Goal: Communication & Community: Answer question/provide support

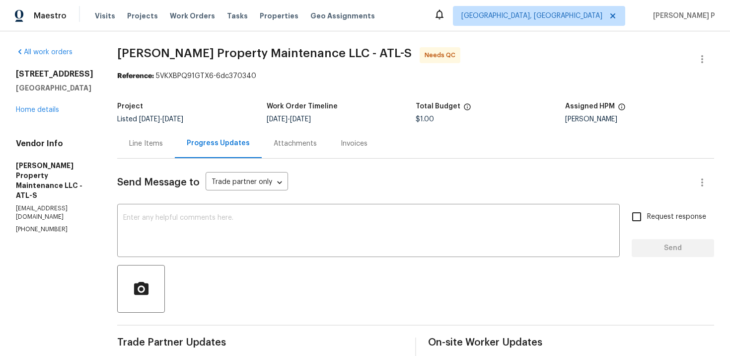
click at [148, 152] on div "Line Items" at bounding box center [146, 143] width 58 height 29
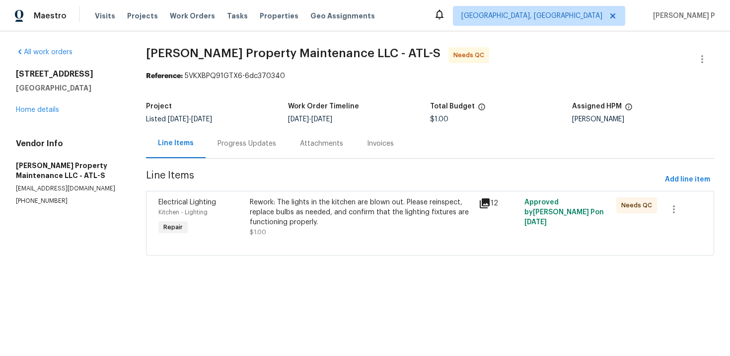
click at [310, 222] on div "Rework: The lights in the kitchen are blown out. Please reinspect, replace bulb…" at bounding box center [361, 212] width 223 height 30
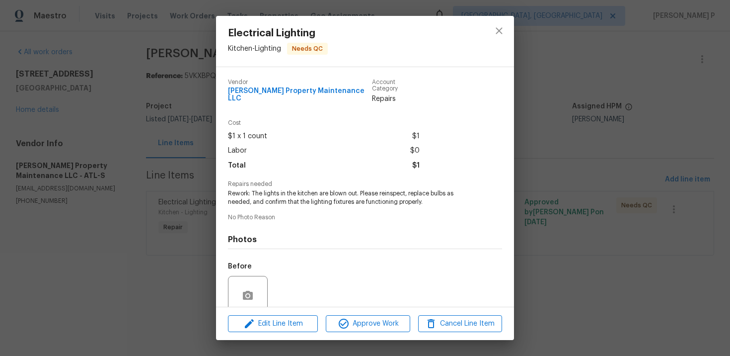
scroll to position [77, 0]
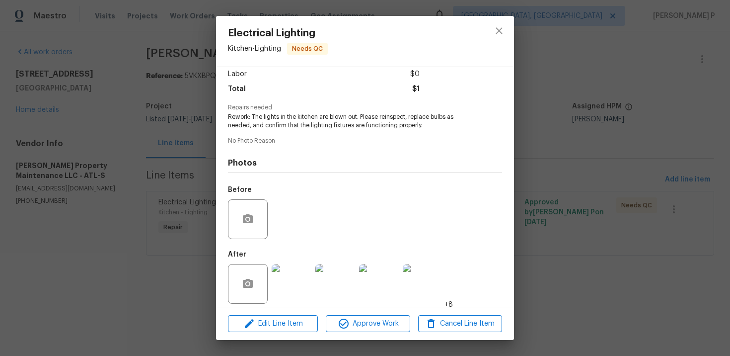
click at [284, 291] on img at bounding box center [292, 284] width 40 height 40
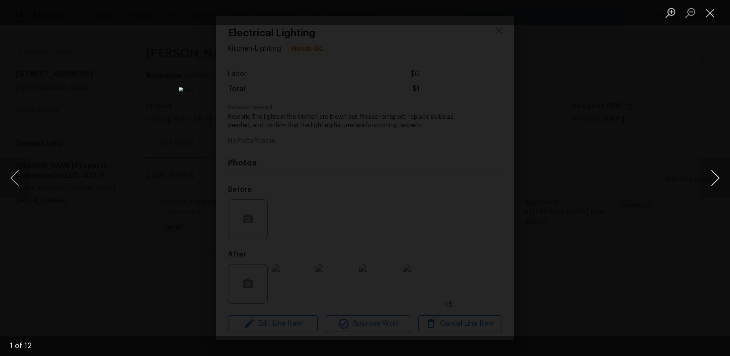
click at [716, 175] on button "Next image" at bounding box center [715, 178] width 30 height 40
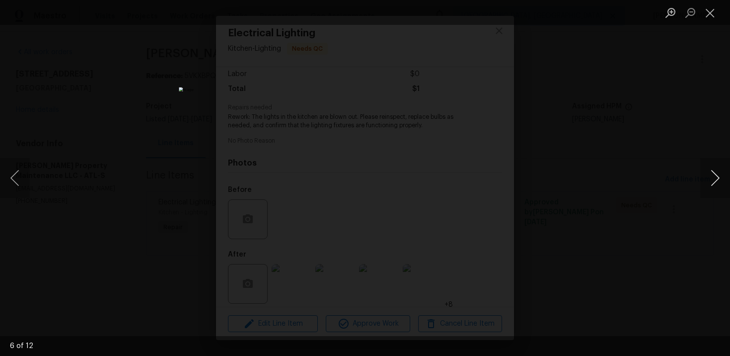
click at [716, 175] on button "Next image" at bounding box center [715, 178] width 30 height 40
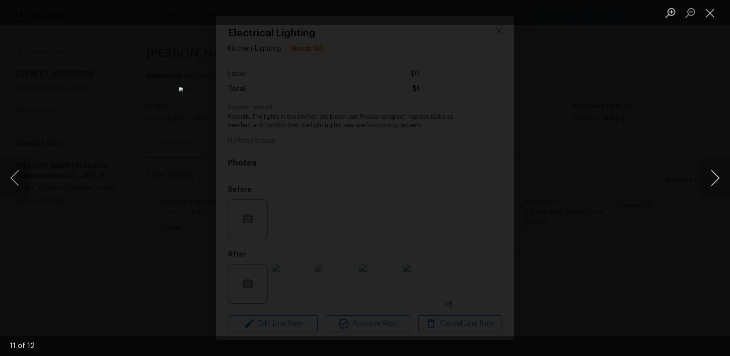
click at [716, 175] on button "Next image" at bounding box center [715, 178] width 30 height 40
click at [718, 178] on button "Next image" at bounding box center [715, 178] width 30 height 40
click at [15, 174] on button "Previous image" at bounding box center [15, 178] width 30 height 40
click at [709, 8] on button "Close lightbox" at bounding box center [710, 12] width 20 height 17
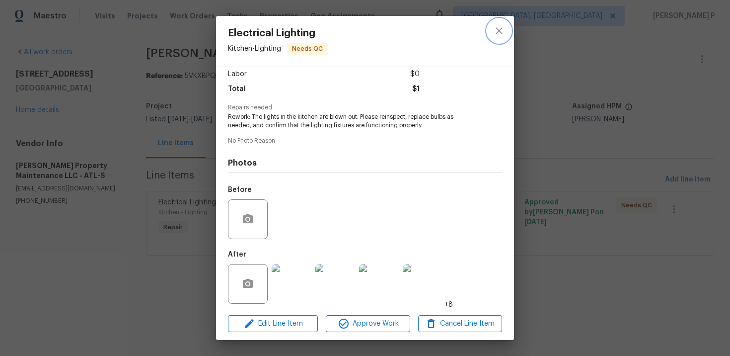
click at [500, 27] on icon "close" at bounding box center [499, 31] width 12 height 12
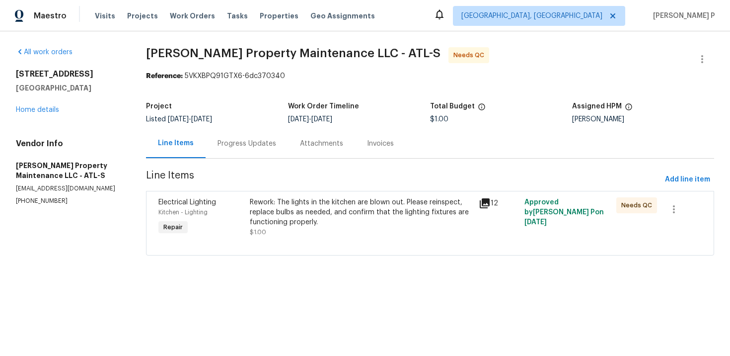
click at [240, 144] on div "Progress Updates" at bounding box center [247, 144] width 59 height 10
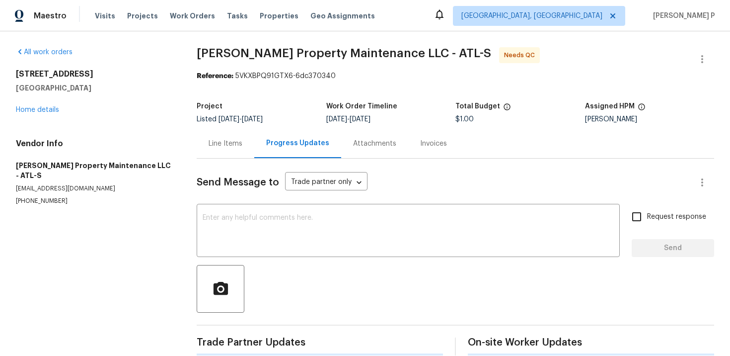
scroll to position [15, 0]
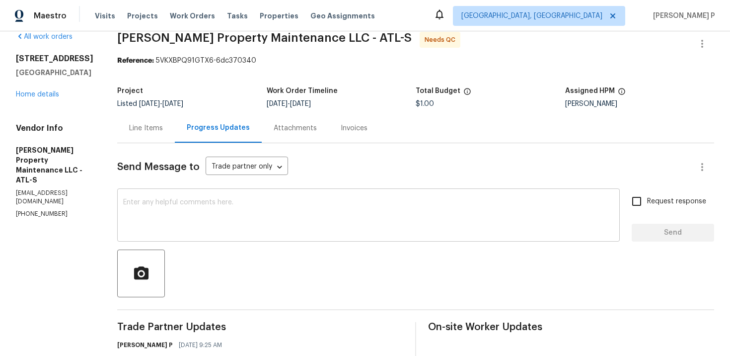
click at [221, 213] on textarea at bounding box center [368, 216] width 491 height 35
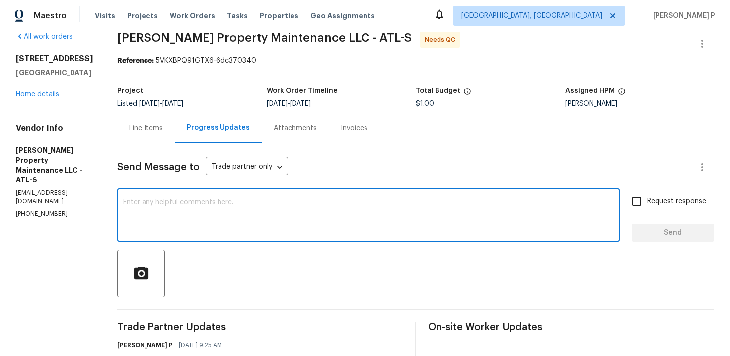
type textarea "G"
paste textarea "Could you please provide a brief description of the completed work so we can pr…"
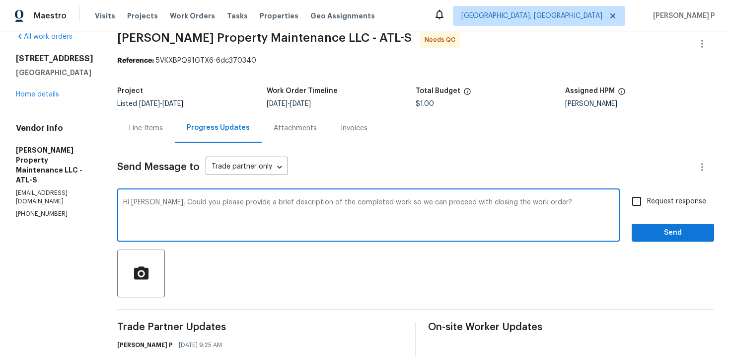
type textarea "Hi [PERSON_NAME], Could you please provide a brief description of the completed…"
click at [649, 203] on span "Request response" at bounding box center [676, 201] width 59 height 10
click at [647, 203] on input "Request response" at bounding box center [636, 201] width 21 height 21
checkbox input "true"
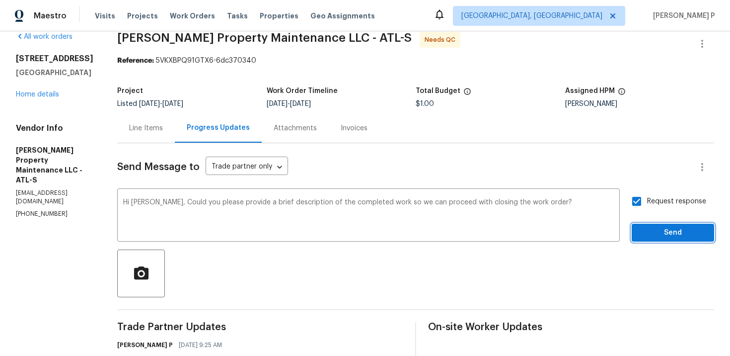
click at [651, 227] on span "Send" at bounding box center [673, 233] width 67 height 12
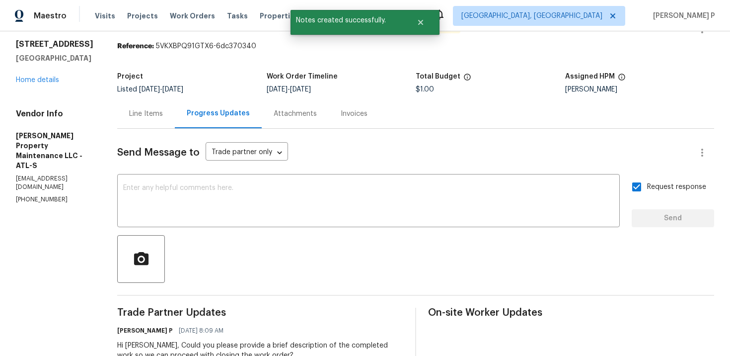
scroll to position [0, 0]
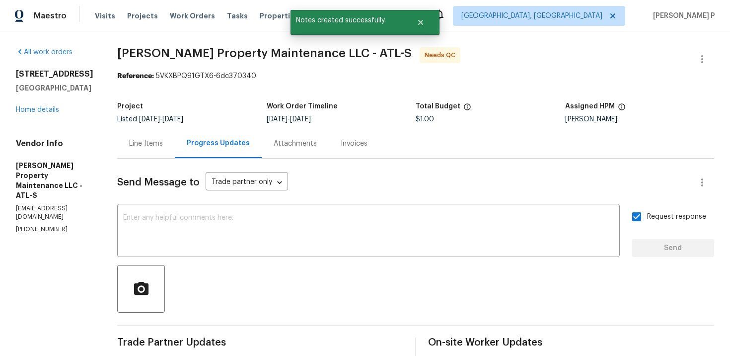
click at [153, 140] on div "Line Items" at bounding box center [146, 144] width 34 height 10
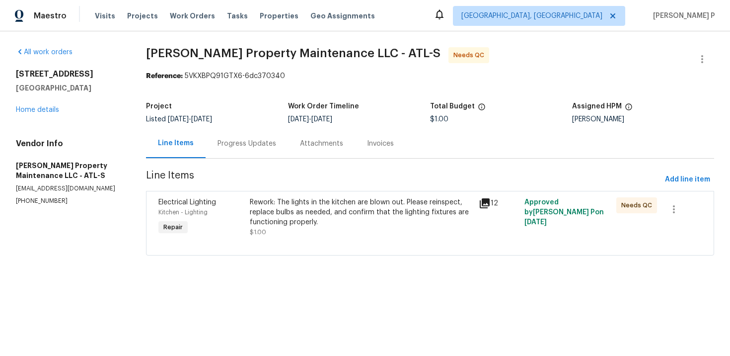
click at [286, 198] on div "Rework: The lights in the kitchen are blown out. Please reinspect, replace bulb…" at bounding box center [361, 212] width 223 height 30
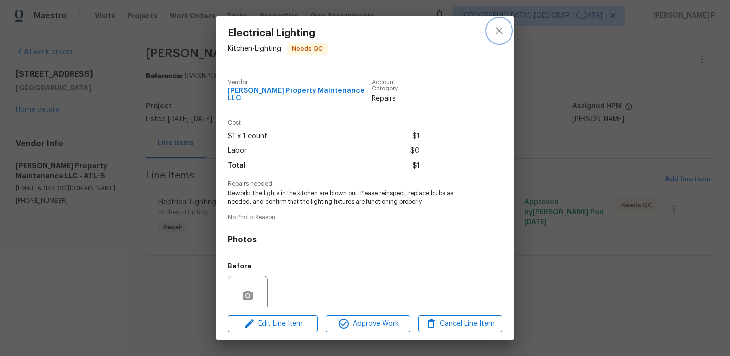
click at [501, 28] on icon "close" at bounding box center [499, 31] width 12 height 12
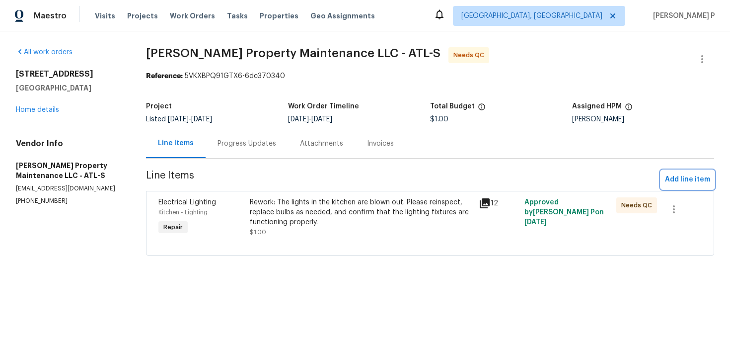
click at [689, 176] on span "Add line item" at bounding box center [687, 179] width 45 height 12
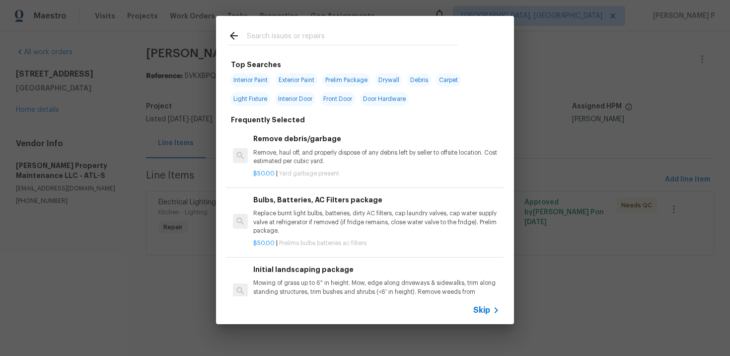
click at [484, 313] on span "Skip" at bounding box center [481, 310] width 17 height 10
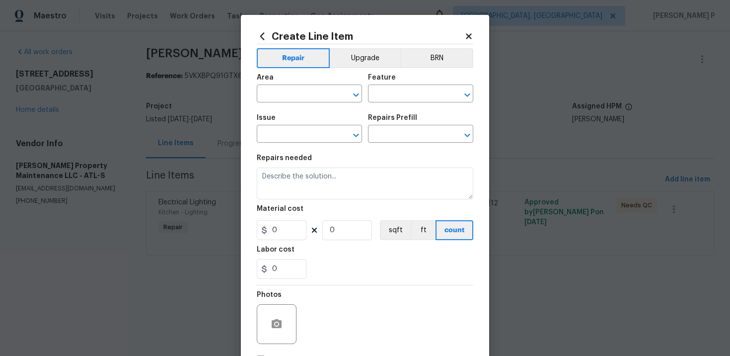
click at [299, 105] on span "Area ​" at bounding box center [309, 88] width 105 height 40
click at [297, 96] on input "text" at bounding box center [295, 94] width 77 height 15
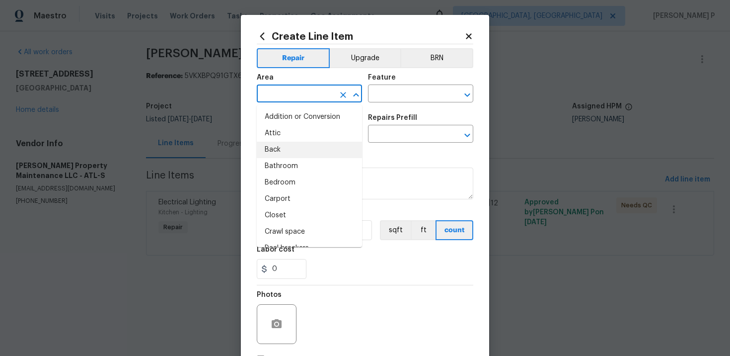
click at [293, 157] on li "Back" at bounding box center [309, 150] width 105 height 16
type input "Back"
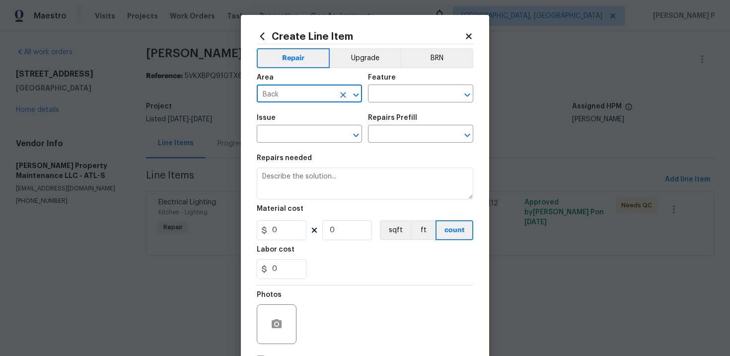
click at [408, 84] on div "Feature" at bounding box center [420, 80] width 105 height 13
click at [406, 96] on input "text" at bounding box center [406, 94] width 77 height 15
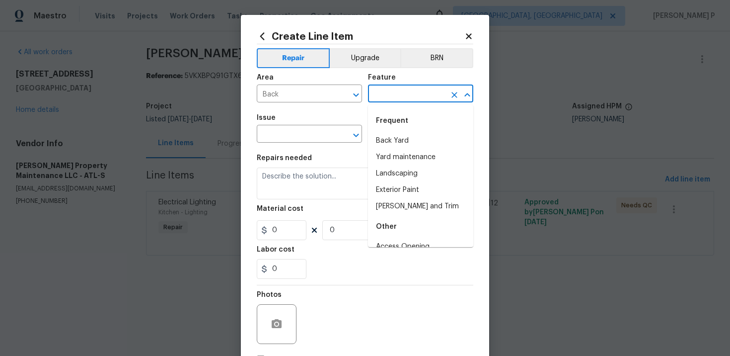
click at [403, 137] on li "Back Yard" at bounding box center [420, 141] width 105 height 16
type input "Back Yard"
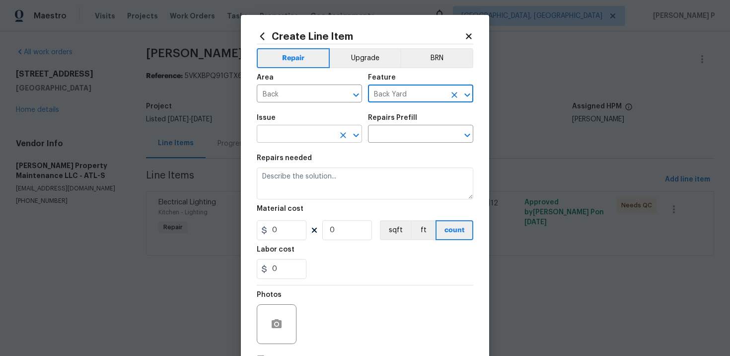
click at [312, 138] on input "text" at bounding box center [295, 134] width 77 height 15
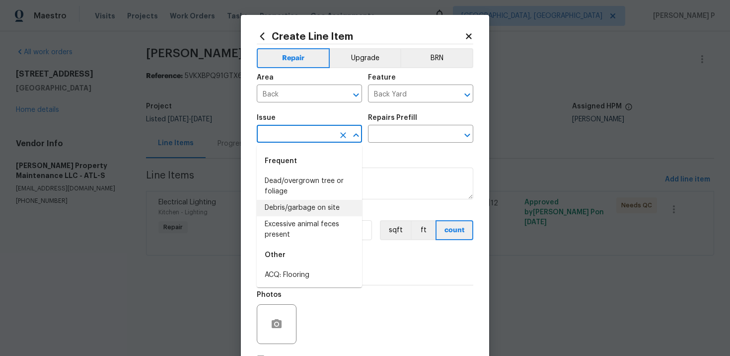
click at [304, 213] on li "Debris/garbage on site" at bounding box center [309, 208] width 105 height 16
type input "Debris/garbage on site"
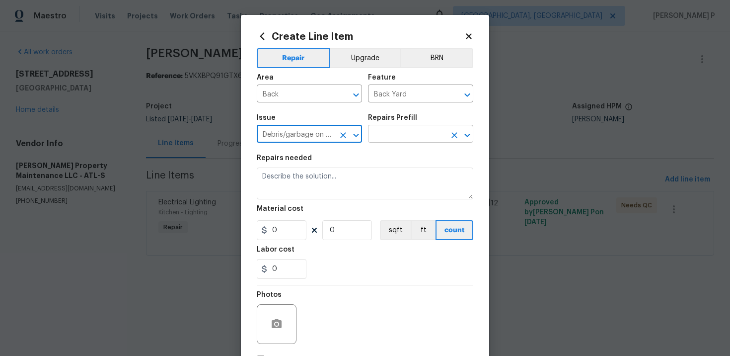
click at [414, 141] on input "text" at bounding box center [406, 134] width 77 height 15
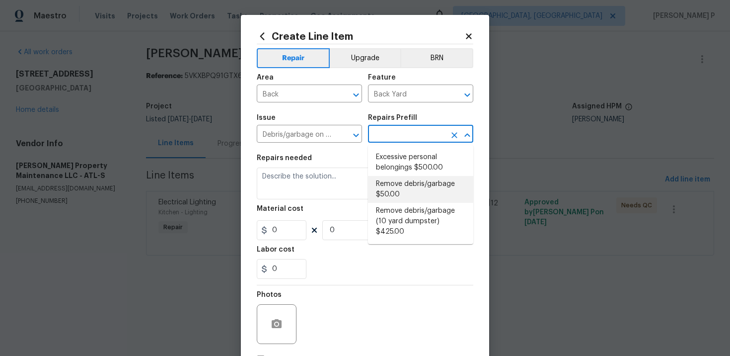
click at [408, 187] on li "Remove debris/garbage $50.00" at bounding box center [420, 189] width 105 height 27
type input "Remove debris/garbage $50.00"
type textarea "Remove, haul off, and properly dispose of any debris left by seller to offsite …"
type input "50"
type input "1"
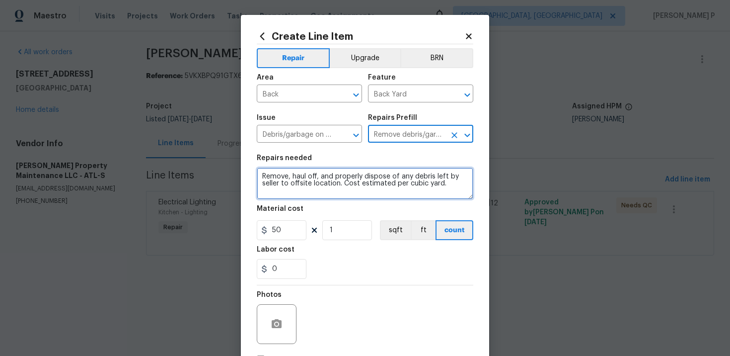
click at [328, 185] on textarea "Remove, haul off, and properly dispose of any debris left by seller to offsite …" at bounding box center [365, 183] width 217 height 32
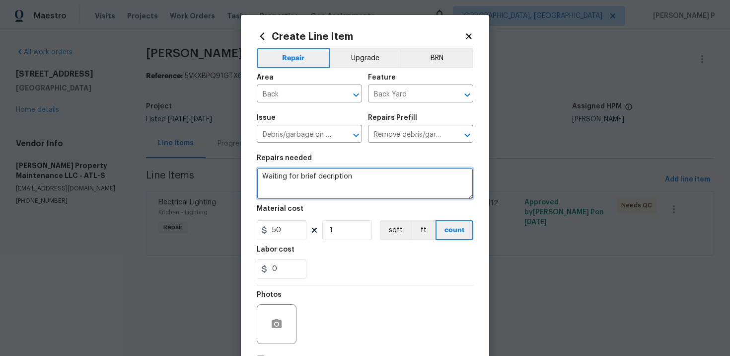
click at [324, 179] on textarea "Waiting for brief decription" at bounding box center [365, 183] width 217 height 32
click at [361, 178] on textarea "Waiting for brief description" at bounding box center [365, 183] width 217 height 32
type textarea "Waiting for brief description of completed work order"
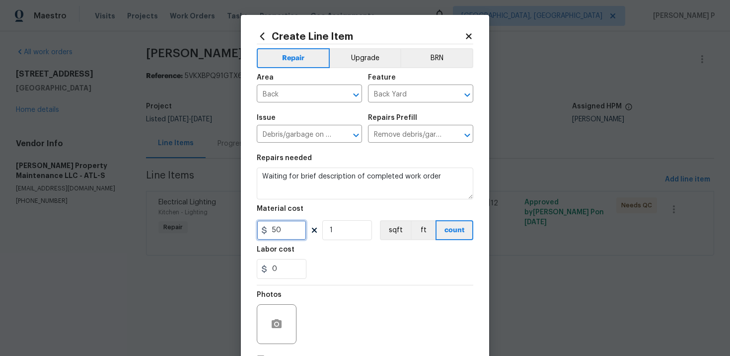
drag, startPoint x: 288, startPoint y: 231, endPoint x: 252, endPoint y: 231, distance: 35.8
click at [252, 231] on div "Create Line Item Repair Upgrade BRN Area Back ​ Feature Back Yard ​ Issue Debri…" at bounding box center [365, 214] width 248 height 398
type input "0"
click at [365, 294] on div "Photos" at bounding box center [365, 317] width 217 height 65
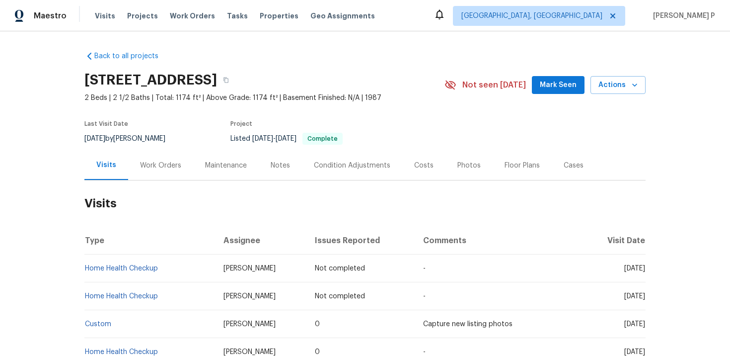
click at [157, 167] on div "Work Orders" at bounding box center [160, 165] width 41 height 10
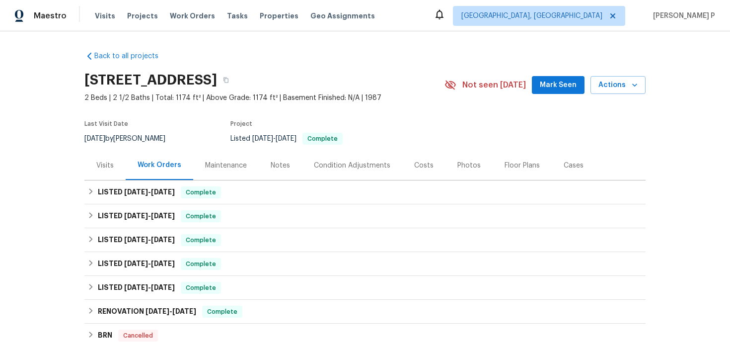
scroll to position [144, 0]
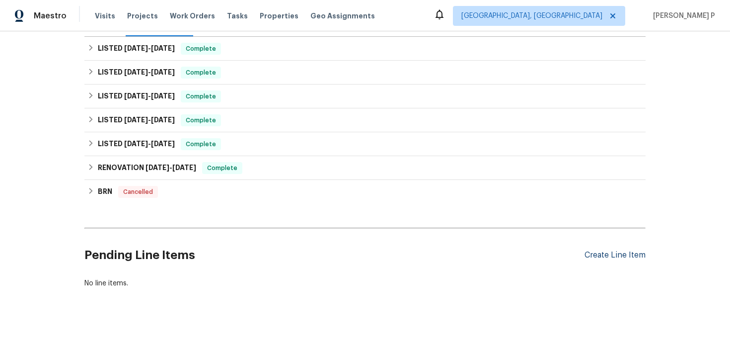
click at [593, 256] on div "Create Line Item" at bounding box center [615, 254] width 61 height 9
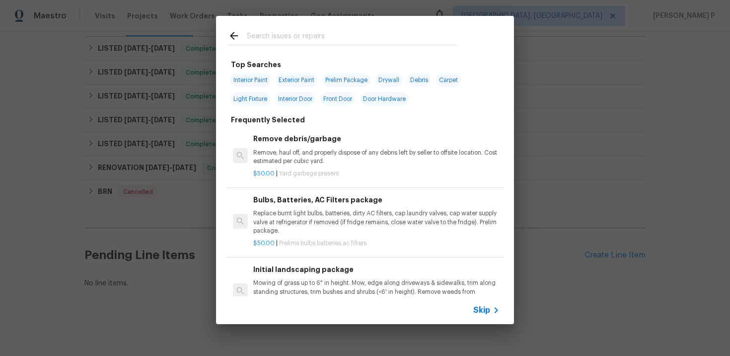
click at [485, 313] on span "Skip" at bounding box center [481, 310] width 17 height 10
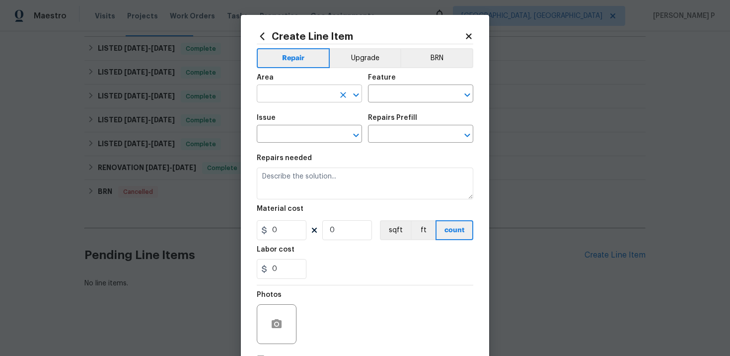
click at [322, 90] on input "text" at bounding box center [295, 94] width 77 height 15
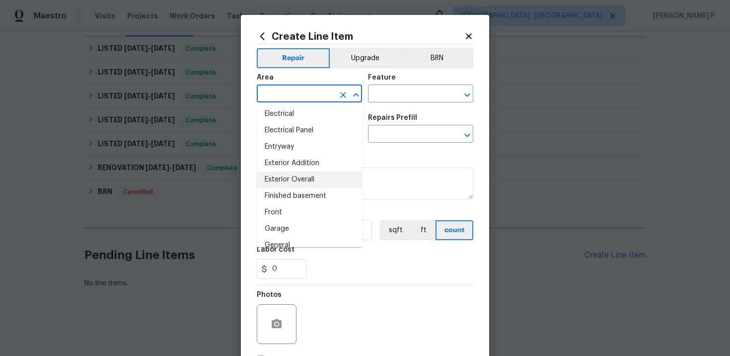
scroll to position [186, 0]
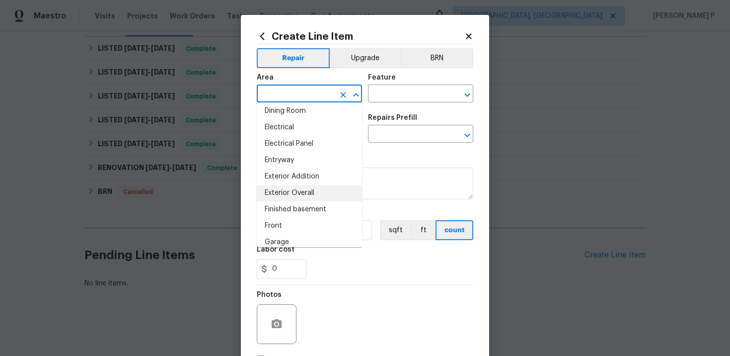
click at [299, 191] on li "Exterior Overall" at bounding box center [309, 193] width 105 height 16
type input "Exterior Overall"
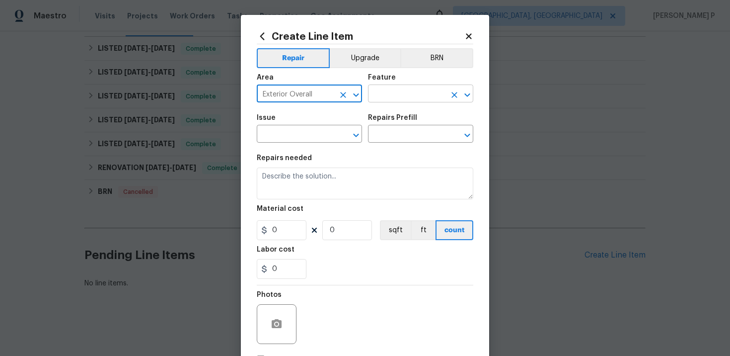
click at [375, 96] on input "text" at bounding box center [406, 94] width 77 height 15
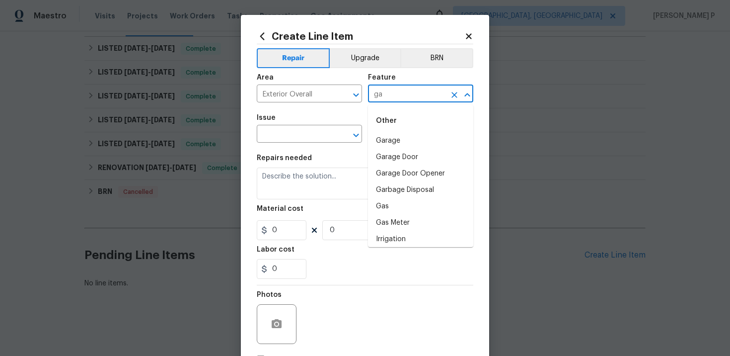
type input "g"
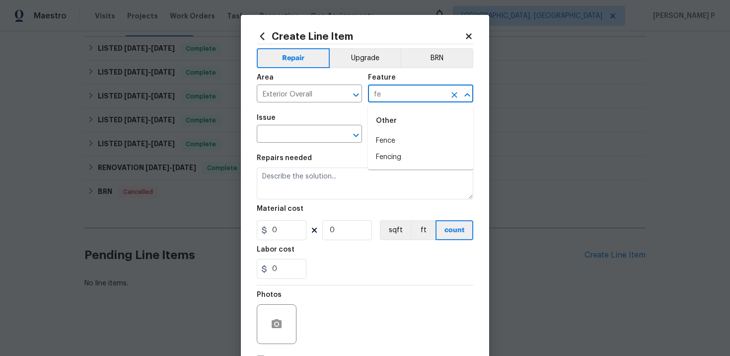
type input "fe"
click at [400, 143] on li "Back Yard" at bounding box center [420, 141] width 105 height 16
type input "Back Yard"
click at [325, 139] on input "text" at bounding box center [295, 134] width 77 height 15
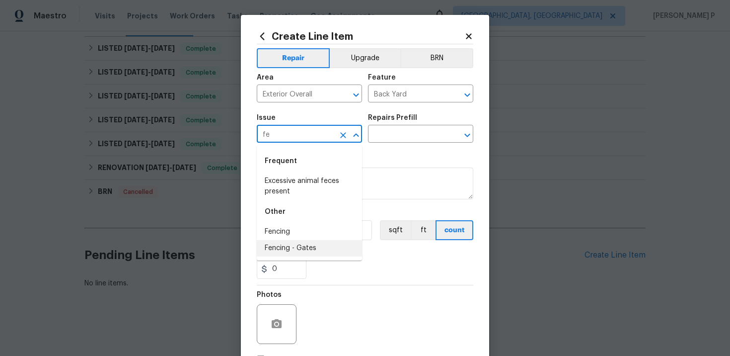
click at [288, 253] on li "Fencing - Gates" at bounding box center [309, 248] width 105 height 16
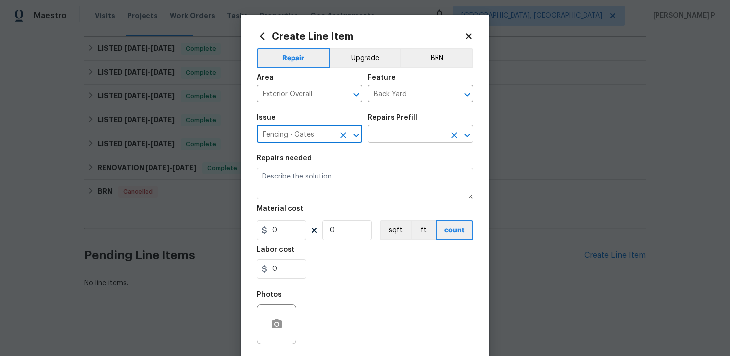
type input "Fencing - Gates"
click at [393, 137] on input "text" at bounding box center [406, 134] width 77 height 15
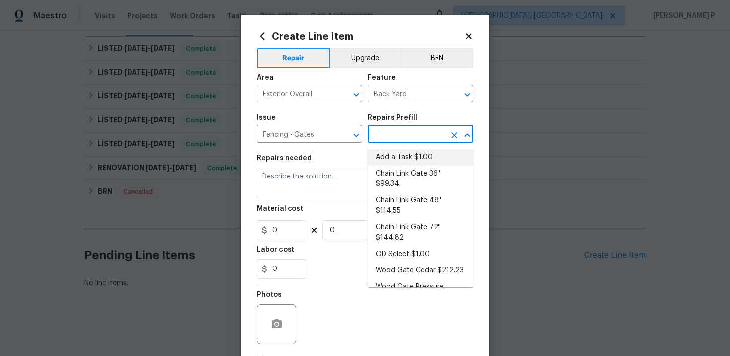
click at [399, 152] on li "Add a Task $1.00" at bounding box center [420, 157] width 105 height 16
type input "Add a Task $1.00"
type textarea "HPM to detail"
type input "1"
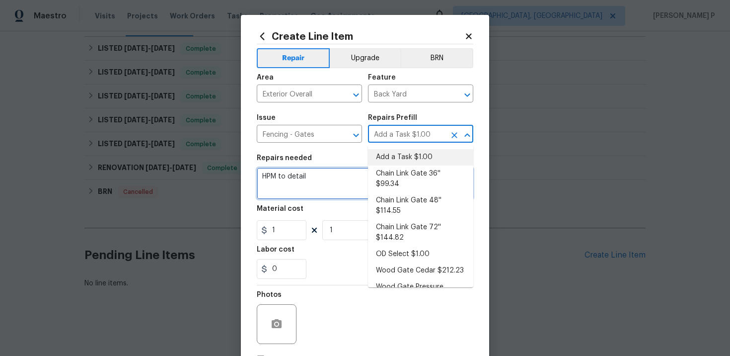
click at [302, 173] on textarea "HPM to detail" at bounding box center [365, 183] width 217 height 32
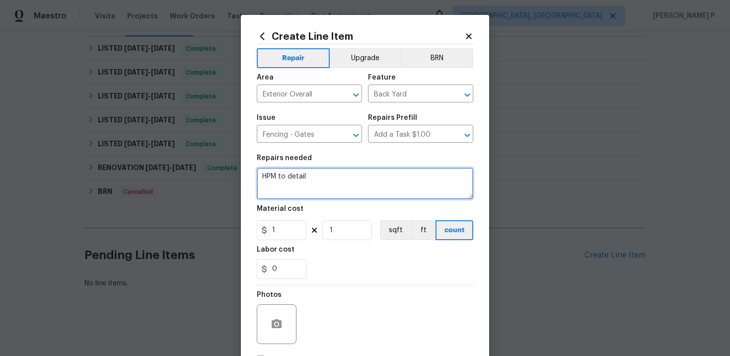
click at [302, 173] on textarea "HPM to detail" at bounding box center [365, 183] width 217 height 32
paste textarea "The gate needs to be lifted - Adjust hinges and hardware to functional conditio…"
type textarea "The gate needs to be lifted - Adjust hinges and hardware to functional conditio…"
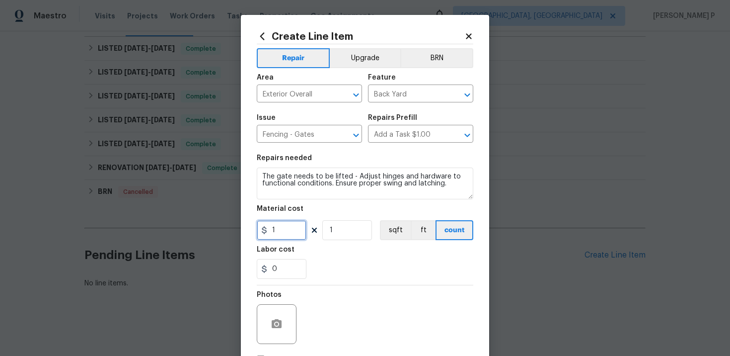
click at [283, 236] on input "1" at bounding box center [282, 230] width 50 height 20
type input "75"
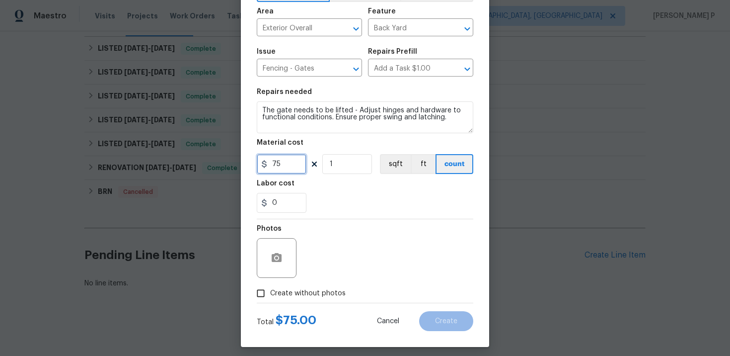
scroll to position [73, 0]
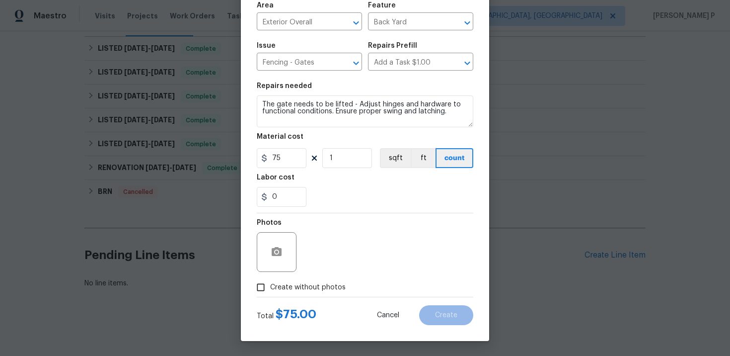
click at [264, 292] on input "Create without photos" at bounding box center [260, 287] width 19 height 19
checkbox input "true"
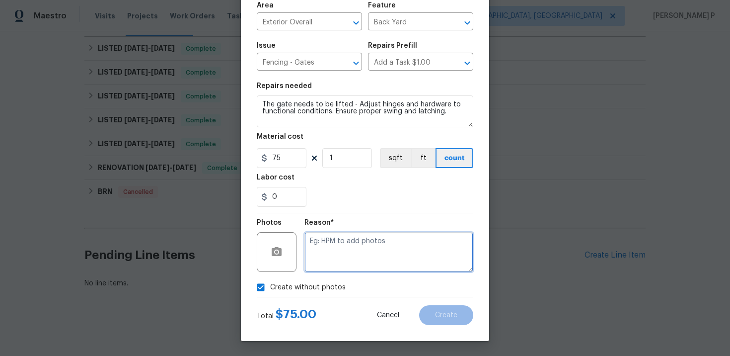
click at [342, 262] on textarea at bounding box center [389, 252] width 169 height 40
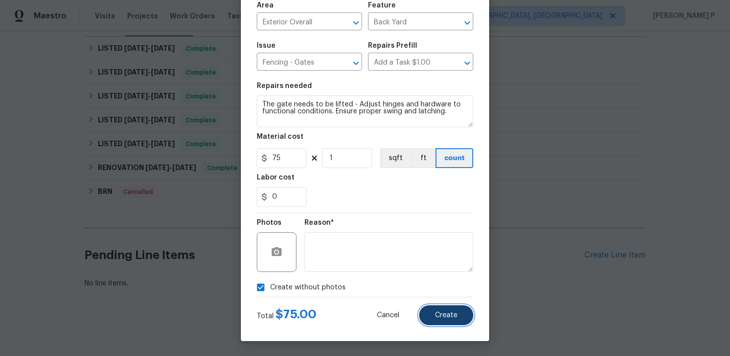
click at [435, 319] on button "Create" at bounding box center [446, 315] width 54 height 20
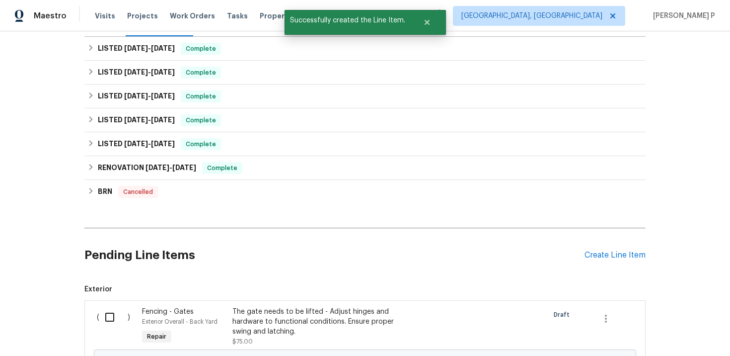
click at [111, 317] on input "checkbox" at bounding box center [113, 317] width 28 height 21
checkbox input "true"
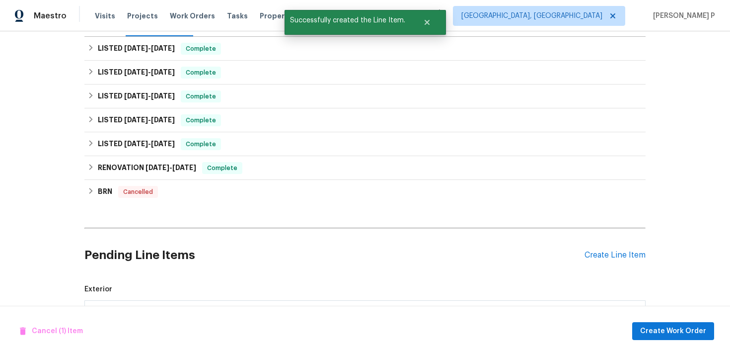
scroll to position [267, 0]
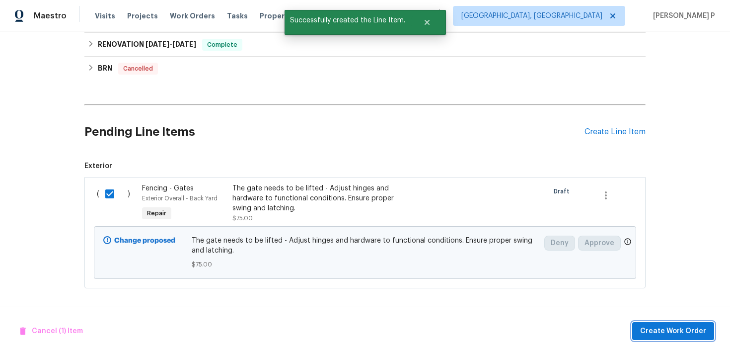
click at [682, 330] on span "Create Work Order" at bounding box center [673, 331] width 66 height 12
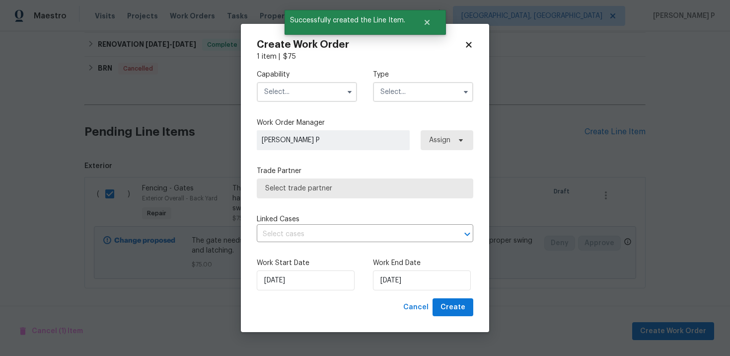
click at [404, 89] on input "text" at bounding box center [423, 92] width 100 height 20
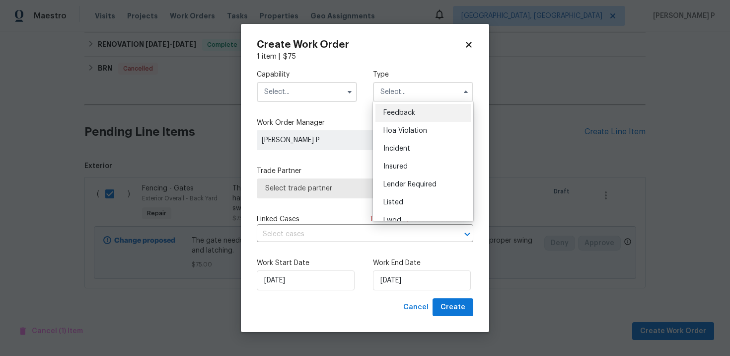
click at [401, 110] on span "Feedback" at bounding box center [399, 112] width 32 height 7
type input "Feedback"
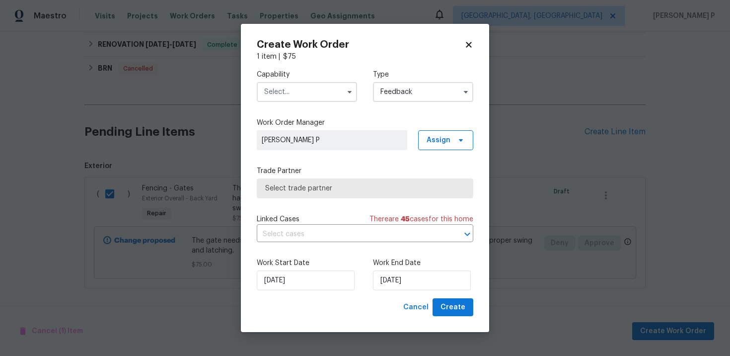
click at [280, 91] on input "text" at bounding box center [307, 92] width 100 height 20
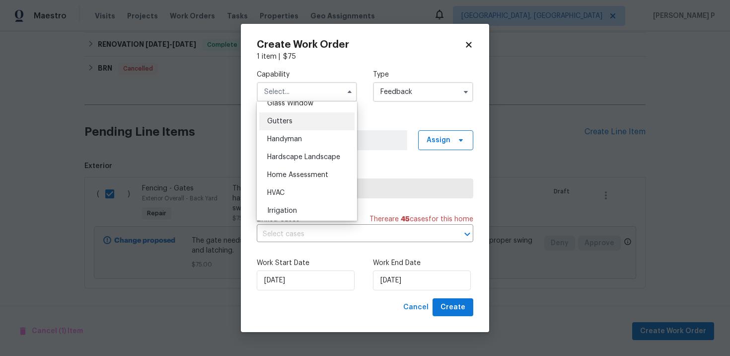
scroll to position [486, 0]
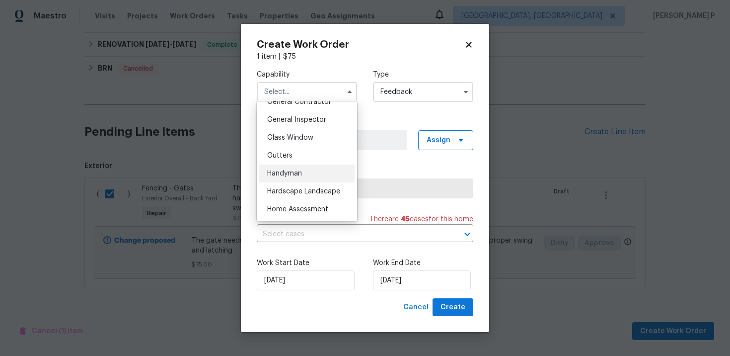
click at [290, 174] on span "Handyman" at bounding box center [284, 173] width 35 height 7
type input "Handyman"
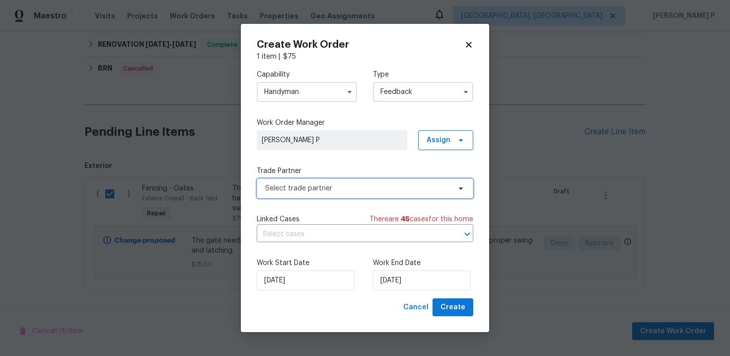
click at [359, 189] on span "Select trade partner" at bounding box center [357, 188] width 185 height 10
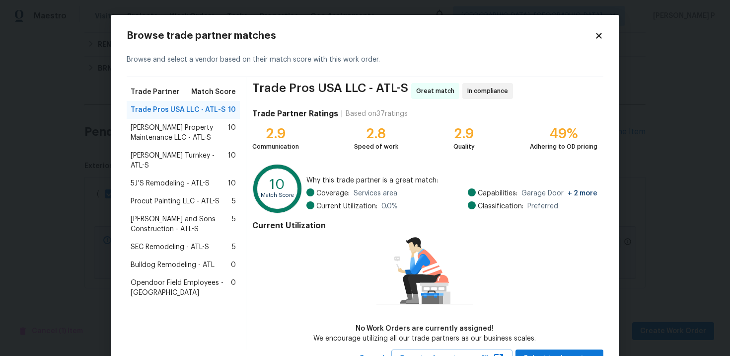
click at [156, 119] on div "Glen Property Maintenance LLC - ATL-S 10" at bounding box center [183, 133] width 113 height 28
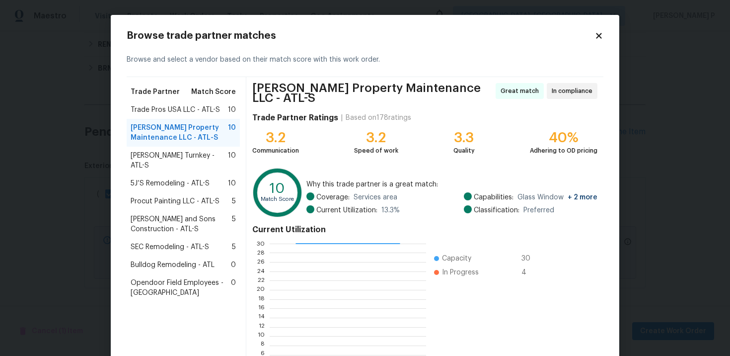
scroll to position [82, 0]
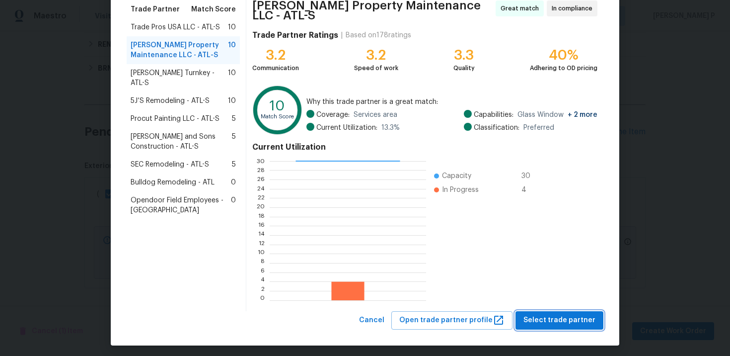
click at [554, 314] on span "Select trade partner" at bounding box center [560, 320] width 72 height 12
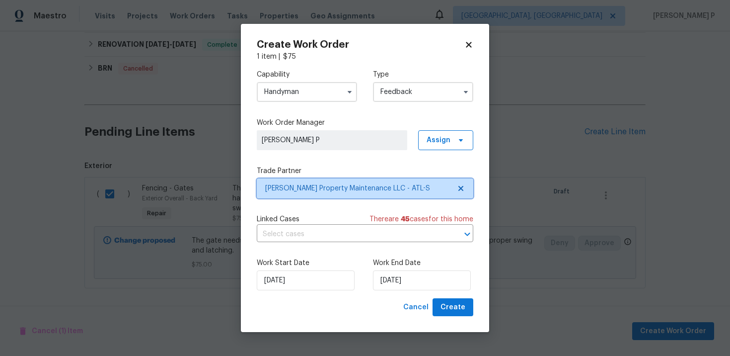
scroll to position [0, 0]
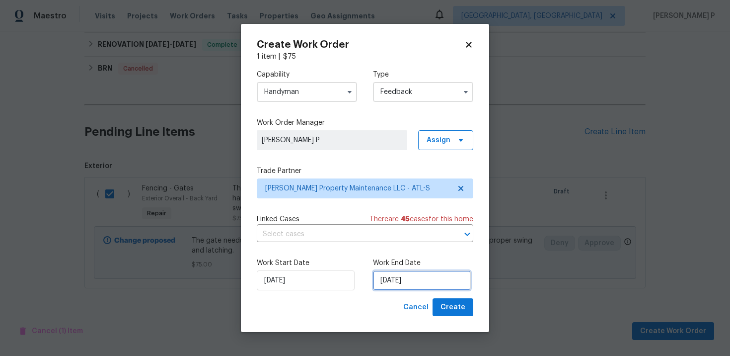
click at [397, 281] on input "[DATE]" at bounding box center [422, 280] width 98 height 20
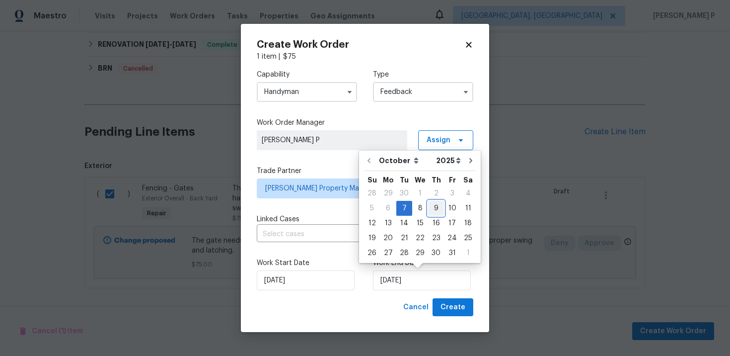
click at [435, 211] on div "9" at bounding box center [436, 208] width 16 height 14
type input "10/9/2025"
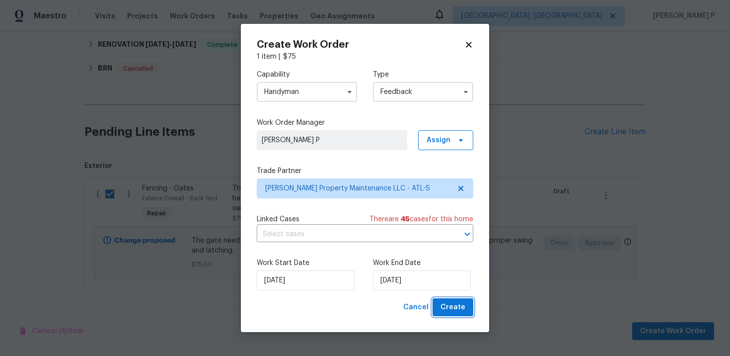
click at [452, 314] on button "Create" at bounding box center [453, 307] width 41 height 18
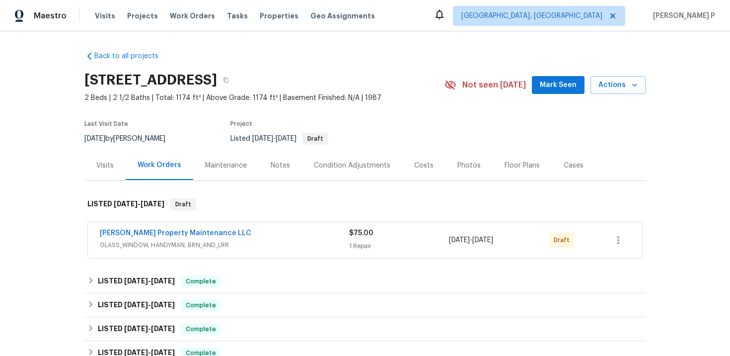
click at [146, 228] on span "[PERSON_NAME] Property Maintenance LLC" at bounding box center [176, 233] width 152 height 10
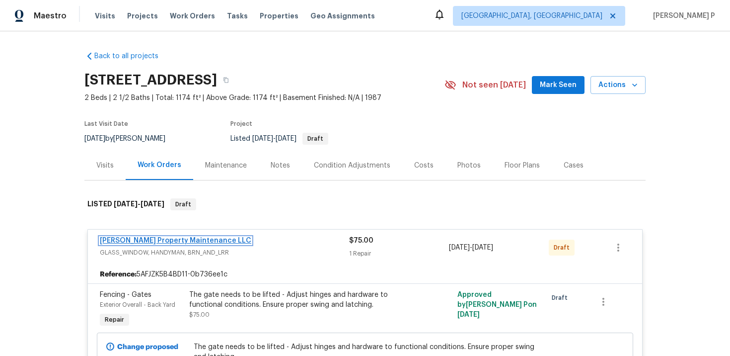
click at [148, 238] on link "Glen Property Maintenance LLC" at bounding box center [176, 240] width 152 height 7
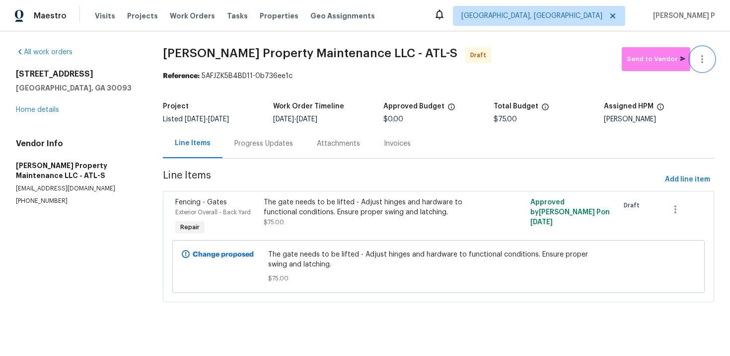
click at [704, 58] on icon "button" at bounding box center [702, 59] width 12 height 12
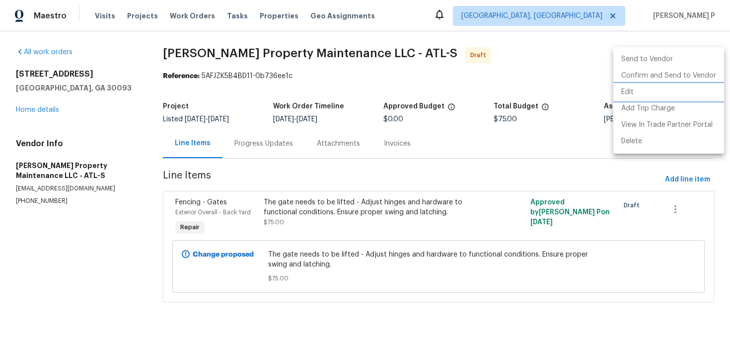
click at [645, 90] on li "Edit" at bounding box center [668, 92] width 111 height 16
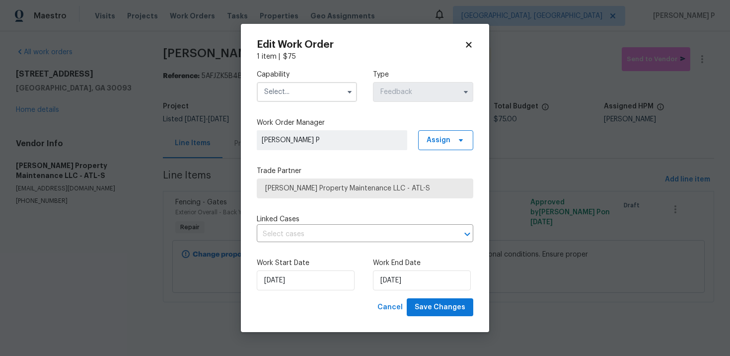
click at [294, 91] on input "text" at bounding box center [307, 92] width 100 height 20
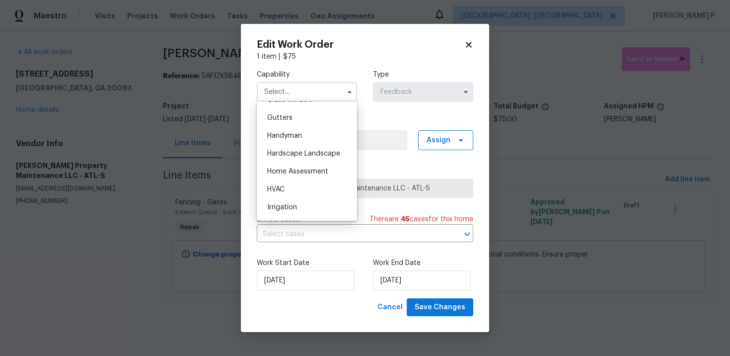
scroll to position [500, 0]
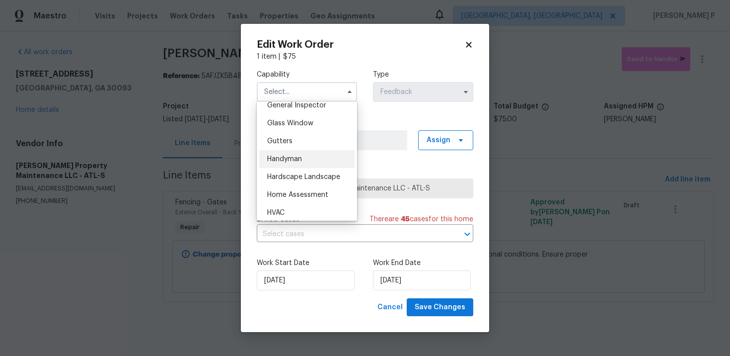
click at [295, 162] on span "Handyman" at bounding box center [284, 158] width 35 height 7
type input "Handyman"
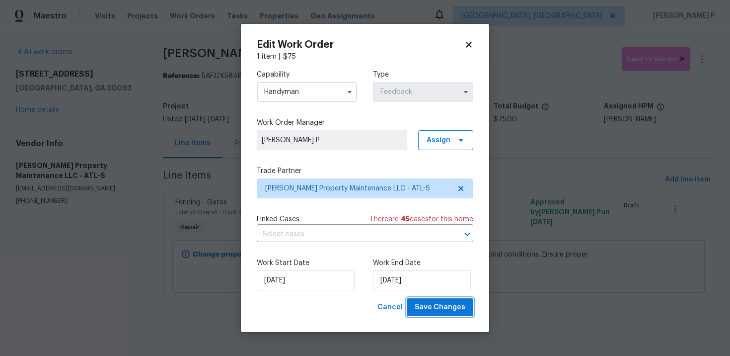
click at [441, 305] on span "Save Changes" at bounding box center [440, 307] width 51 height 12
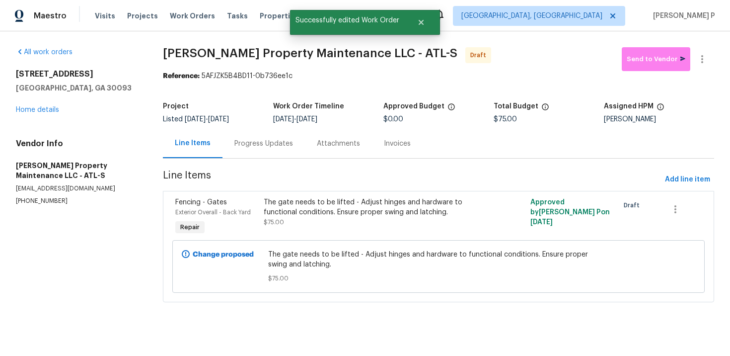
click at [265, 134] on div "Progress Updates" at bounding box center [264, 143] width 82 height 29
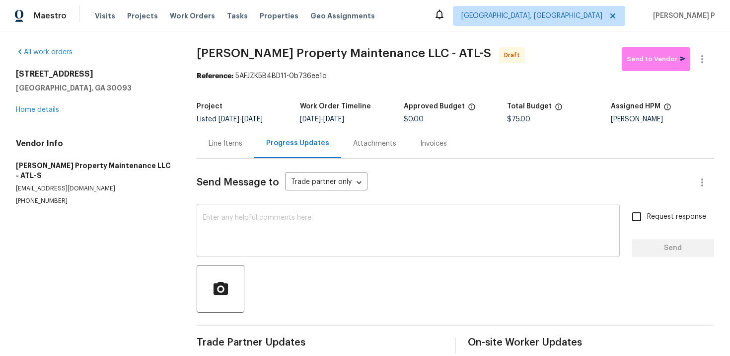
click at [280, 230] on textarea at bounding box center [408, 231] width 411 height 35
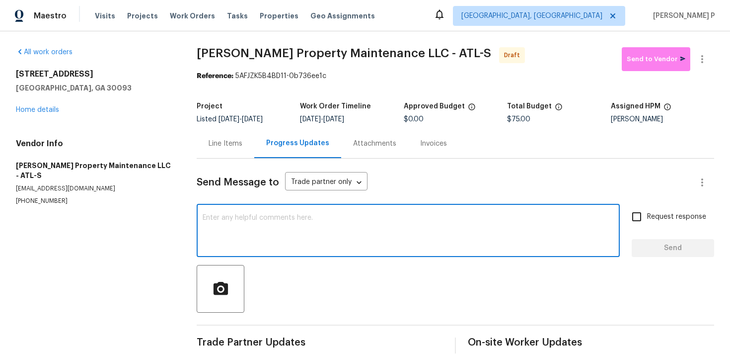
paste textarea "Hi, this is Ramyasri with Opendoor. I’m confirming you received the WO for the …"
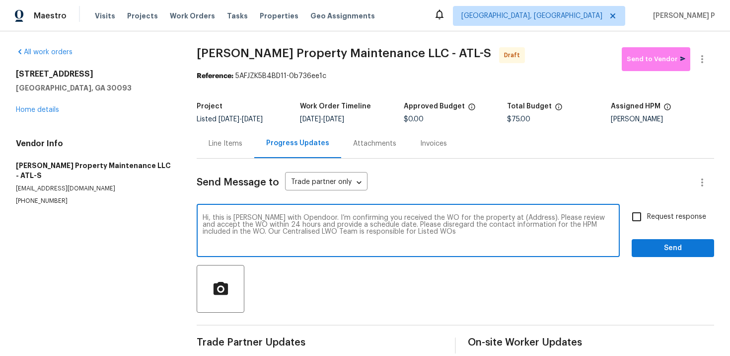
drag, startPoint x: 498, startPoint y: 217, endPoint x: 529, endPoint y: 217, distance: 30.8
click at [529, 217] on textarea "Hi, this is Ramyasri with Opendoor. I’m confirming you received the WO for the …" at bounding box center [408, 231] width 411 height 35
paste textarea "1089 Brittwood Pl, Norcross, GA 30093"
type textarea "Hi, this is Ramyasri with Opendoor. I’m confirming you received the WO for the …"
click at [644, 215] on input "Request response" at bounding box center [636, 216] width 21 height 21
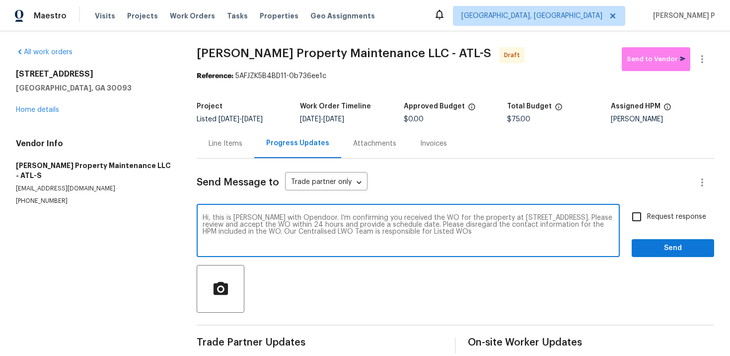
checkbox input "true"
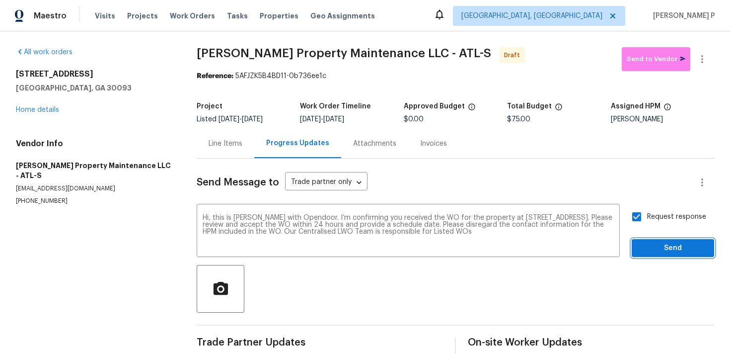
click at [652, 240] on button "Send" at bounding box center [673, 248] width 82 height 18
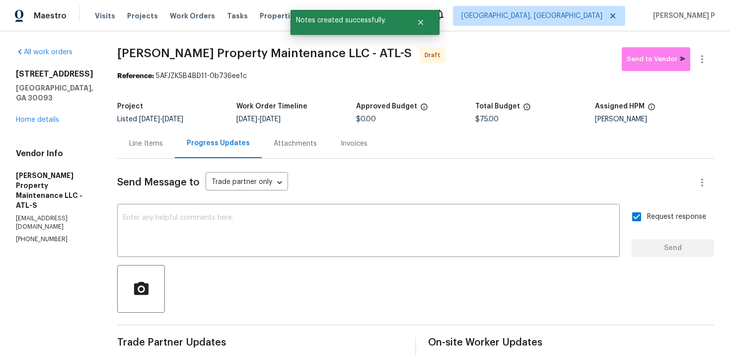
click at [274, 271] on div at bounding box center [415, 289] width 597 height 48
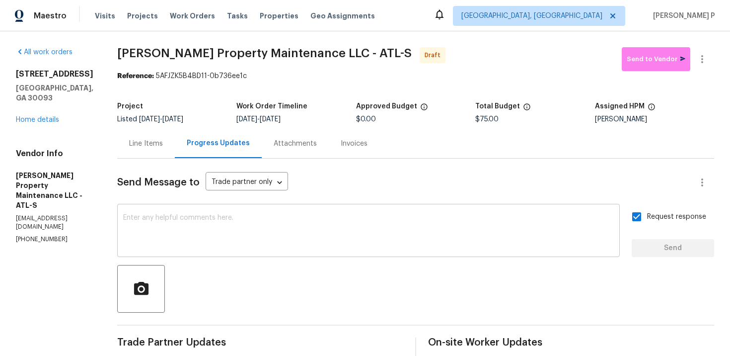
click at [281, 217] on textarea at bounding box center [368, 231] width 491 height 35
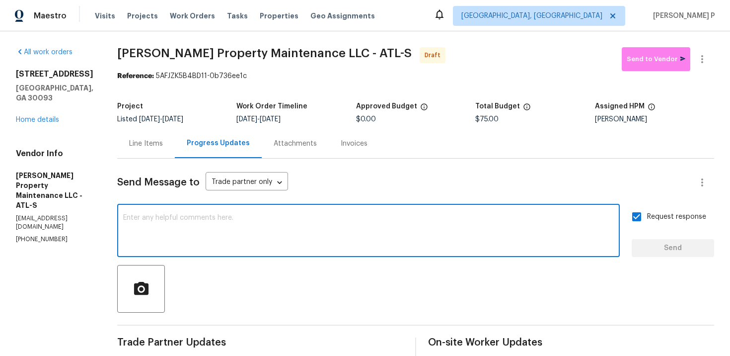
paste textarea "Attention All Work Orders must include before-photos (both close-up and wide-an…"
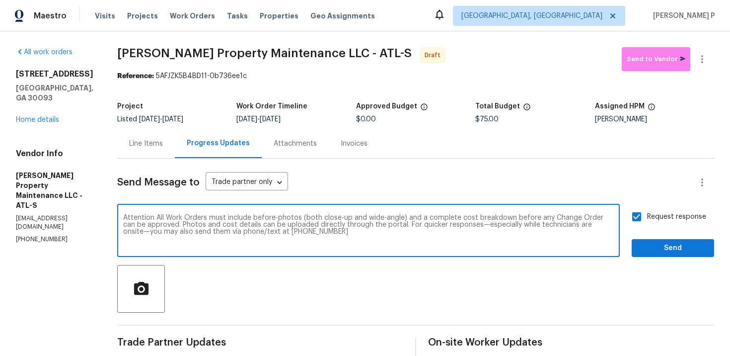
type textarea "Attention All Work Orders must include before-photos (both close-up and wide-an…"
click at [646, 242] on span "Send" at bounding box center [673, 248] width 67 height 12
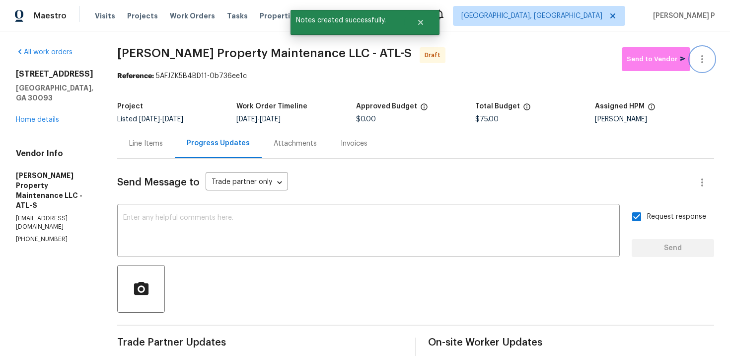
click at [701, 57] on icon "button" at bounding box center [702, 59] width 12 height 12
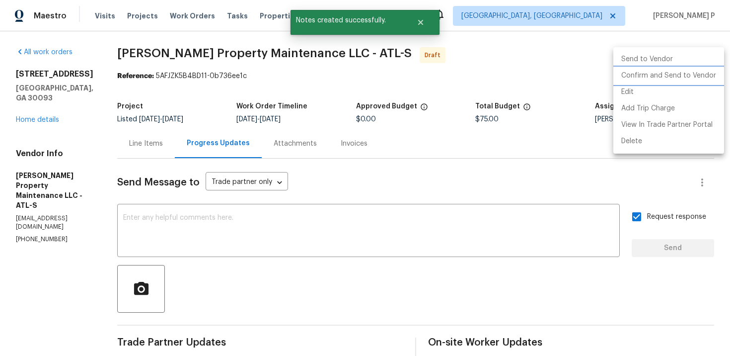
click at [649, 76] on li "Confirm and Send to Vendor" at bounding box center [668, 76] width 111 height 16
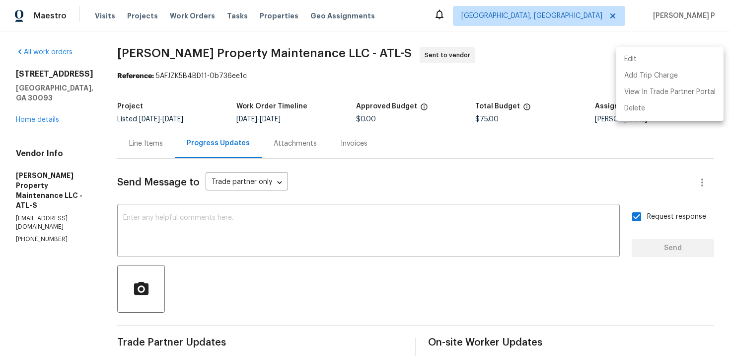
click at [143, 67] on div at bounding box center [365, 178] width 730 height 356
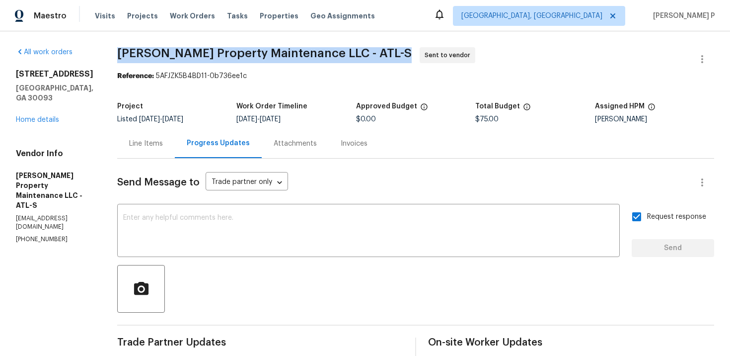
drag, startPoint x: 118, startPoint y: 52, endPoint x: 351, endPoint y: 57, distance: 233.0
click at [351, 57] on div "All work orders 1089 Brittwood Pl Norcross, GA 30093 Home details Vendor Info G…" at bounding box center [365, 273] width 730 height 485
copy span "Glen Property Maintenance LLC - ATL-S"
click at [225, 97] on div "Project Listed 10/7/2025 - 10/9/2025 Work Order Timeline 10/7/2025 - 10/9/2025 …" at bounding box center [415, 113] width 597 height 32
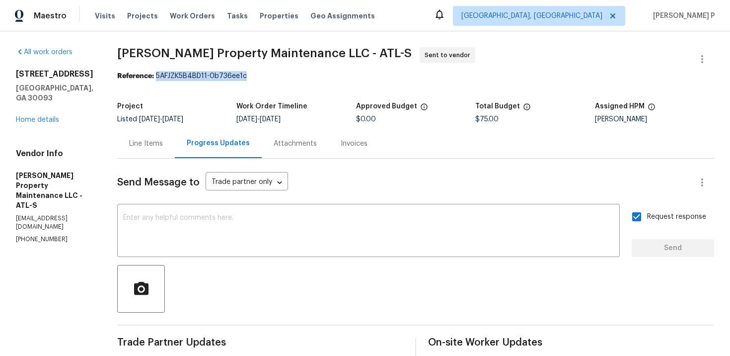
drag, startPoint x: 158, startPoint y: 75, endPoint x: 278, endPoint y: 75, distance: 119.7
click at [278, 75] on div "Reference: 5AFJZK5B4BD11-0b736ee1c" at bounding box center [415, 76] width 597 height 10
copy div "5AFJZK5B4BD11-0b736ee1c"
click at [157, 67] on span "Glen Property Maintenance LLC - ATL-S Sent to vendor" at bounding box center [403, 59] width 573 height 24
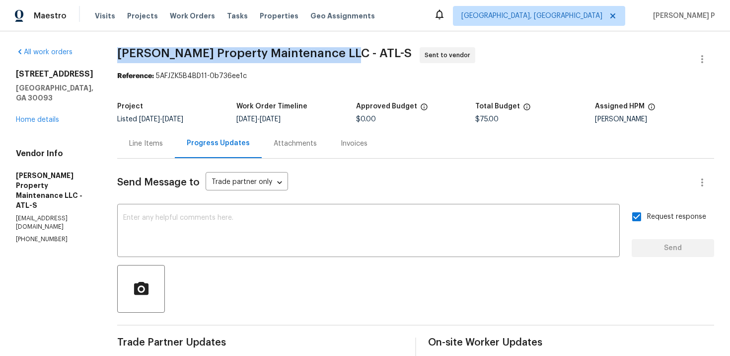
drag, startPoint x: 114, startPoint y: 55, endPoint x: 344, endPoint y: 53, distance: 230.0
click at [344, 53] on div "All work orders 1089 Brittwood Pl Norcross, GA 30093 Home details Vendor Info G…" at bounding box center [365, 273] width 730 height 485
copy span "Glen Property Maintenance LLC - ATL-S"
click at [151, 142] on div "Line Items" at bounding box center [146, 144] width 34 height 10
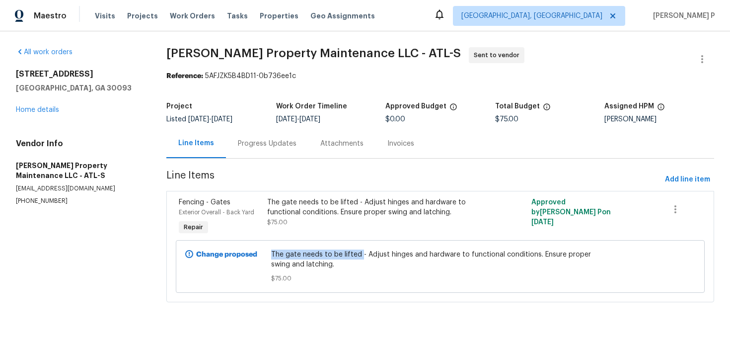
drag, startPoint x: 274, startPoint y: 255, endPoint x: 362, endPoint y: 255, distance: 87.9
click at [362, 255] on span "The gate needs to be lifted - Adjust hinges and hardware to functional conditio…" at bounding box center [440, 259] width 338 height 20
copy span "The gate needs to be lifted"
click at [282, 153] on div "Progress Updates" at bounding box center [267, 143] width 82 height 29
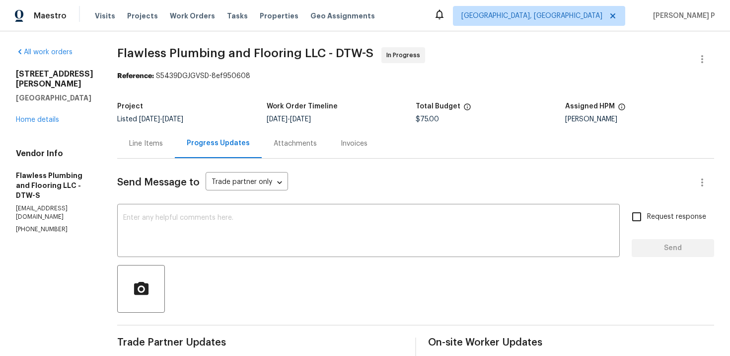
click at [175, 136] on div "Line Items" at bounding box center [146, 143] width 58 height 29
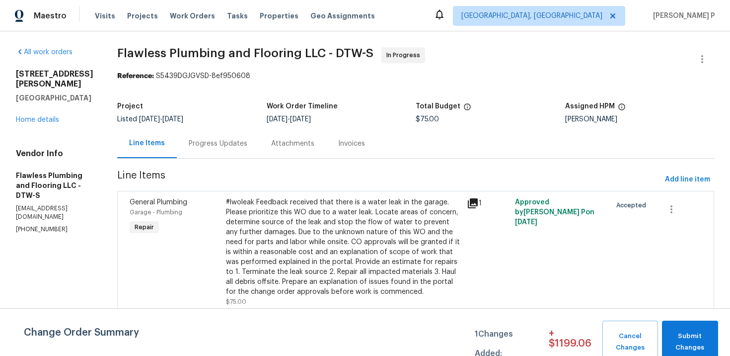
click at [342, 211] on div "#lwoleak Feedback received that there is a water leak in the garage. Please pri…" at bounding box center [343, 246] width 235 height 99
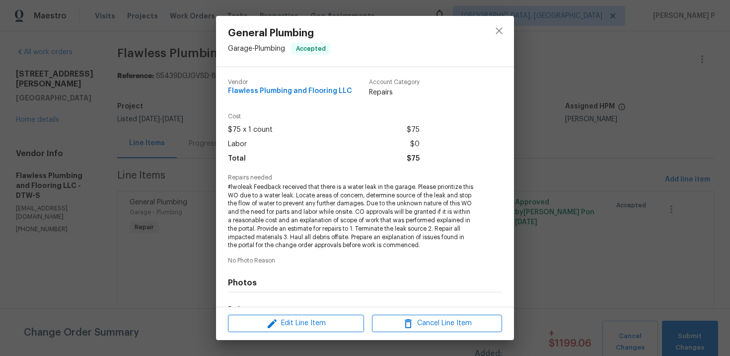
scroll to position [127, 0]
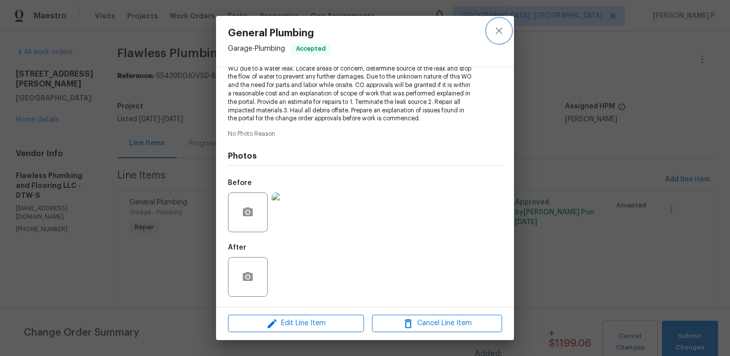
click at [495, 32] on icon "close" at bounding box center [499, 31] width 12 height 12
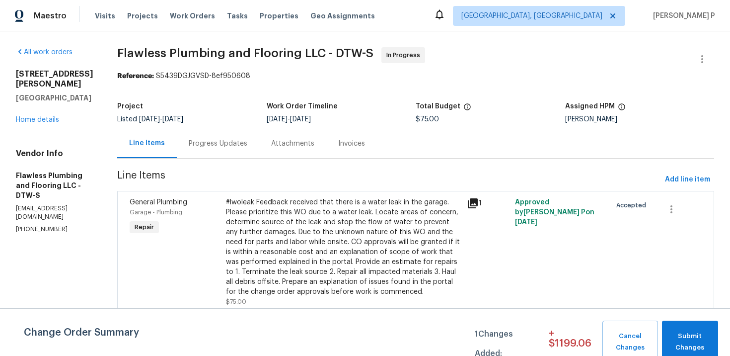
click at [247, 143] on div "Progress Updates" at bounding box center [218, 144] width 59 height 10
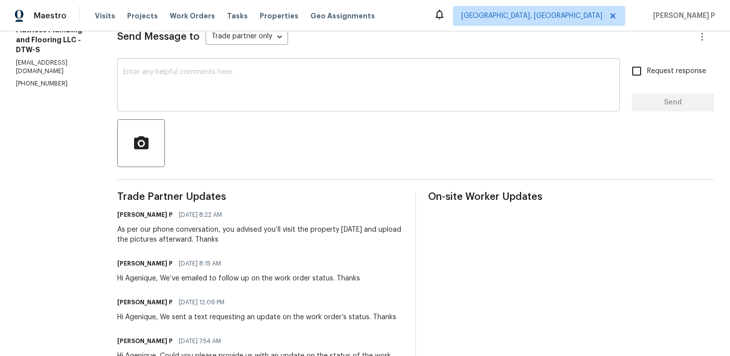
scroll to position [114, 0]
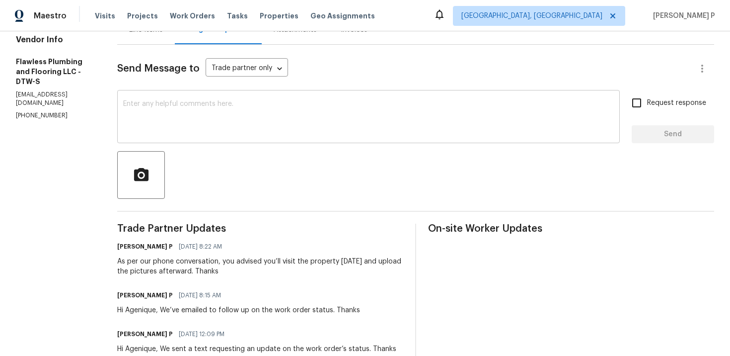
click at [288, 137] on div "x ​" at bounding box center [368, 117] width 503 height 51
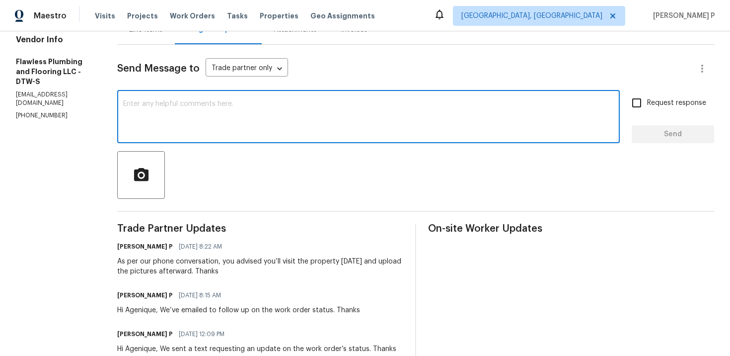
click at [280, 112] on textarea at bounding box center [368, 117] width 491 height 35
paste textarea "Could you please update us on the status of the work order"
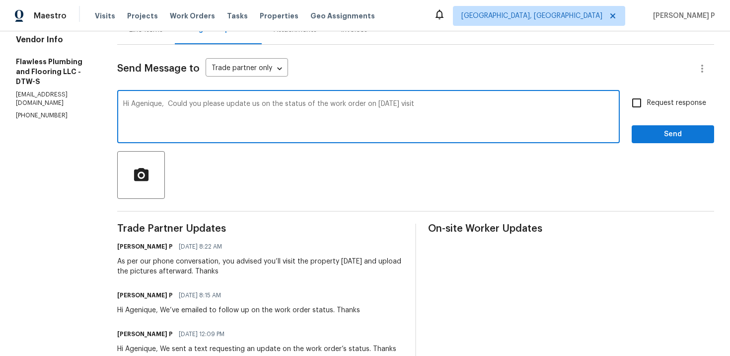
drag, startPoint x: 390, startPoint y: 104, endPoint x: 532, endPoint y: 104, distance: 141.6
click at [532, 104] on textarea "Hi Agenique, Could you please update us on the status of the work order on [DAT…" at bounding box center [368, 117] width 491 height 35
type textarea "Hi Agenique, Could you please update us on the status of the work order?"
click at [661, 101] on span "Request response" at bounding box center [676, 103] width 59 height 10
click at [647, 101] on input "Request response" at bounding box center [636, 102] width 21 height 21
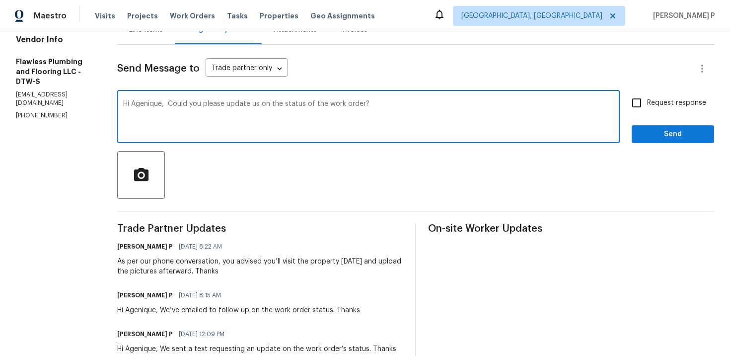
checkbox input "true"
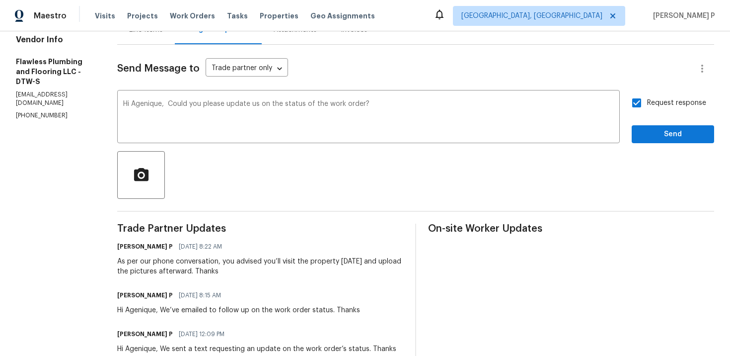
click at [657, 124] on div "Request response Send" at bounding box center [673, 117] width 82 height 51
click at [657, 135] on span "Send" at bounding box center [673, 134] width 67 height 12
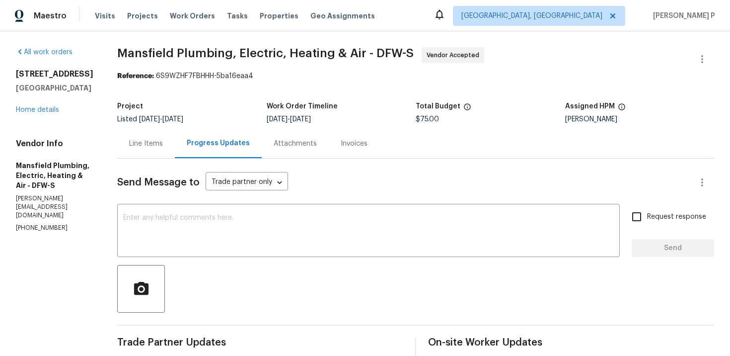
click at [163, 142] on div "Line Items" at bounding box center [146, 144] width 34 height 10
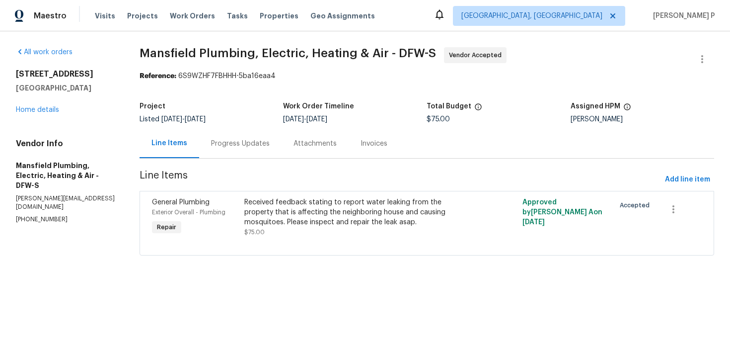
click at [263, 139] on div "Progress Updates" at bounding box center [240, 144] width 59 height 10
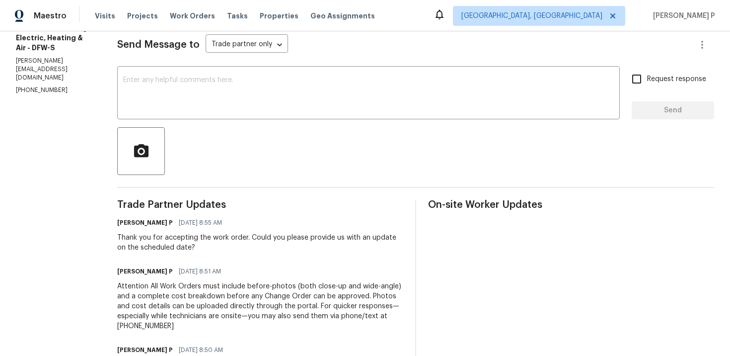
scroll to position [142, 0]
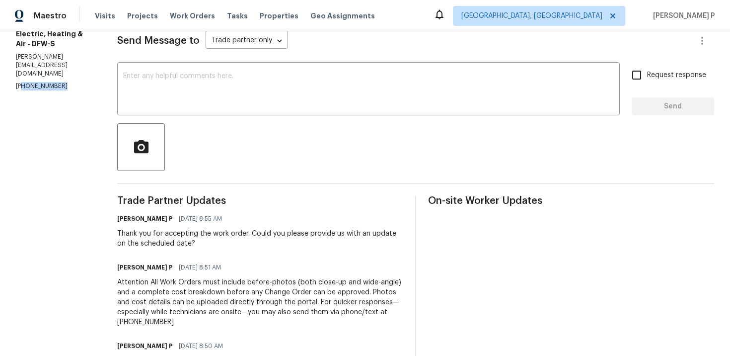
drag, startPoint x: 61, startPoint y: 61, endPoint x: 0, endPoint y: 61, distance: 60.6
click at [0, 61] on div "All work orders [STREET_ADDRESS] Home details Vendor Info Mansfield Plumbing, E…" at bounding box center [365, 152] width 730 height 524
copy p "[PHONE_NUMBER]"
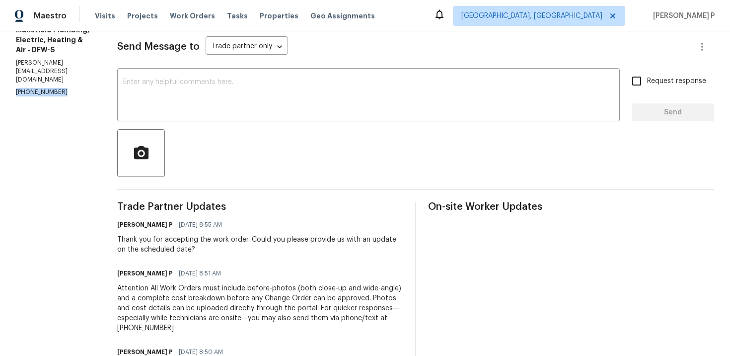
scroll to position [209, 0]
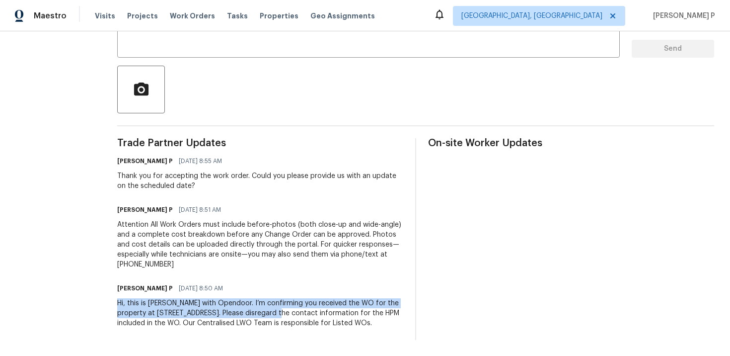
drag, startPoint x: 140, startPoint y: 293, endPoint x: 316, endPoint y: 301, distance: 176.0
click at [316, 301] on div "Hi, this is [PERSON_NAME] with Opendoor. I’m confirming you received the WO for…" at bounding box center [260, 313] width 286 height 30
copy div "Hi, this is [PERSON_NAME] with Opendoor. I’m confirming you received the WO for…"
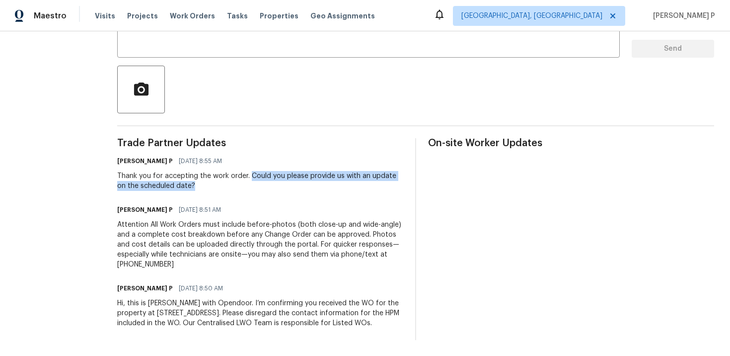
drag, startPoint x: 273, startPoint y: 165, endPoint x: 288, endPoint y: 177, distance: 19.5
click at [288, 176] on div "Thank you for accepting the work order. Could you please provide us with an upd…" at bounding box center [260, 181] width 286 height 20
copy div "Could you please provide us with an update on the scheduled date?"
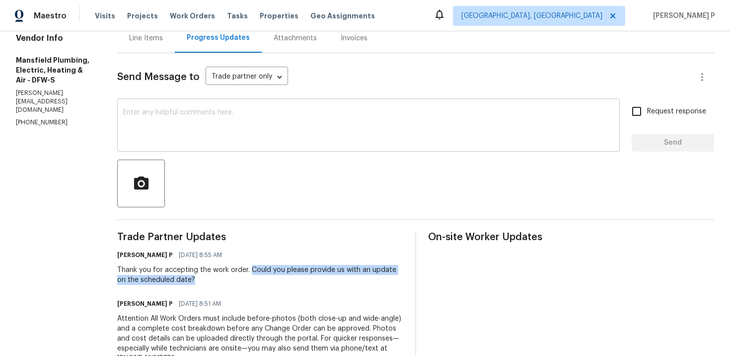
click at [206, 121] on textarea at bounding box center [368, 126] width 491 height 35
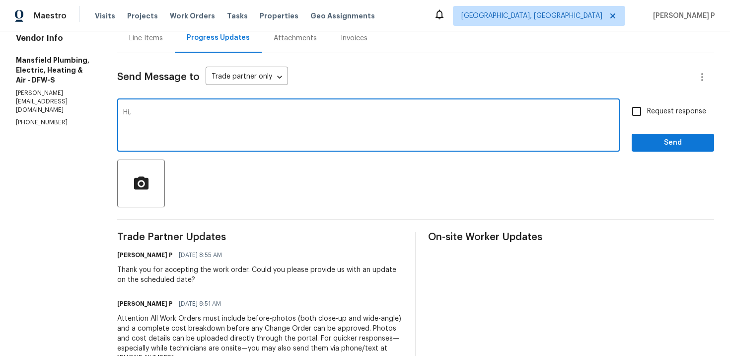
paste textarea "We tried reaching out to you via text to ask for an update on the scheduled dat…"
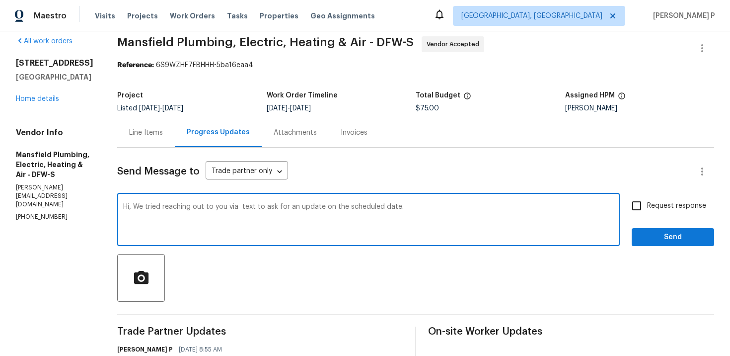
scroll to position [0, 0]
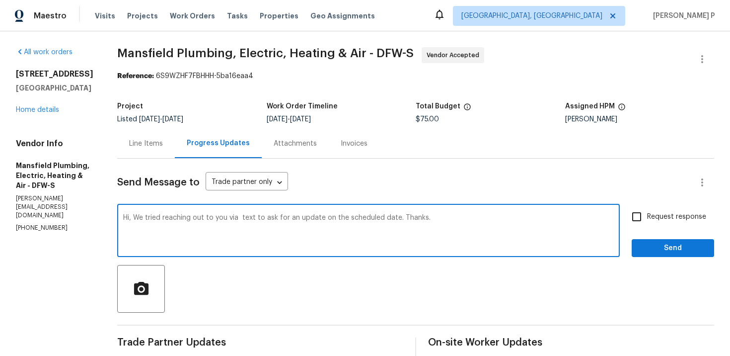
type textarea "Hi, We tried reaching out to you via text to ask for an update on the scheduled…"
click at [637, 212] on input "Request response" at bounding box center [636, 216] width 21 height 21
checkbox input "true"
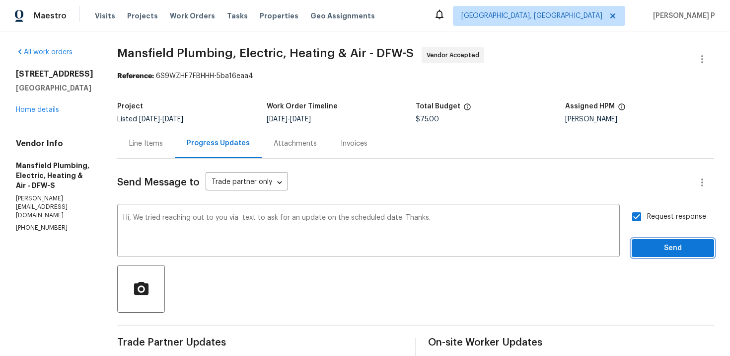
click at [666, 247] on span "Send" at bounding box center [673, 248] width 67 height 12
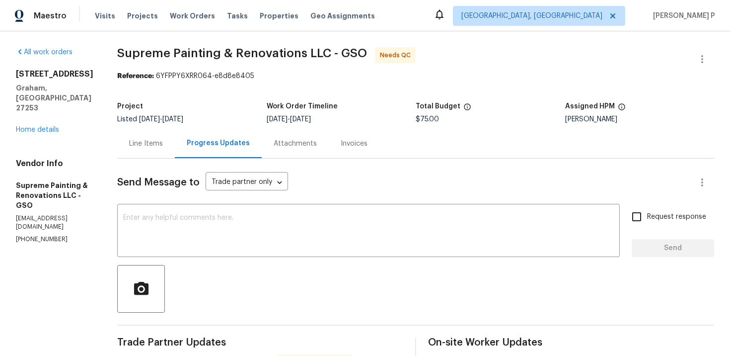
click at [163, 141] on div "Line Items" at bounding box center [146, 144] width 34 height 10
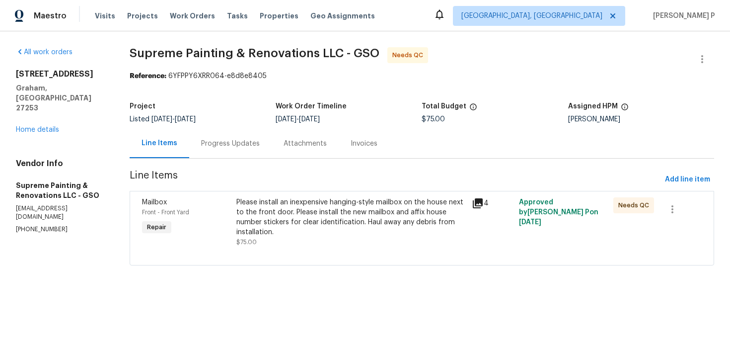
click at [376, 217] on div "Please install an inexpensive hanging-style mailbox on the house next to the fr…" at bounding box center [351, 217] width 230 height 40
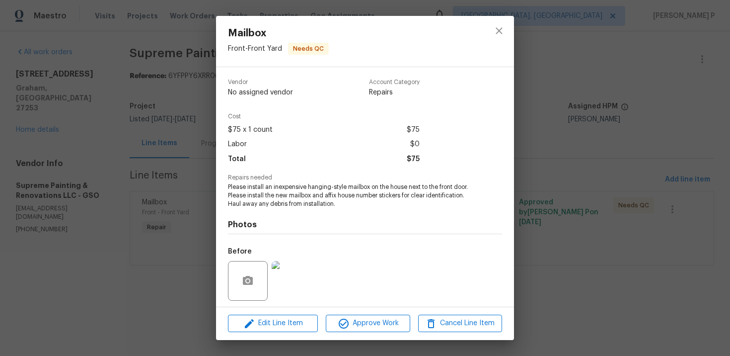
scroll to position [69, 0]
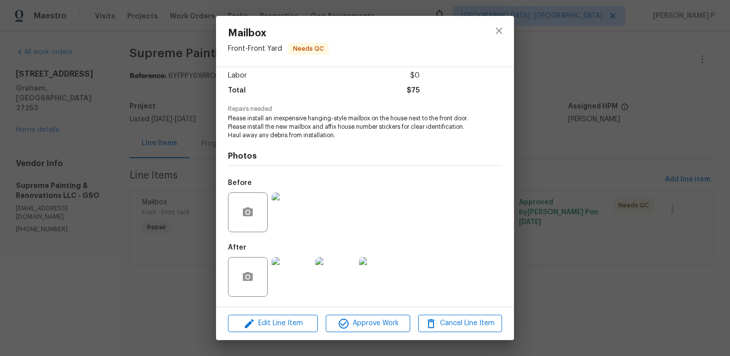
click at [288, 210] on img at bounding box center [292, 212] width 40 height 40
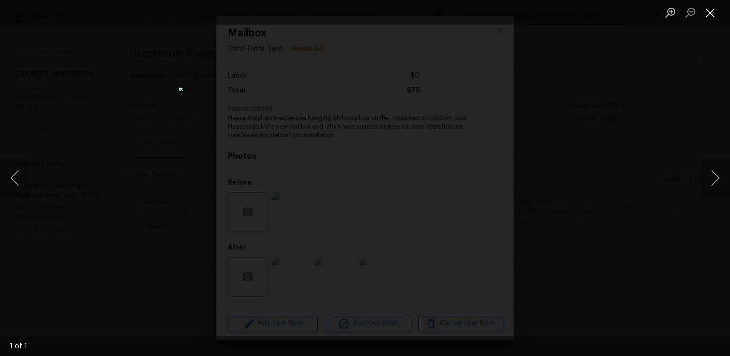
click at [709, 14] on button "Close lightbox" at bounding box center [710, 12] width 20 height 17
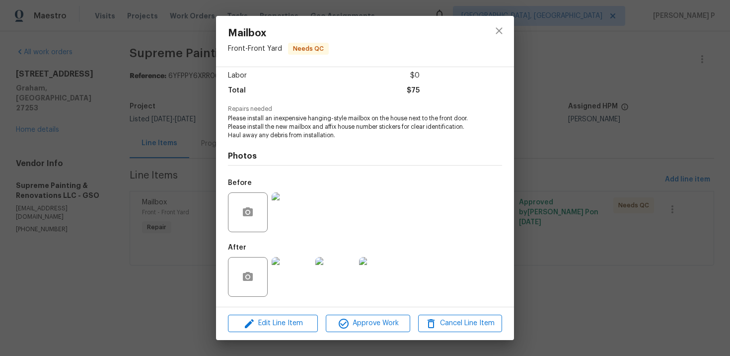
click at [290, 277] on img at bounding box center [292, 277] width 40 height 40
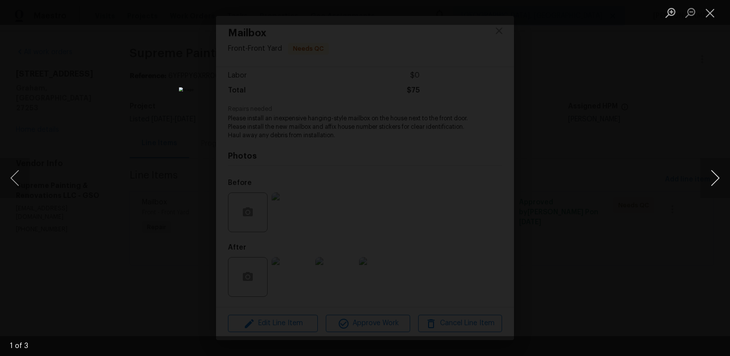
click at [723, 173] on button "Next image" at bounding box center [715, 178] width 30 height 40
click at [710, 13] on button "Close lightbox" at bounding box center [710, 12] width 20 height 17
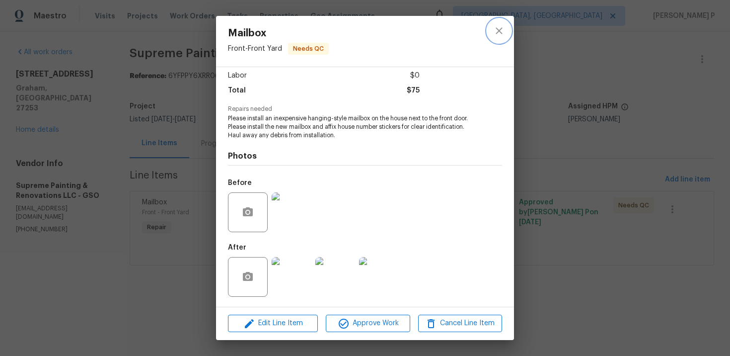
click at [499, 29] on icon "close" at bounding box center [499, 31] width 12 height 12
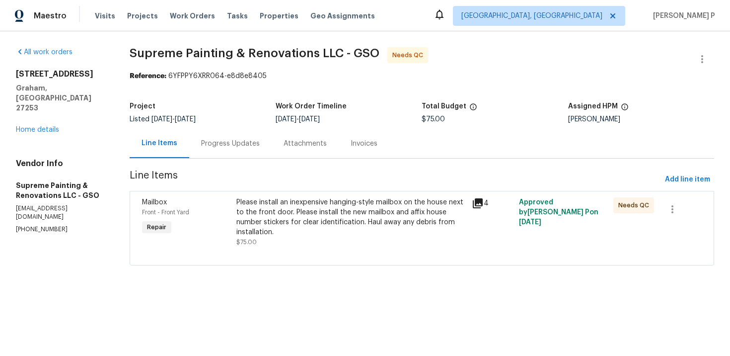
click at [294, 208] on div "Please install an inexpensive hanging-style mailbox on the house next to the fr…" at bounding box center [351, 217] width 230 height 40
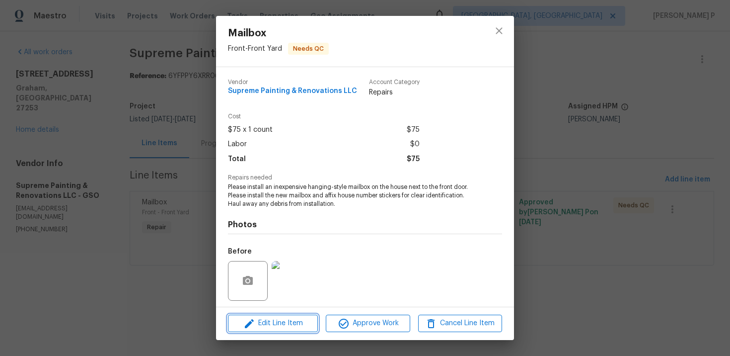
click at [294, 319] on span "Edit Line Item" at bounding box center [273, 323] width 84 height 12
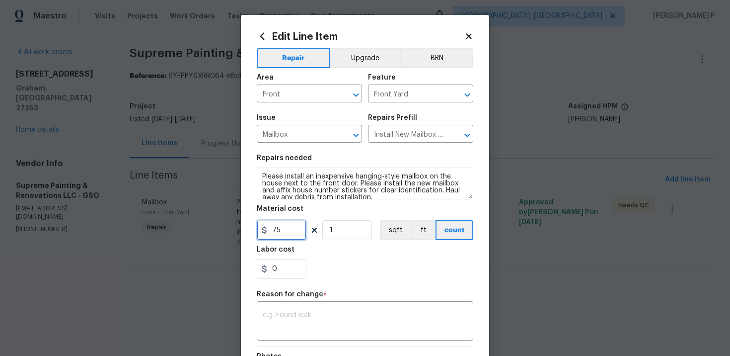
click at [292, 237] on input "75" at bounding box center [282, 230] width 50 height 20
type input "125"
click at [293, 318] on textarea at bounding box center [365, 321] width 205 height 21
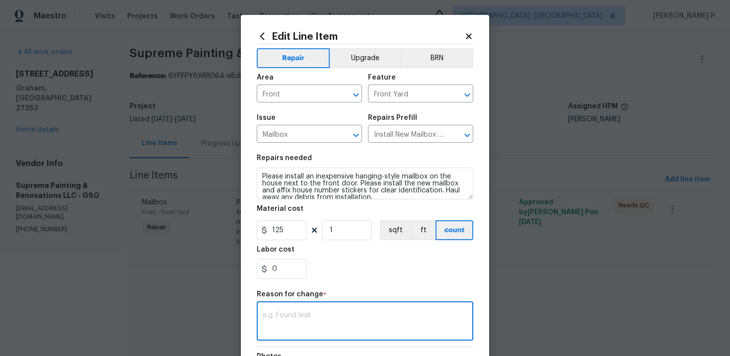
paste textarea "(RP) Updated per vendor’s final cost."
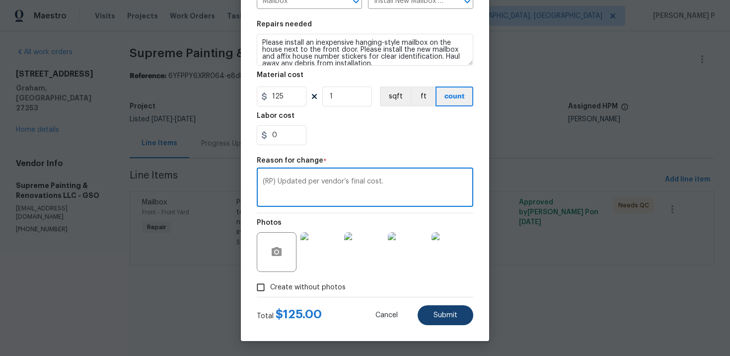
type textarea "(RP) Updated per vendor’s final cost."
click at [447, 309] on button "Submit" at bounding box center [446, 315] width 56 height 20
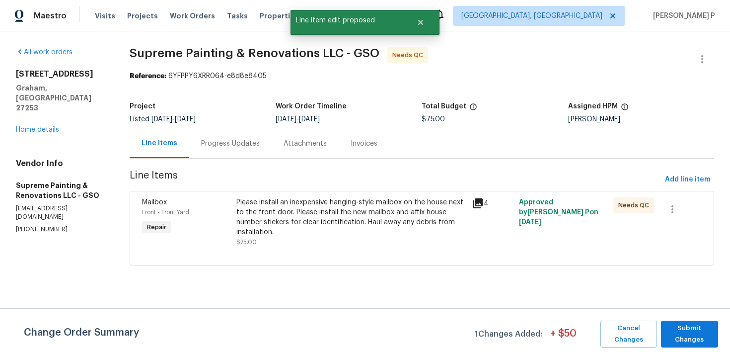
scroll to position [0, 0]
click at [690, 319] on div "Change Order Summary 1 Changes Added: + $ 50 Cancel Changes Submit Changes" at bounding box center [365, 332] width 730 height 48
click at [682, 335] on span "Submit Changes" at bounding box center [689, 333] width 47 height 23
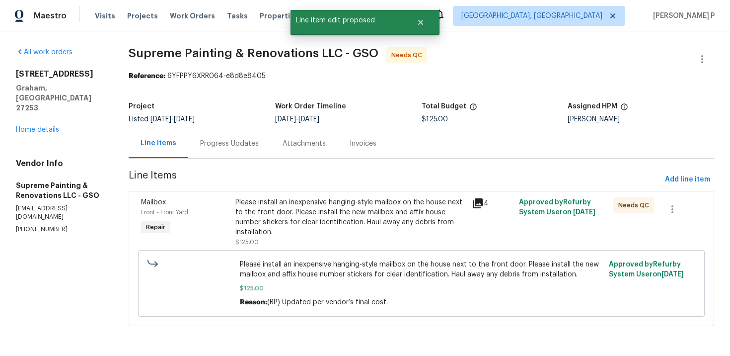
click at [255, 141] on div "Progress Updates" at bounding box center [229, 144] width 59 height 10
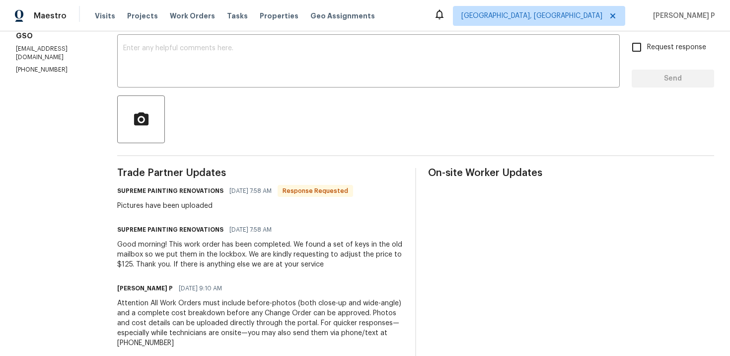
scroll to position [173, 0]
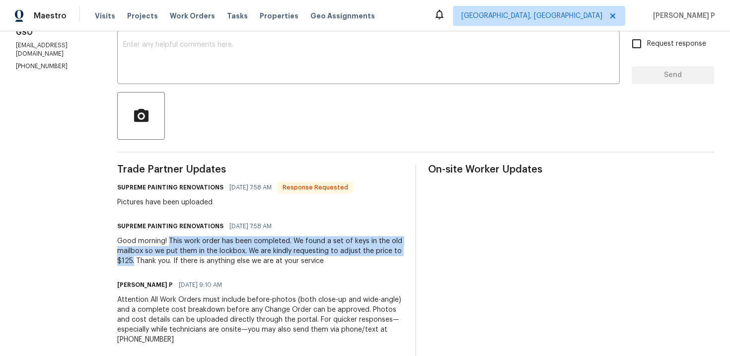
drag, startPoint x: 207, startPoint y: 238, endPoint x: 198, endPoint y: 262, distance: 25.0
click at [198, 262] on div "Good morning! This work order has been completed. We found a set of keys in the…" at bounding box center [260, 251] width 286 height 30
copy div "This work order has been completed. We found a set of keys in the old mailbox s…"
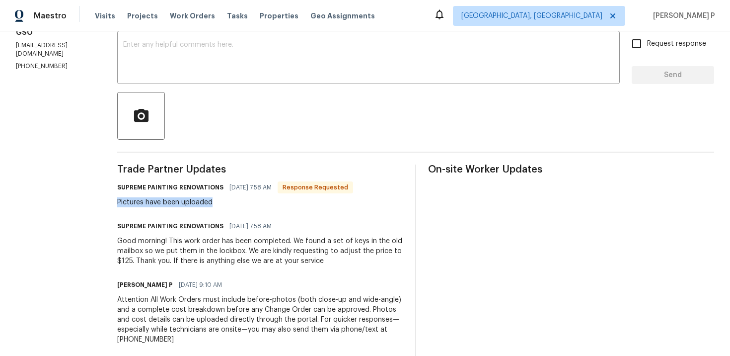
drag, startPoint x: 156, startPoint y: 201, endPoint x: 254, endPoint y: 201, distance: 97.4
click at [254, 201] on div "Pictures have been uploaded" at bounding box center [235, 202] width 236 height 10
copy div "Pictures have been uploaded"
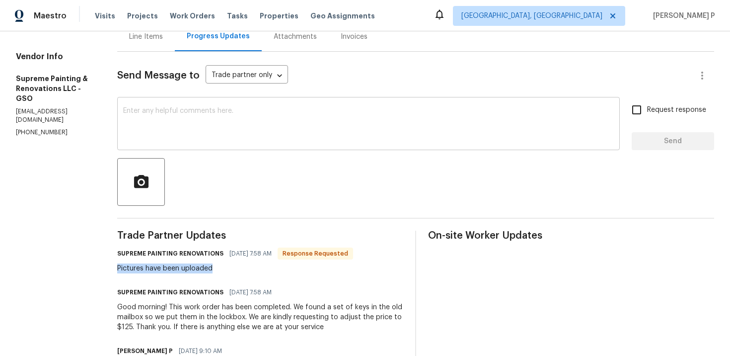
click at [247, 120] on textarea at bounding box center [368, 124] width 491 height 35
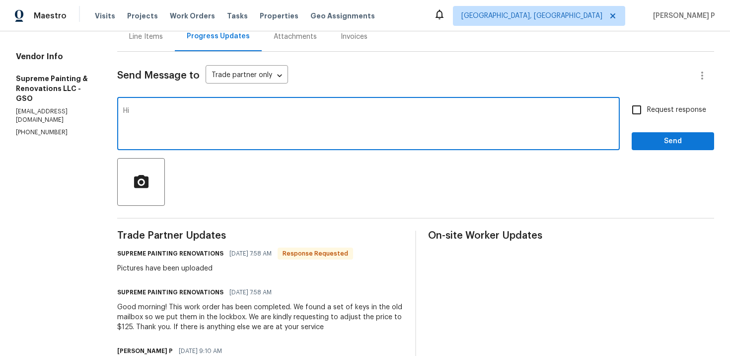
type textarea "H"
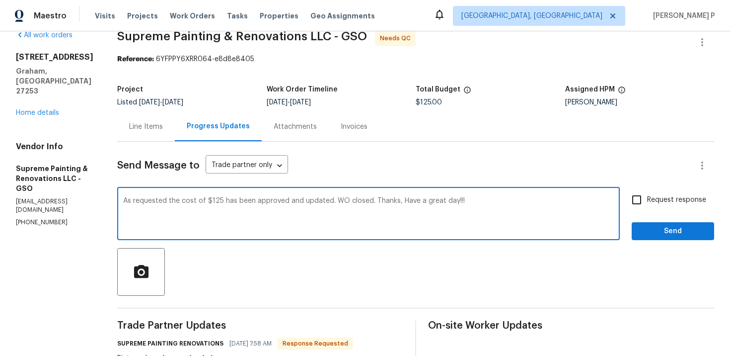
scroll to position [13, 0]
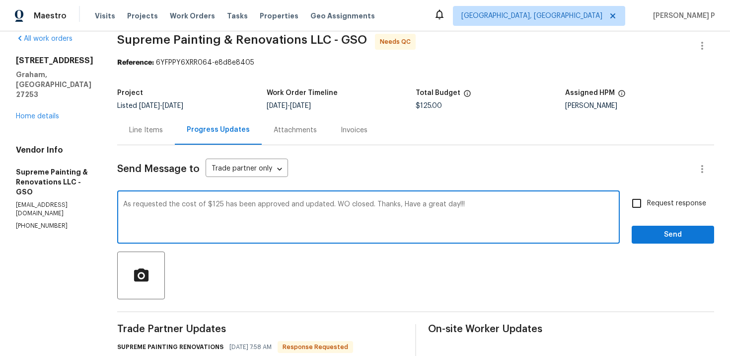
type textarea "As requested the cost of $125 has been approved and updated. WO closed. Thanks,…"
click at [660, 235] on span "Send" at bounding box center [673, 235] width 67 height 12
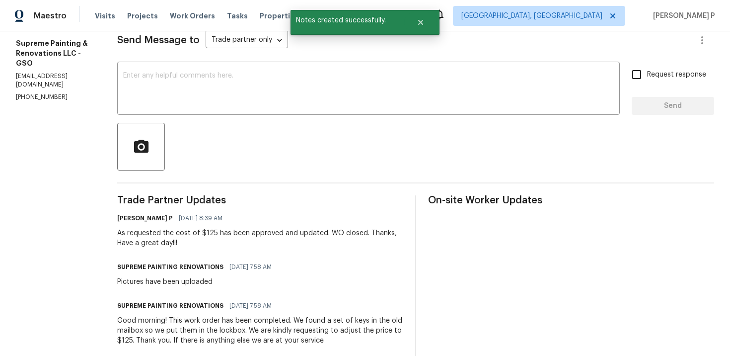
scroll to position [155, 0]
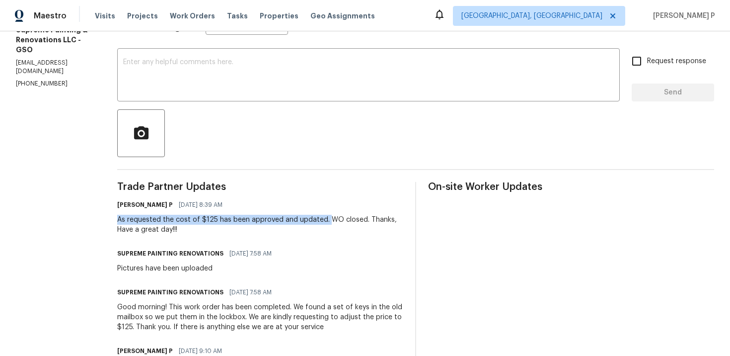
drag, startPoint x: 153, startPoint y: 221, endPoint x: 362, endPoint y: 221, distance: 208.1
click at [362, 221] on div "All work orders 516 Wentworth Dr Graham, NC 27253 Home details Vendor Info Supr…" at bounding box center [365, 196] width 730 height 641
copy div "As requested the cost of $125 has been approved and updated."
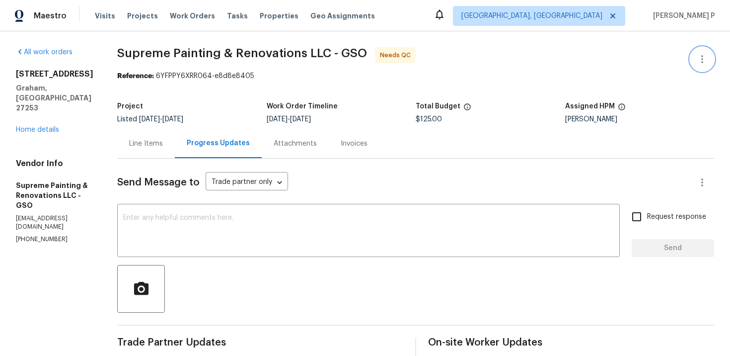
click at [704, 62] on icon "button" at bounding box center [702, 59] width 12 height 12
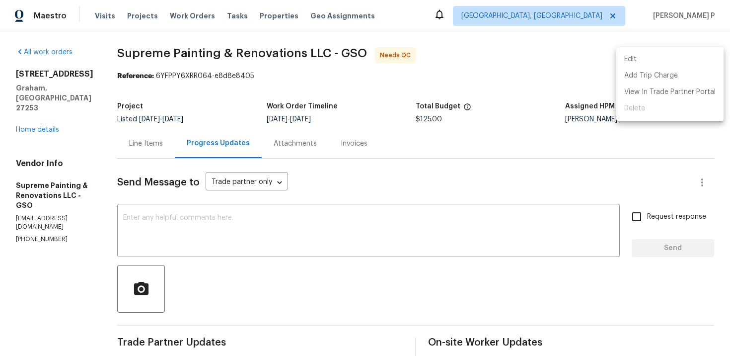
click at [653, 55] on li "Edit" at bounding box center [669, 59] width 107 height 16
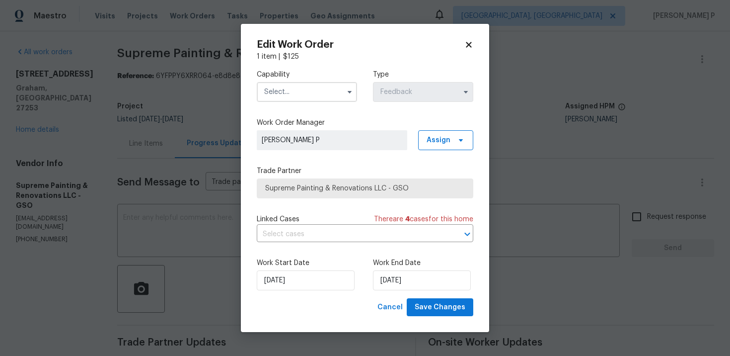
click at [298, 100] on input "text" at bounding box center [307, 92] width 100 height 20
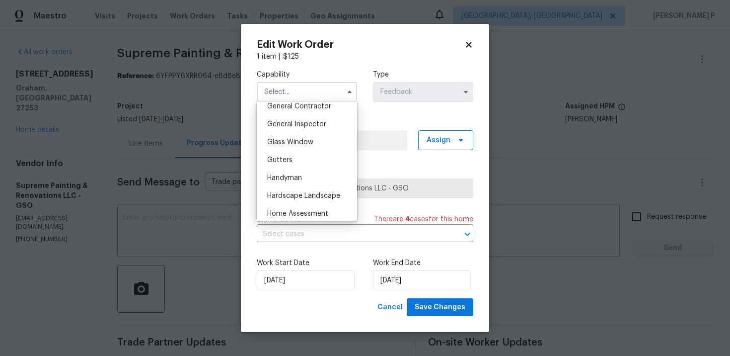
scroll to position [489, 0]
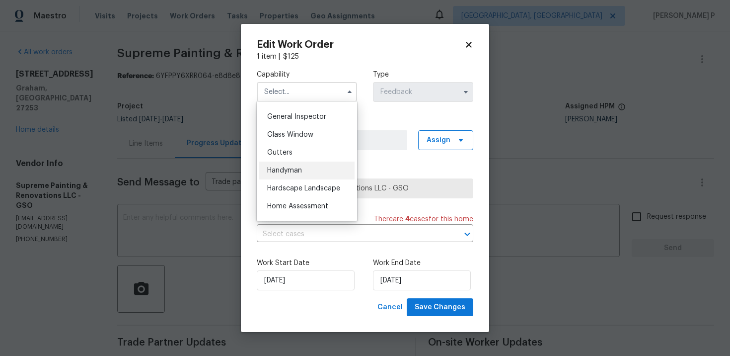
click at [287, 170] on span "Handyman" at bounding box center [284, 170] width 35 height 7
type input "Handyman"
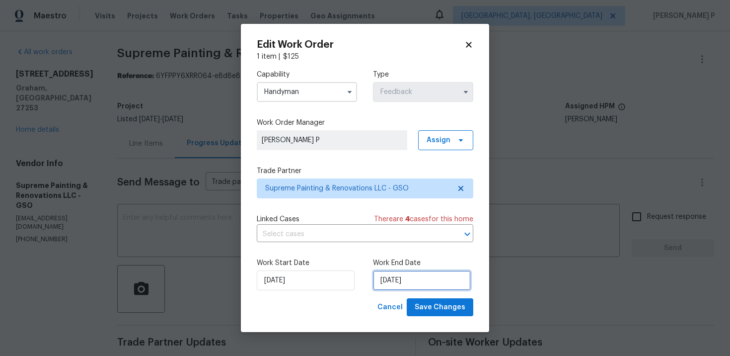
click at [410, 278] on input "10/8/2025" at bounding box center [422, 280] width 98 height 20
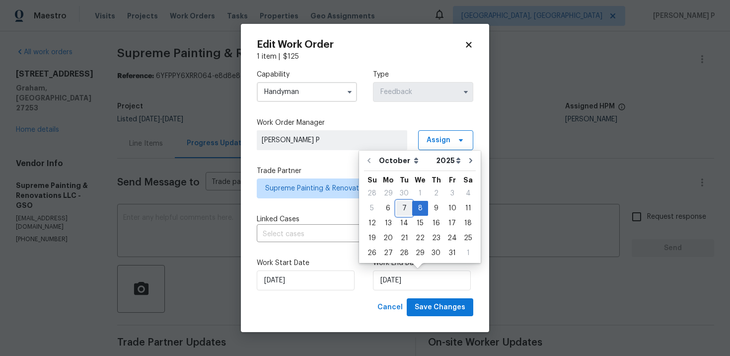
click at [404, 207] on div "7" at bounding box center [404, 208] width 16 height 14
type input "[DATE]"
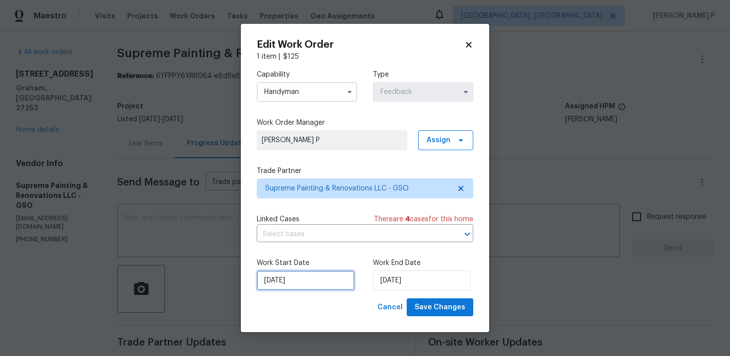
click at [315, 275] on input "10/6/2025" at bounding box center [306, 280] width 98 height 20
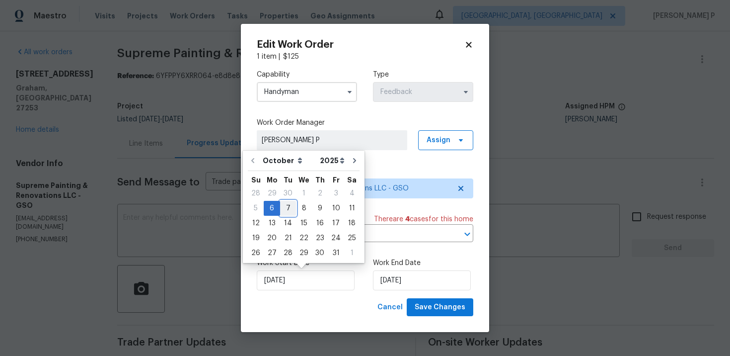
click at [287, 205] on div "7" at bounding box center [288, 208] width 16 height 14
type input "[DATE]"
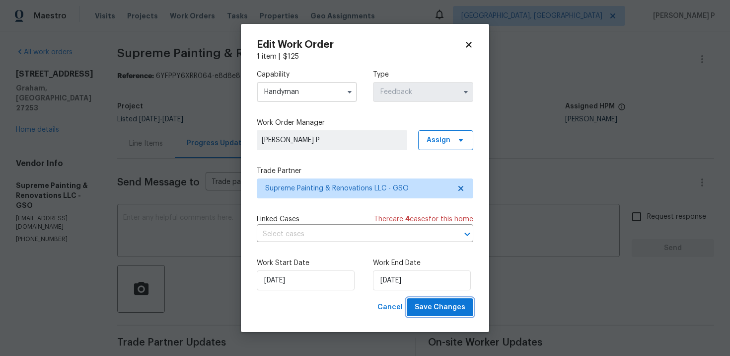
click at [445, 305] on span "Save Changes" at bounding box center [440, 307] width 51 height 12
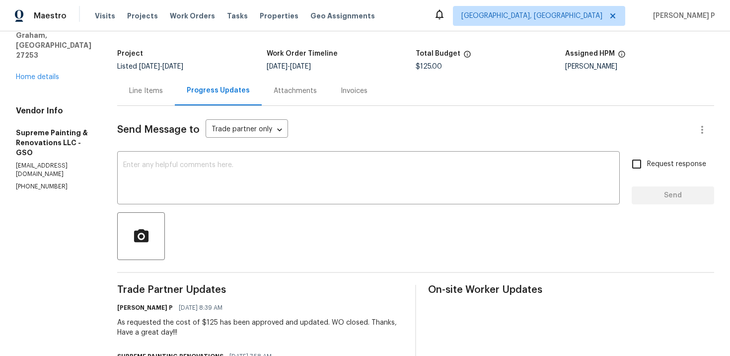
scroll to position [0, 0]
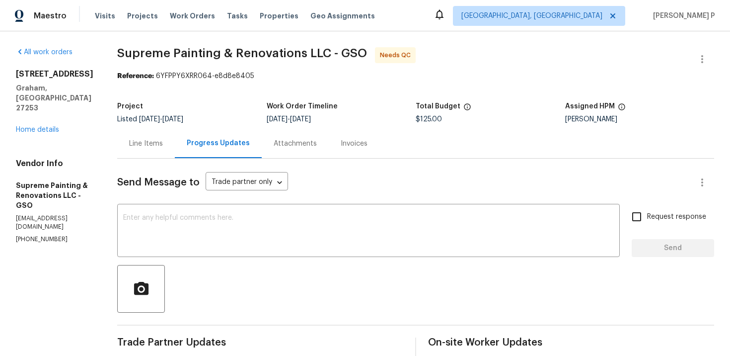
click at [175, 149] on div "Line Items" at bounding box center [146, 143] width 58 height 29
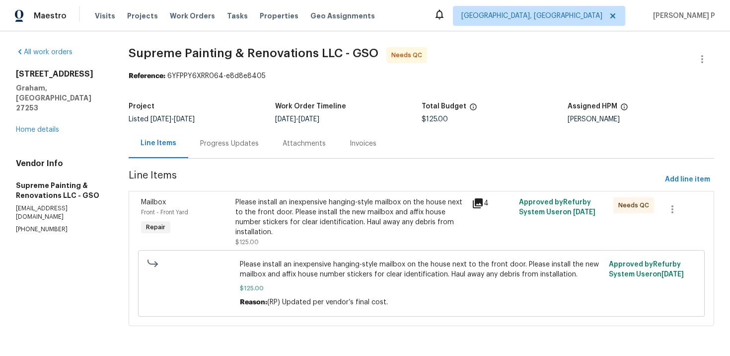
click at [354, 213] on div "Please install an inexpensive hanging-style mailbox on the house next to the fr…" at bounding box center [350, 217] width 230 height 40
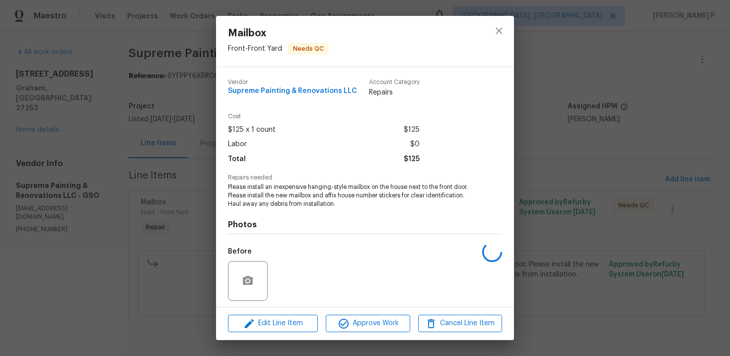
scroll to position [69, 0]
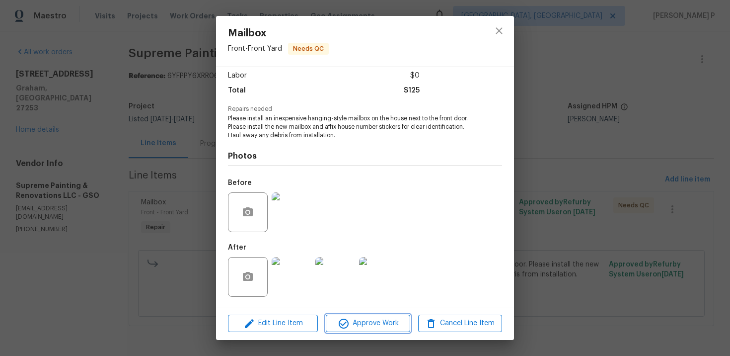
click at [353, 321] on span "Approve Work" at bounding box center [368, 323] width 78 height 12
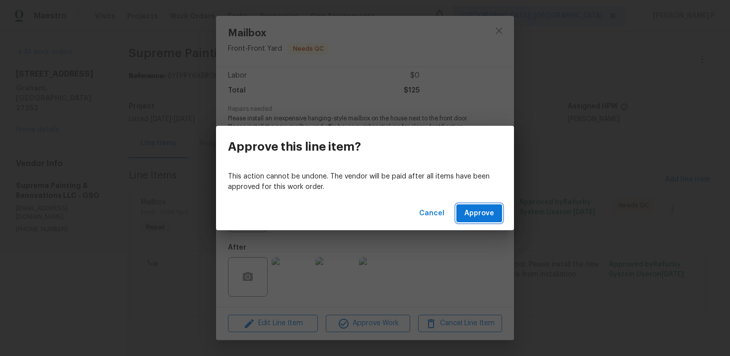
click at [470, 222] on button "Approve" at bounding box center [480, 213] width 46 height 18
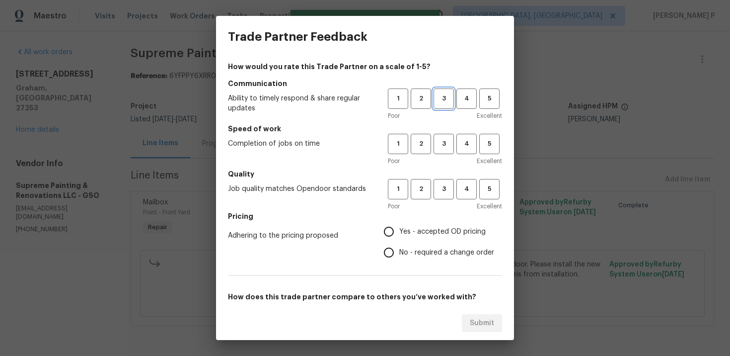
click at [445, 100] on span "3" at bounding box center [444, 98] width 18 height 11
click at [447, 139] on span "3" at bounding box center [444, 143] width 18 height 11
click at [444, 188] on span "3" at bounding box center [444, 188] width 18 height 11
click at [406, 250] on span "No - required a change order" at bounding box center [446, 252] width 95 height 10
click at [399, 250] on input "No - required a change order" at bounding box center [389, 252] width 21 height 21
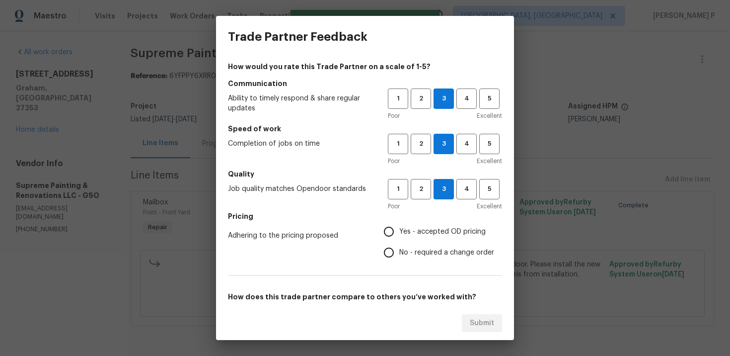
radio input "true"
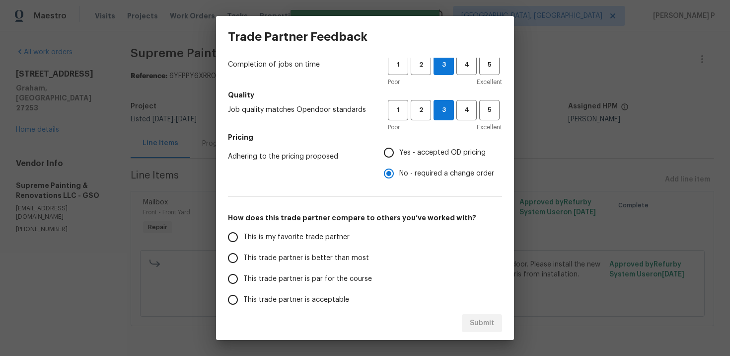
scroll to position [149, 0]
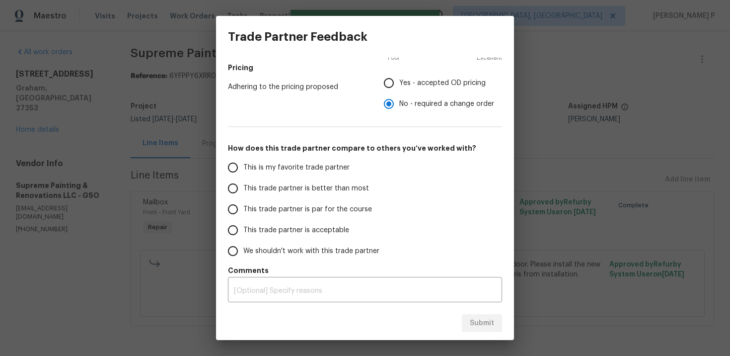
click at [286, 211] on span "This trade partner is par for the course" at bounding box center [307, 209] width 129 height 10
click at [243, 211] on input "This trade partner is par for the course" at bounding box center [233, 209] width 21 height 21
click at [482, 326] on span "Submit" at bounding box center [482, 323] width 24 height 12
radio input "true"
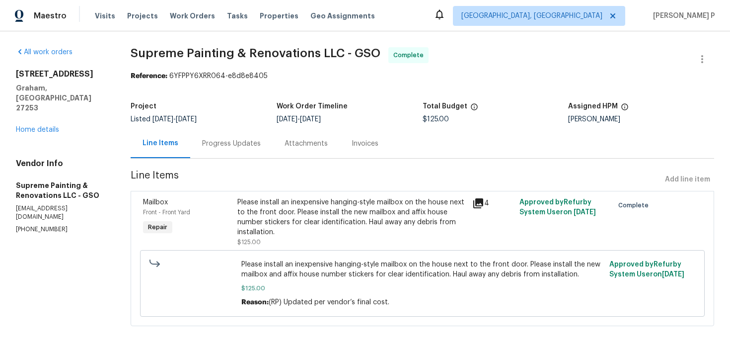
scroll to position [8, 0]
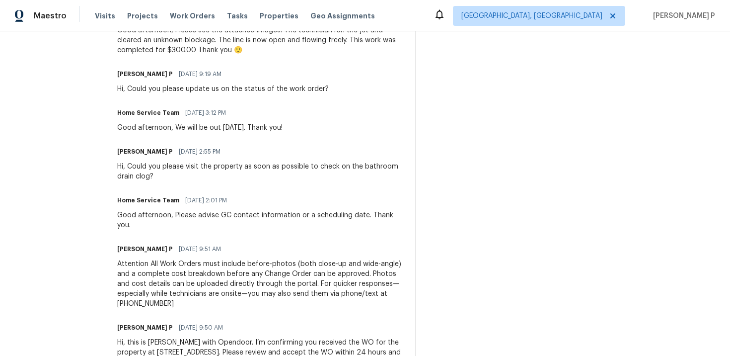
scroll to position [350, 0]
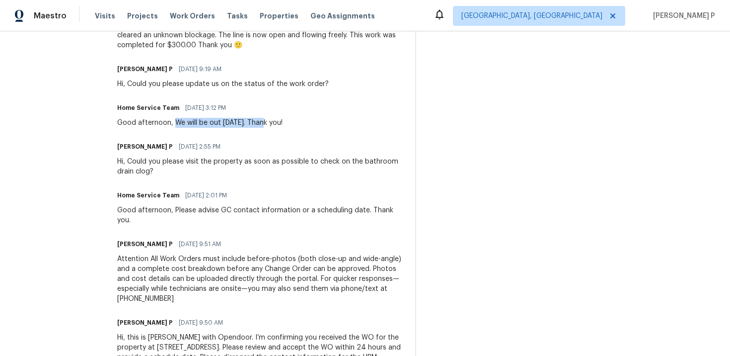
drag, startPoint x: 200, startPoint y: 122, endPoint x: 290, endPoint y: 121, distance: 90.4
click at [283, 121] on div "Good afternoon, We will be out [DATE]. Thank you!" at bounding box center [199, 123] width 165 height 10
click at [226, 103] on span "[DATE] 3:12 PM" at bounding box center [205, 108] width 41 height 10
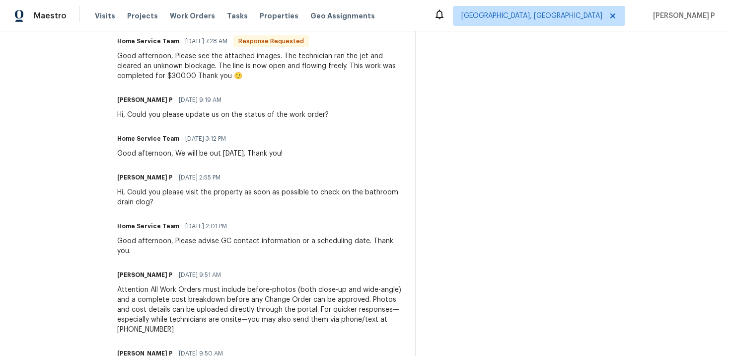
scroll to position [317, 0]
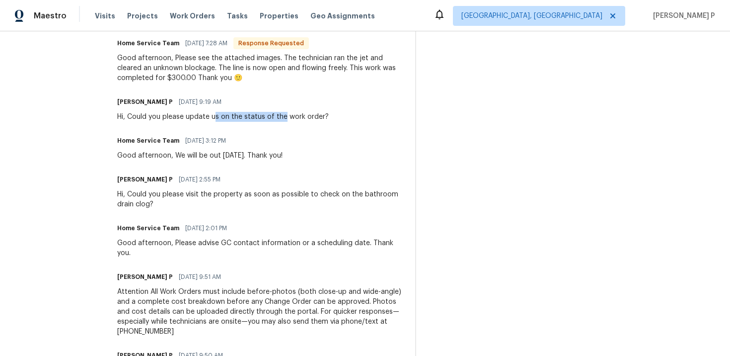
drag, startPoint x: 243, startPoint y: 115, endPoint x: 318, endPoint y: 115, distance: 75.5
click at [316, 115] on div "Hi, Could you please update us on the status of the work order?" at bounding box center [223, 117] width 212 height 10
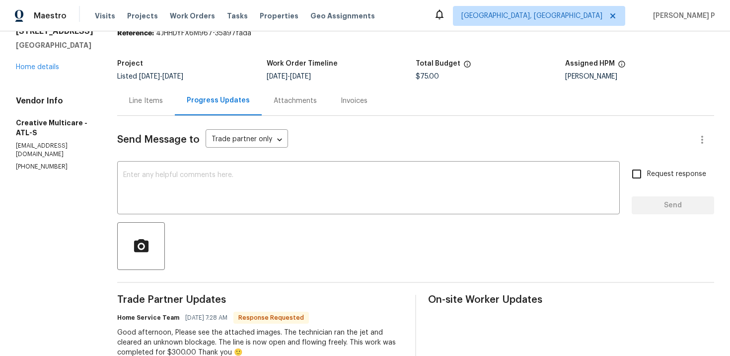
scroll to position [0, 0]
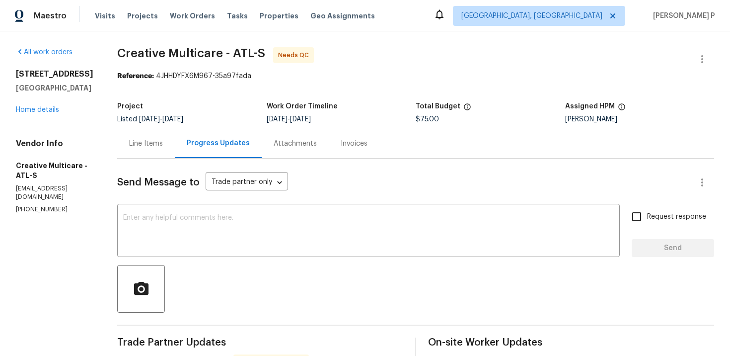
click at [163, 144] on div "Line Items" at bounding box center [146, 144] width 34 height 10
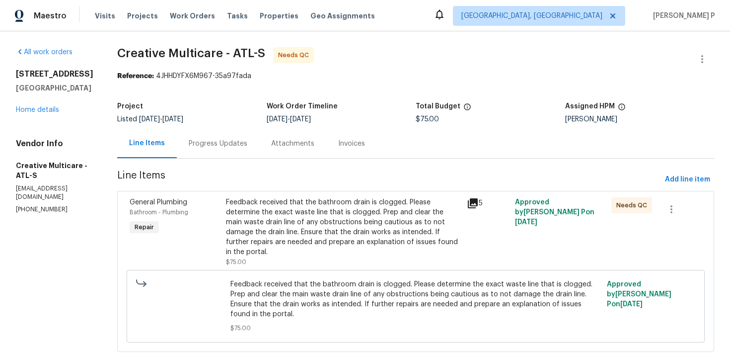
click at [372, 213] on div "Feedback received that the bathroom drain is clogged. Please determine the exac…" at bounding box center [343, 227] width 235 height 60
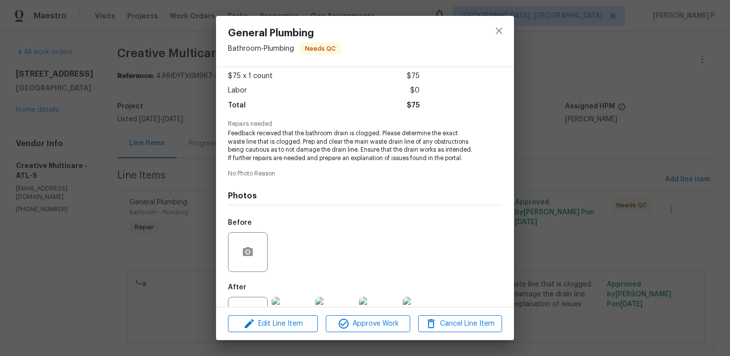
scroll to position [93, 0]
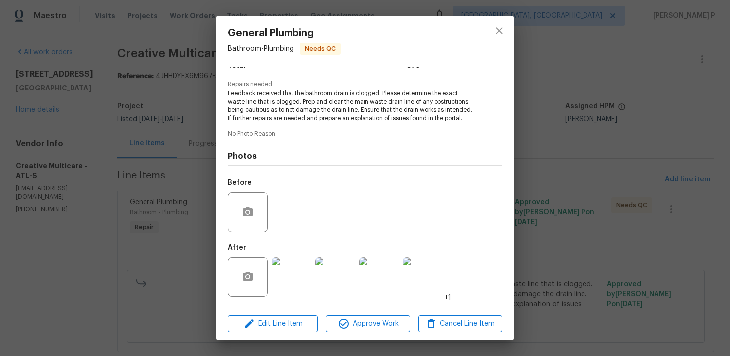
click at [291, 293] on img at bounding box center [292, 277] width 40 height 40
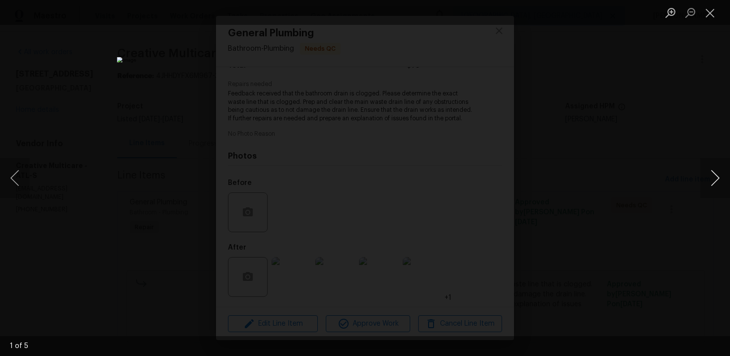
click at [717, 177] on button "Next image" at bounding box center [715, 178] width 30 height 40
click at [411, 166] on img "Lightbox" at bounding box center [365, 178] width 730 height 356
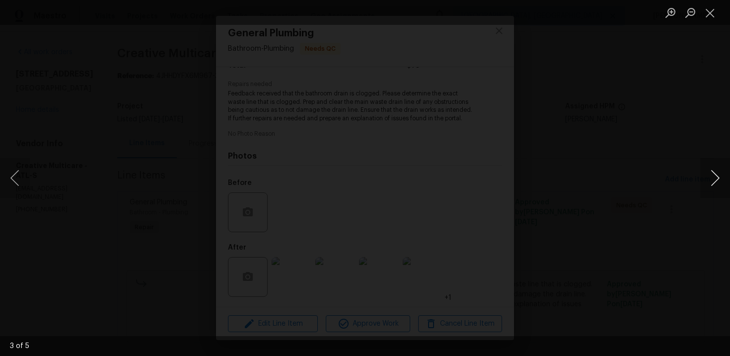
click at [718, 179] on button "Next image" at bounding box center [715, 178] width 30 height 40
click at [710, 15] on button "Close lightbox" at bounding box center [710, 12] width 20 height 17
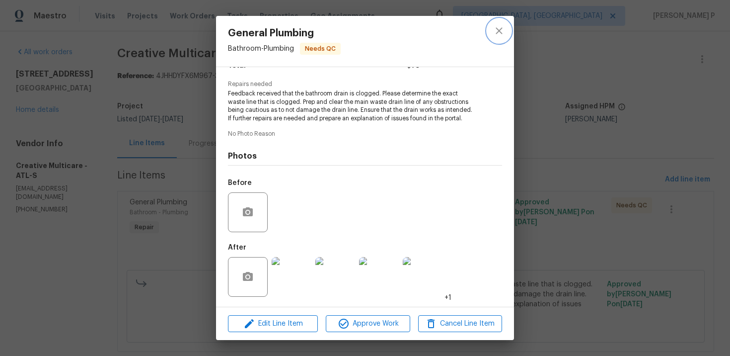
click at [500, 32] on icon "close" at bounding box center [499, 30] width 6 height 6
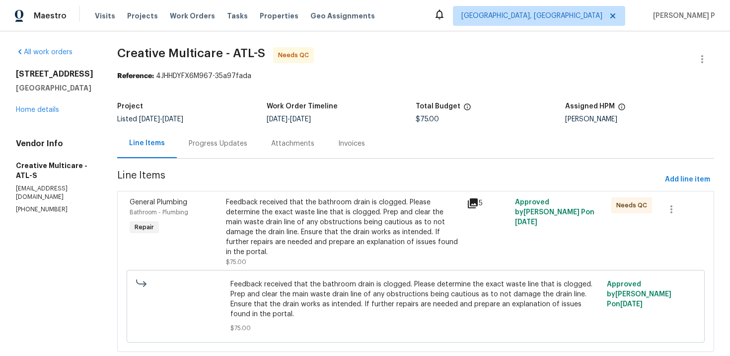
scroll to position [24, 0]
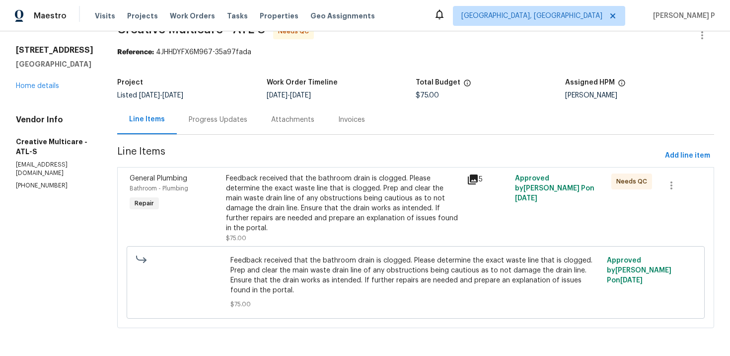
click at [245, 127] on div "Progress Updates" at bounding box center [218, 119] width 82 height 29
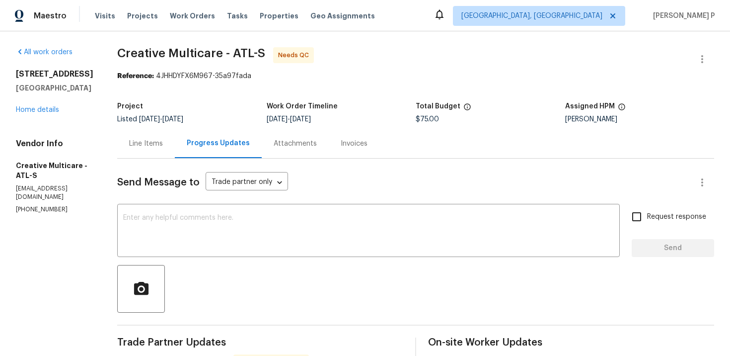
click at [163, 146] on div "Line Items" at bounding box center [146, 144] width 34 height 10
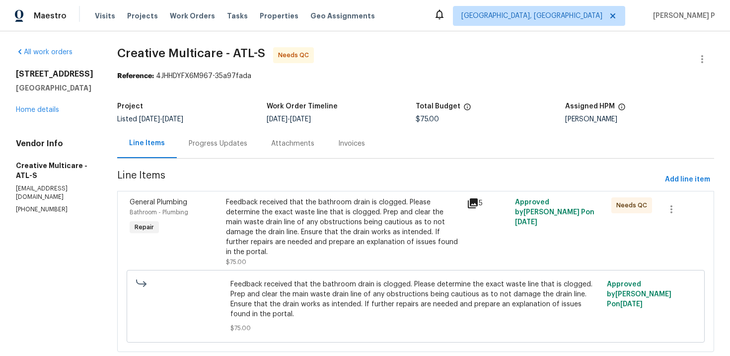
click at [293, 213] on div "Feedback received that the bathroom drain is clogged. Please determine the exac…" at bounding box center [343, 227] width 235 height 60
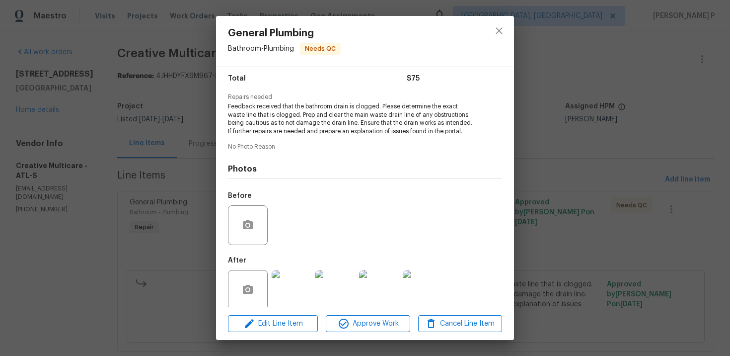
scroll to position [93, 0]
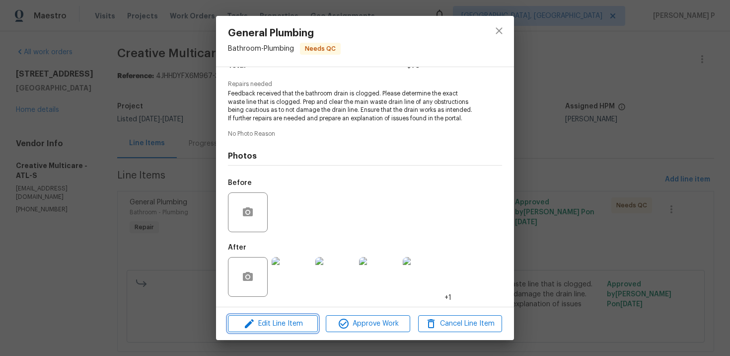
click at [286, 325] on span "Edit Line Item" at bounding box center [273, 323] width 84 height 12
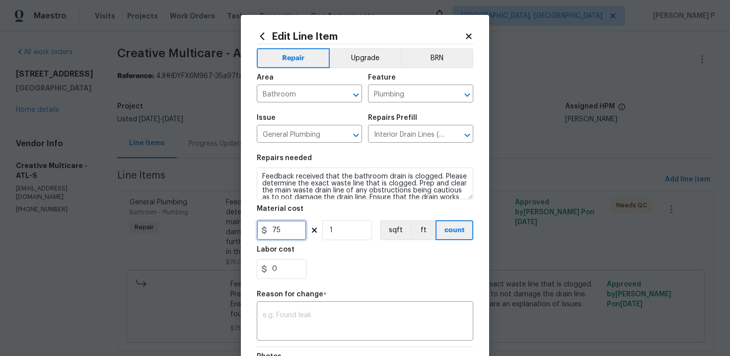
click at [279, 228] on input "75" at bounding box center [282, 230] width 50 height 20
type input "300"
click at [270, 306] on div "x ​" at bounding box center [365, 322] width 217 height 37
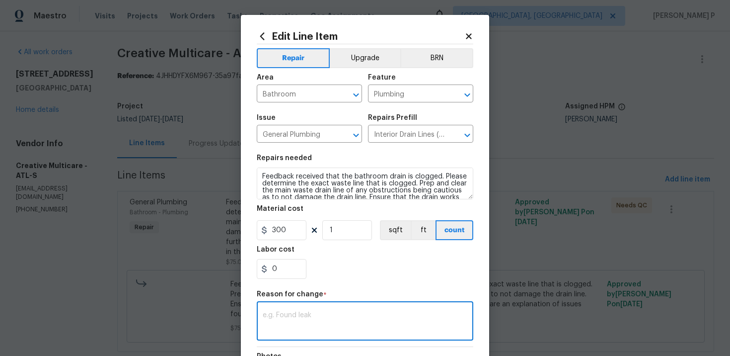
paste textarea "(RP) Updated per vendor’s final cost."
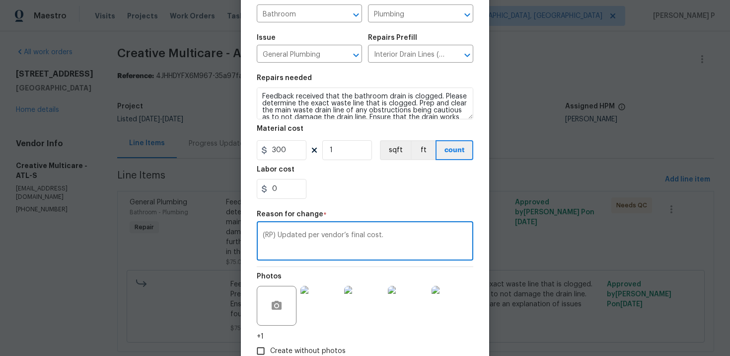
scroll to position [144, 0]
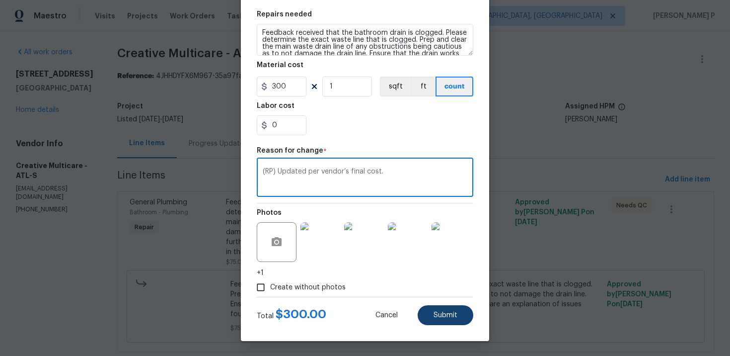
type textarea "(RP) Updated per vendor’s final cost."
click at [441, 320] on button "Submit" at bounding box center [446, 315] width 56 height 20
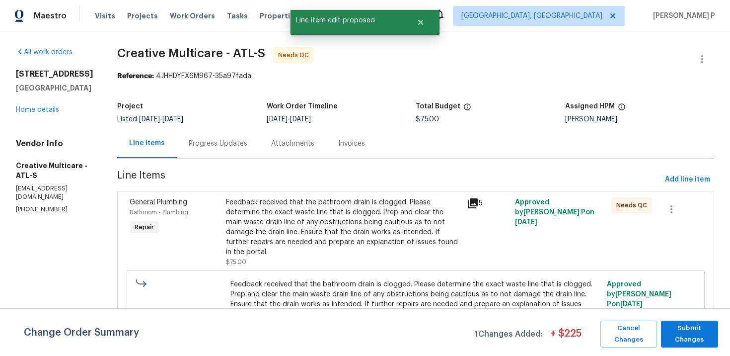
scroll to position [0, 0]
click at [683, 330] on span "Submit Changes" at bounding box center [689, 333] width 47 height 23
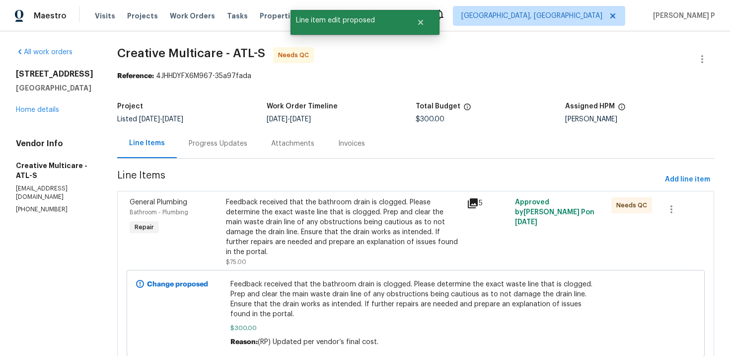
scroll to position [38, 0]
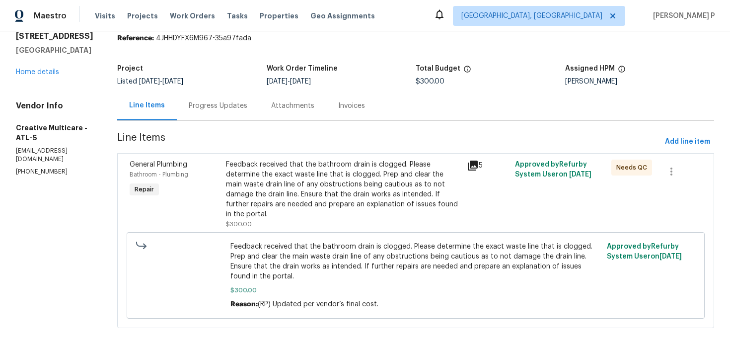
click at [247, 105] on div "Progress Updates" at bounding box center [218, 106] width 59 height 10
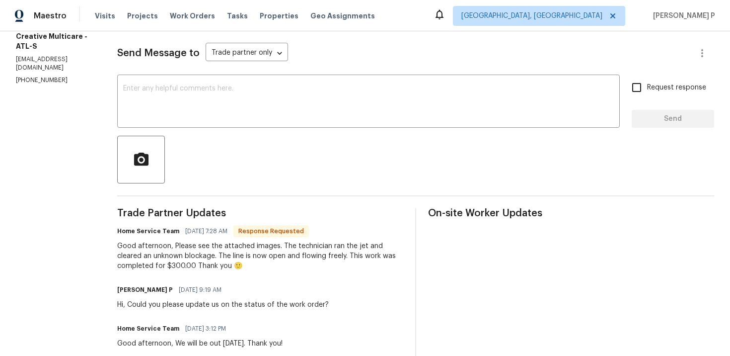
scroll to position [142, 0]
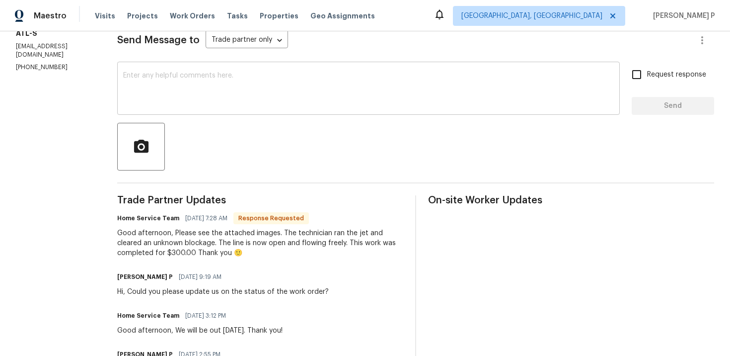
click at [205, 79] on textarea at bounding box center [368, 89] width 491 height 35
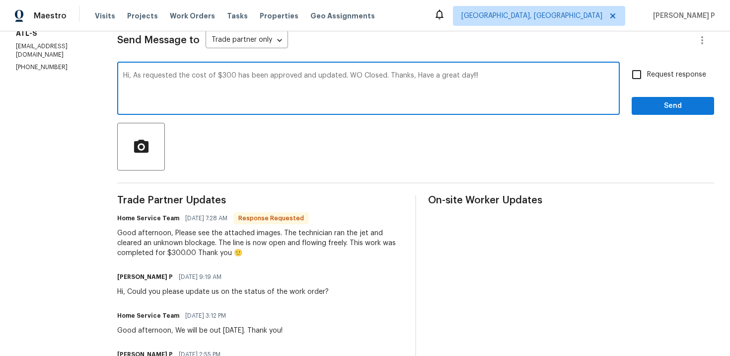
type textarea "Hi, As requested the cost of $300 has been approved and updated. WO Closed. Tha…"
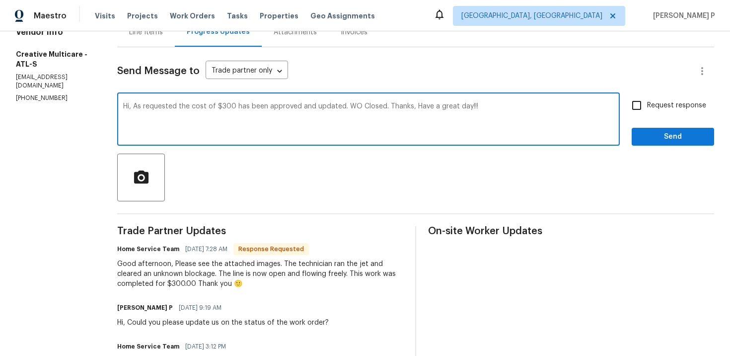
scroll to position [88, 0]
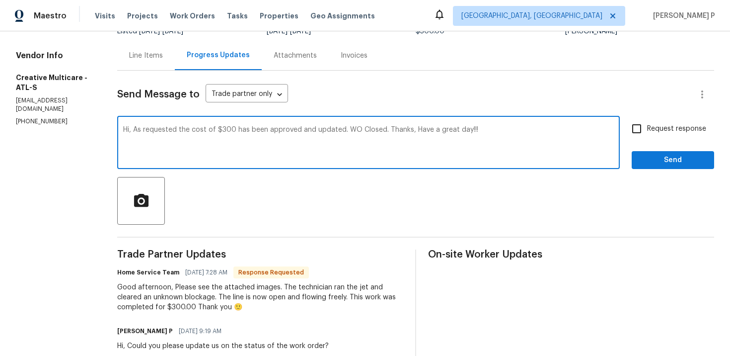
click at [641, 131] on input "Request response" at bounding box center [636, 128] width 21 height 21
checkbox input "true"
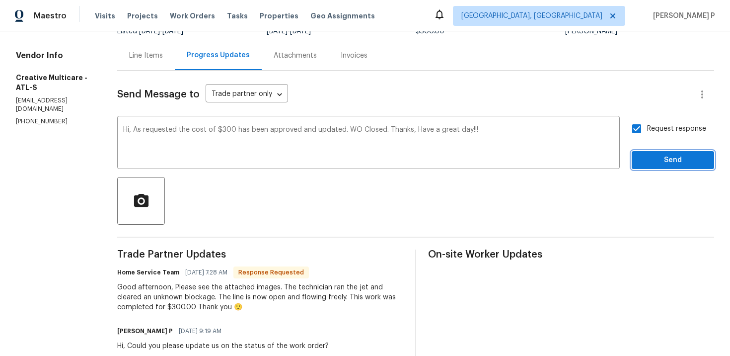
click at [661, 165] on span "Send" at bounding box center [673, 160] width 67 height 12
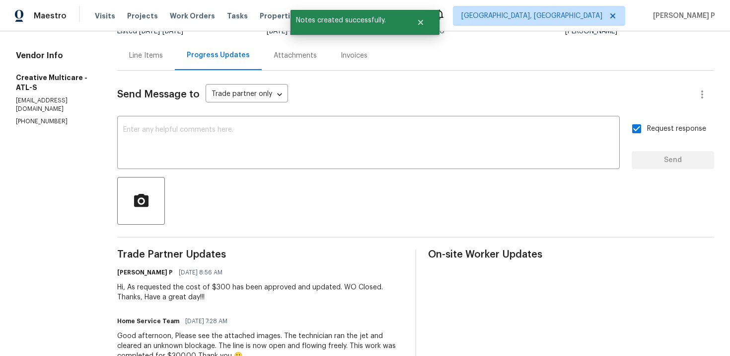
scroll to position [165, 0]
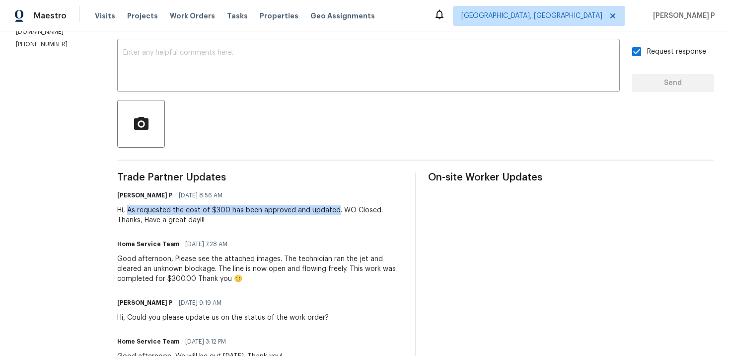
drag, startPoint x: 155, startPoint y: 209, endPoint x: 362, endPoint y: 209, distance: 207.1
click at [362, 209] on div "Hi, As requested the cost of $300 has been approved and updated. WO Closed. Tha…" at bounding box center [260, 215] width 286 height 20
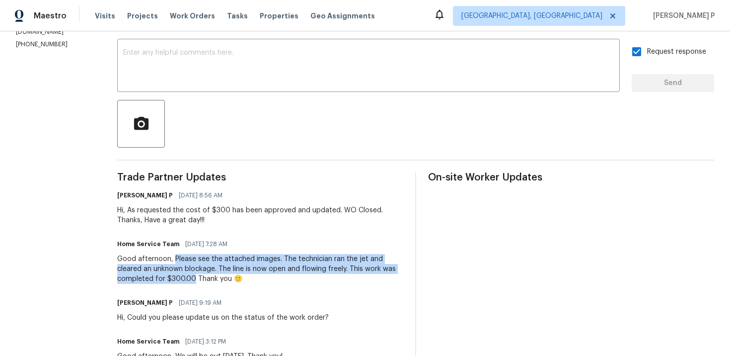
drag, startPoint x: 201, startPoint y: 258, endPoint x: 234, endPoint y: 278, distance: 38.8
click at [234, 278] on div "Good afternoon, Please see the attached images. The technician ran the jet and …" at bounding box center [260, 269] width 286 height 30
copy div "Please see the attached images. The technician ran the jet and cleared an unkno…"
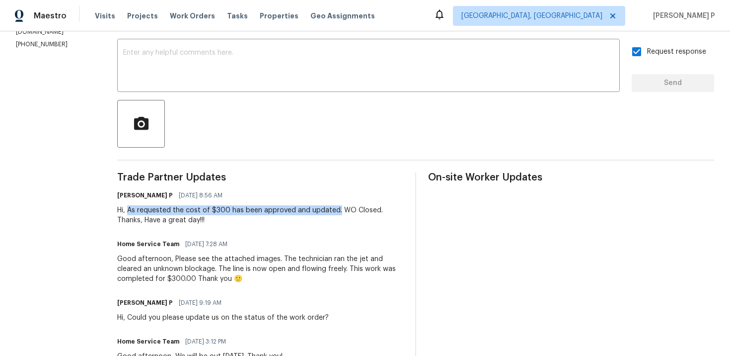
drag, startPoint x: 154, startPoint y: 208, endPoint x: 364, endPoint y: 211, distance: 209.7
click at [364, 211] on div "Hi, As requested the cost of $300 has been approved and updated. WO Closed. Tha…" at bounding box center [260, 215] width 286 height 20
copy div "As requested the cost of $300 has been approved and updated."
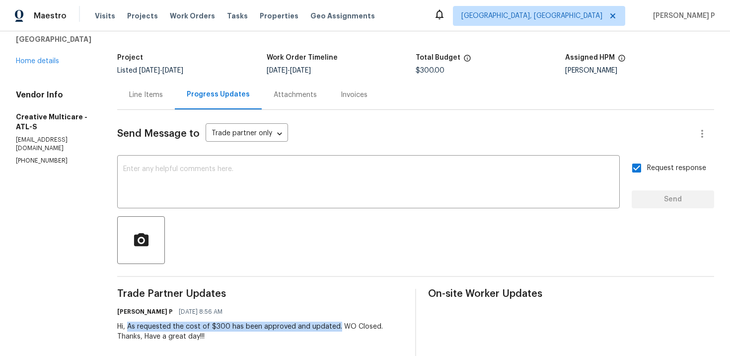
scroll to position [0, 0]
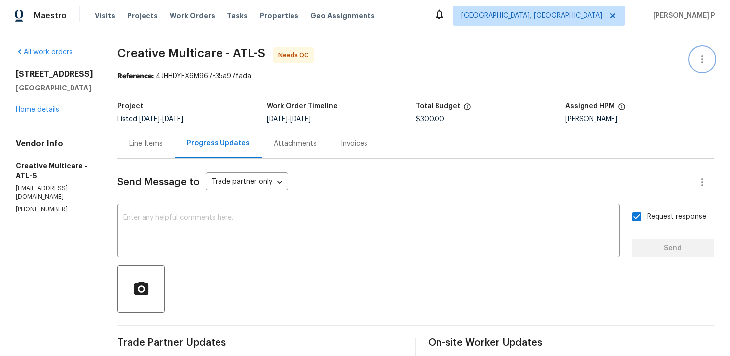
click at [706, 60] on icon "button" at bounding box center [702, 59] width 12 height 12
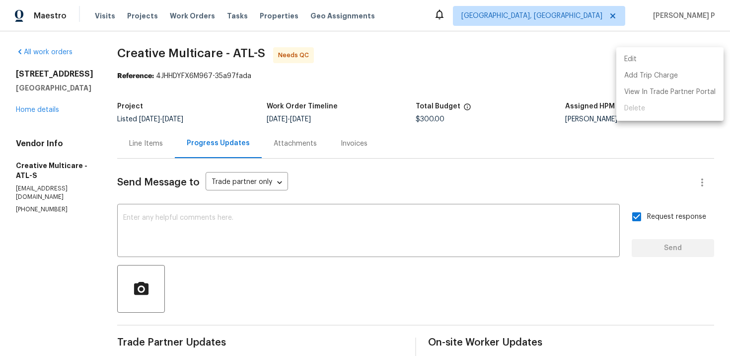
click at [648, 56] on li "Edit" at bounding box center [669, 59] width 107 height 16
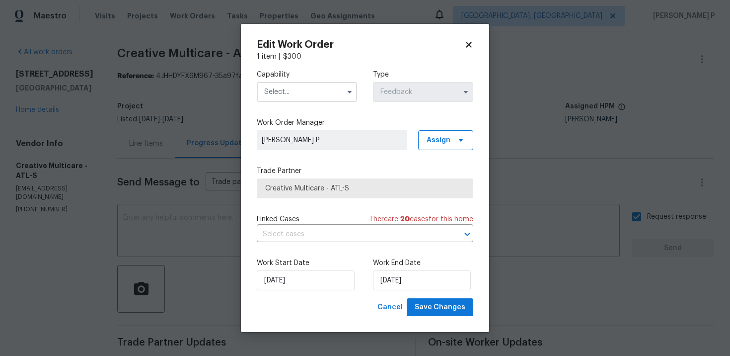
click at [309, 92] on input "text" at bounding box center [307, 92] width 100 height 20
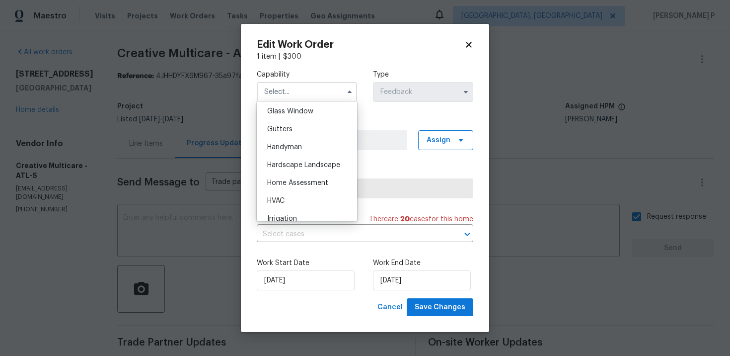
scroll to position [515, 0]
click at [292, 142] on span "Handyman" at bounding box center [284, 144] width 35 height 7
type input "Handyman"
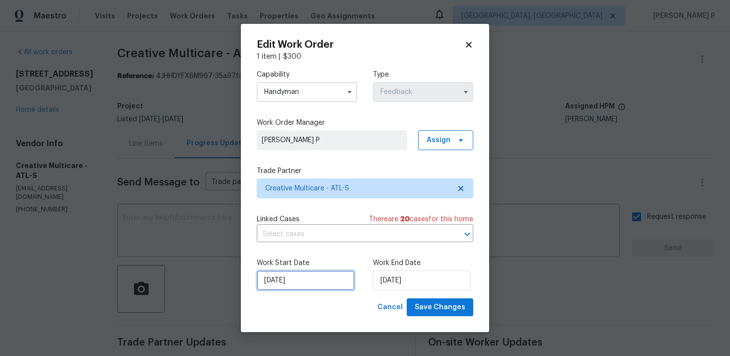
click at [303, 287] on input "10/3/2025" at bounding box center [306, 280] width 98 height 20
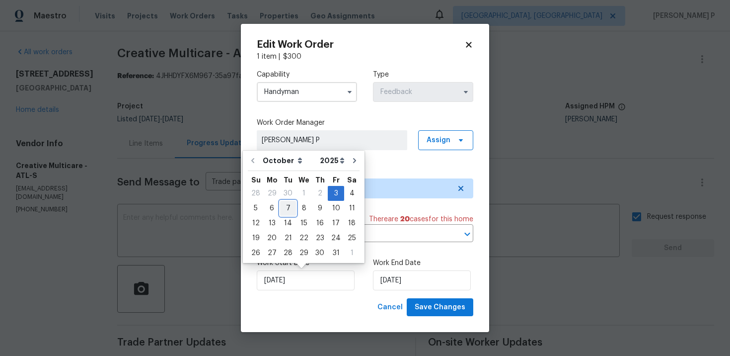
click at [286, 206] on div "7" at bounding box center [288, 208] width 16 height 14
type input "10/7/2025"
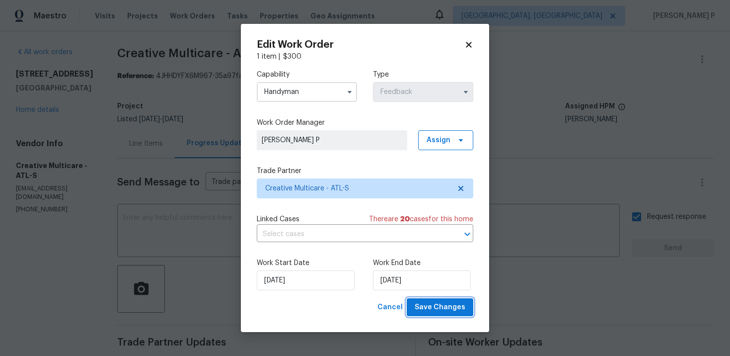
click at [443, 307] on span "Save Changes" at bounding box center [440, 307] width 51 height 12
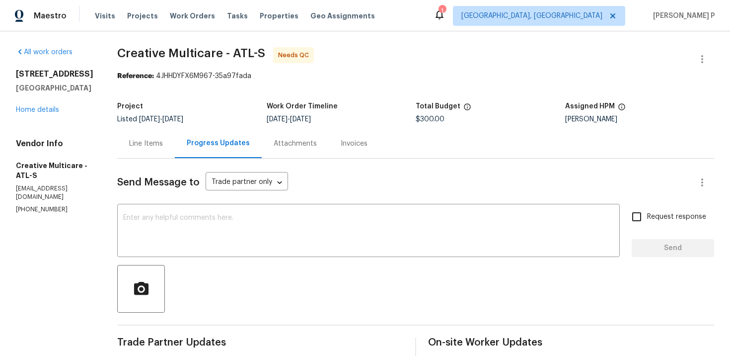
click at [163, 146] on div "Line Items" at bounding box center [146, 144] width 34 height 10
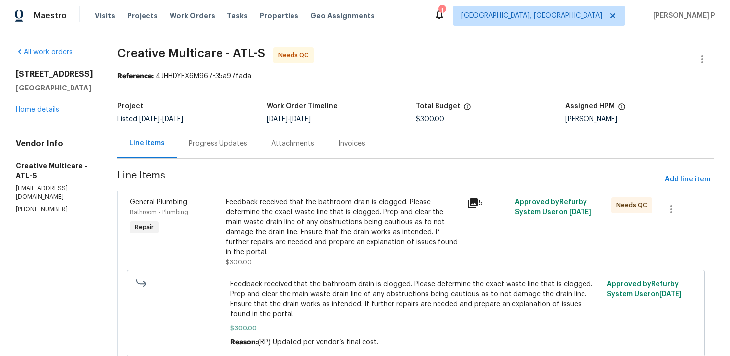
click at [334, 226] on div "Feedback received that the bathroom drain is clogged. Please determine the exac…" at bounding box center [343, 227] width 235 height 60
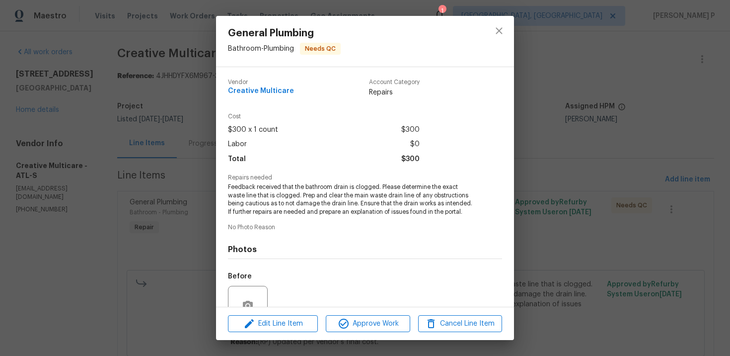
scroll to position [93, 0]
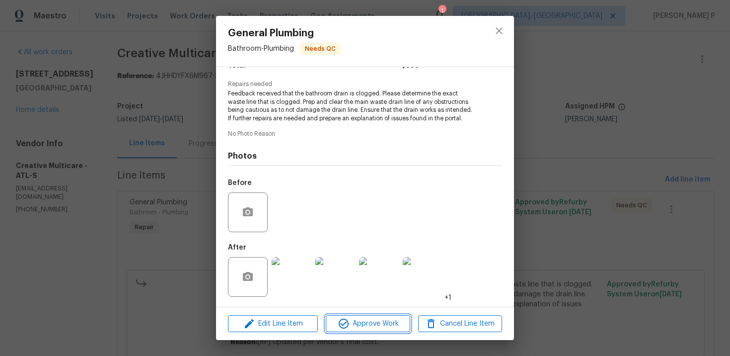
click at [375, 321] on span "Approve Work" at bounding box center [368, 323] width 78 height 12
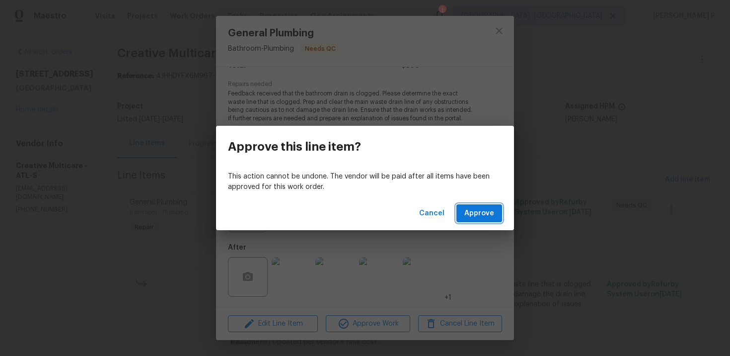
click at [475, 217] on span "Approve" at bounding box center [479, 213] width 30 height 12
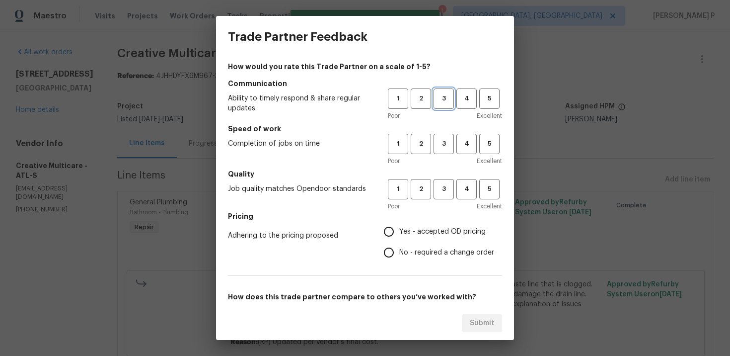
click at [437, 102] on span "3" at bounding box center [444, 98] width 18 height 11
click at [447, 146] on span "3" at bounding box center [444, 143] width 18 height 11
click at [444, 185] on span "3" at bounding box center [444, 188] width 18 height 11
click at [407, 257] on span "No - required a change order" at bounding box center [446, 252] width 95 height 10
click at [399, 257] on input "No - required a change order" at bounding box center [389, 252] width 21 height 21
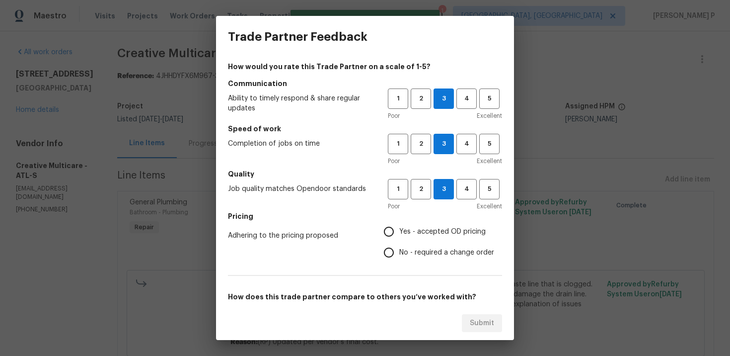
radio input "true"
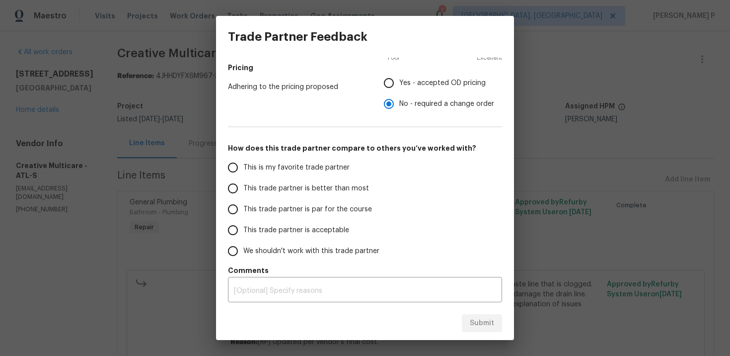
click at [288, 202] on label "This trade partner is par for the course" at bounding box center [301, 209] width 157 height 21
click at [243, 202] on input "This trade partner is par for the course" at bounding box center [233, 209] width 21 height 21
click at [478, 322] on span "Submit" at bounding box center [482, 323] width 24 height 12
radio input "true"
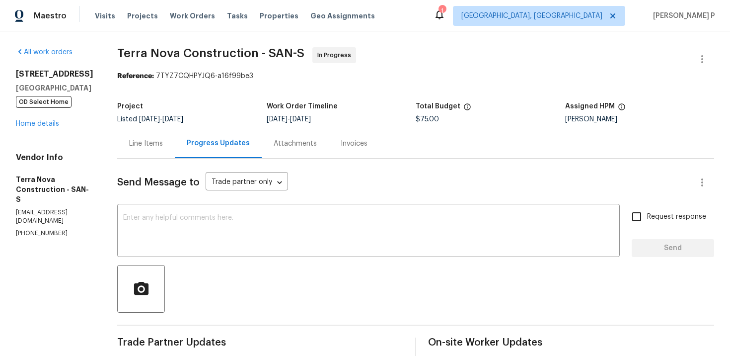
click at [174, 156] on div "Line Items" at bounding box center [146, 143] width 58 height 29
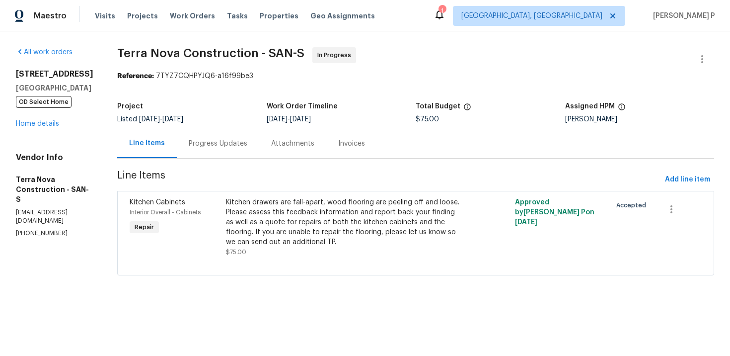
click at [240, 145] on div "Progress Updates" at bounding box center [218, 144] width 59 height 10
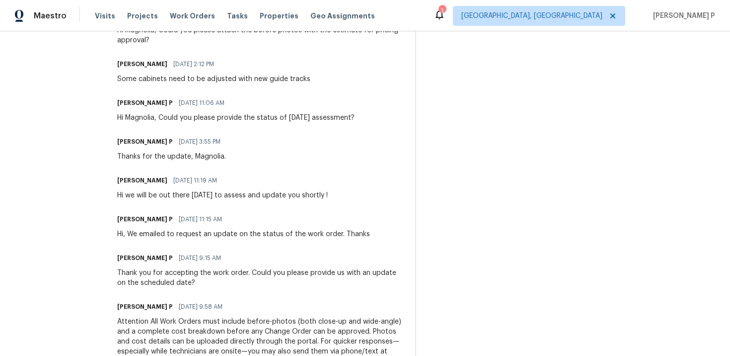
scroll to position [390, 0]
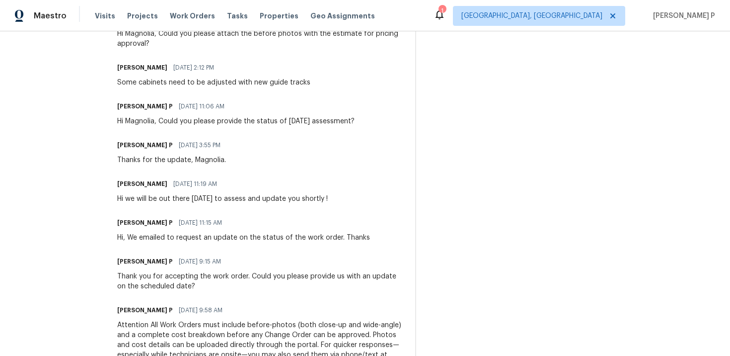
drag, startPoint x: 159, startPoint y: 197, endPoint x: 257, endPoint y: 200, distance: 97.9
click at [257, 200] on div "Hi we will be out there today to assess and update you shortly !" at bounding box center [222, 199] width 211 height 10
drag, startPoint x: 235, startPoint y: 124, endPoint x: 352, endPoint y: 124, distance: 117.2
click at [352, 124] on div "Hi Magnolia, Could you please provide the status of yesterday’s assessment?" at bounding box center [235, 121] width 237 height 10
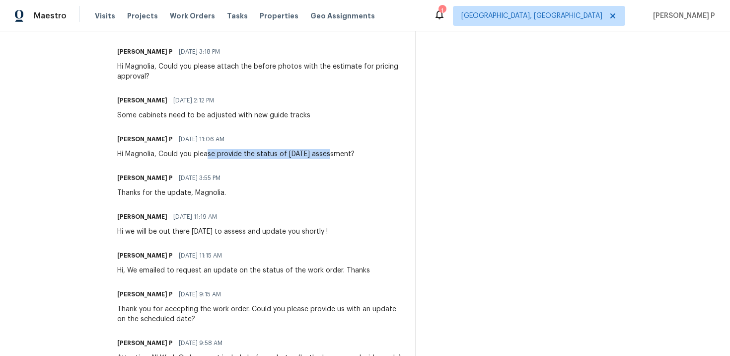
scroll to position [340, 0]
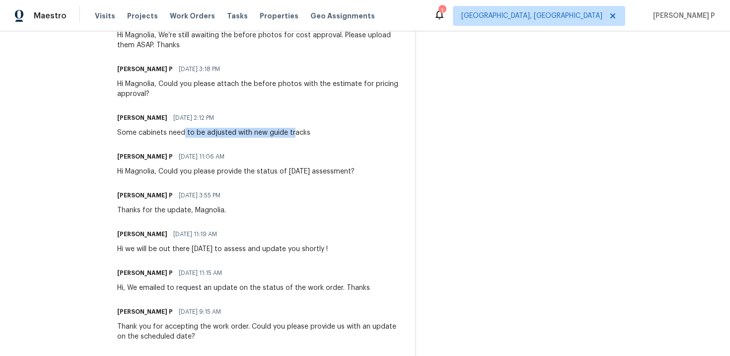
drag, startPoint x: 210, startPoint y: 133, endPoint x: 318, endPoint y: 135, distance: 107.8
click at [310, 134] on div "Some cabinets need to be adjusted with new guide tracks" at bounding box center [213, 133] width 193 height 10
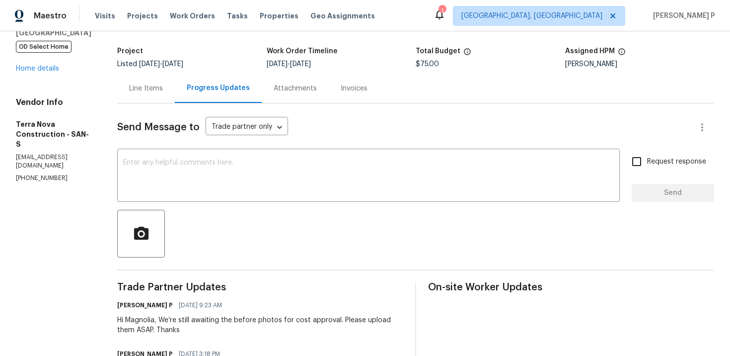
scroll to position [50, 0]
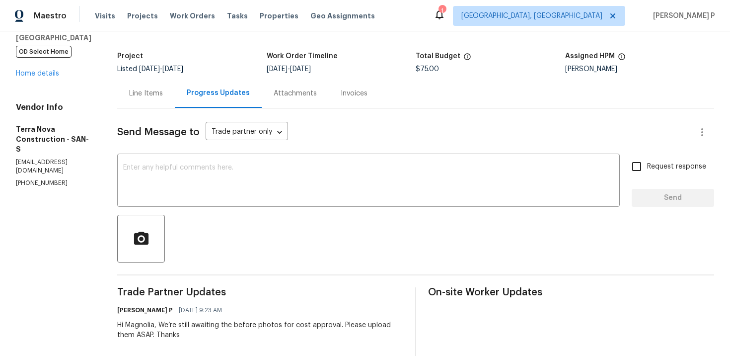
drag, startPoint x: 59, startPoint y: 161, endPoint x: 0, endPoint y: 177, distance: 61.1
drag, startPoint x: 64, startPoint y: 162, endPoint x: 0, endPoint y: 162, distance: 63.6
copy p "(562) 832-8884"
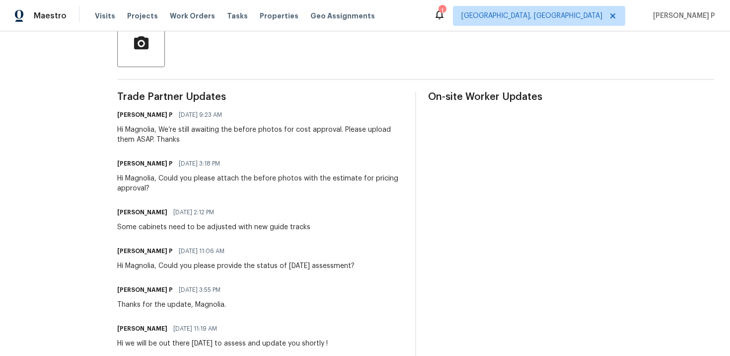
scroll to position [246, 0]
click at [218, 130] on div "Hi Magnolia, We’re still awaiting the before photos for cost approval. Please u…" at bounding box center [260, 134] width 286 height 20
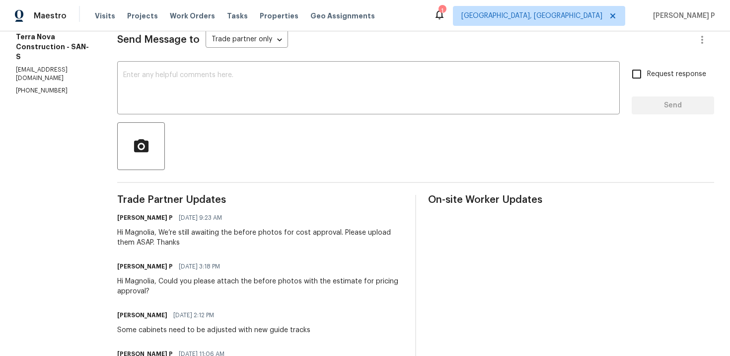
scroll to position [130, 0]
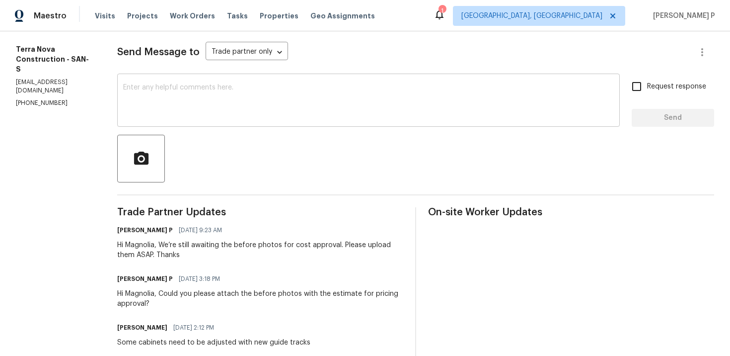
click at [210, 87] on textarea at bounding box center [368, 101] width 491 height 35
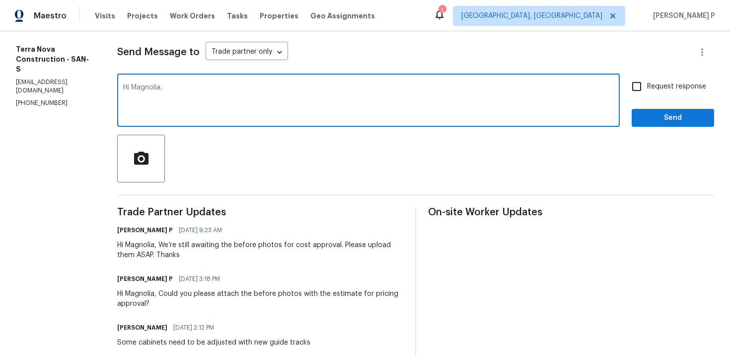
paste textarea "We tried reaching out to you via call and left a voicemail requesting an update…"
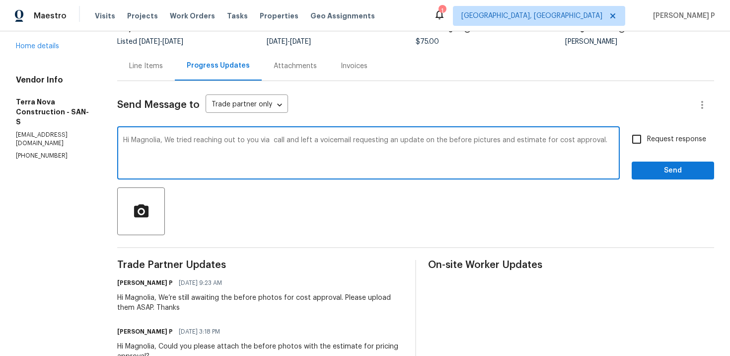
scroll to position [0, 0]
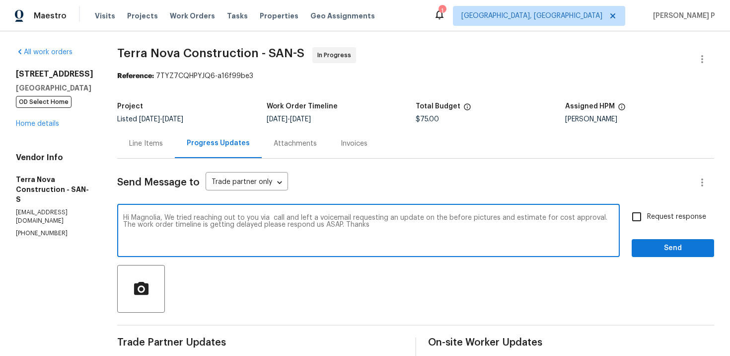
drag, startPoint x: 191, startPoint y: 218, endPoint x: 399, endPoint y: 221, distance: 208.2
click at [399, 222] on textarea "Hi Magnolia, We tried reaching out to you via call and left a voicemail request…" at bounding box center [368, 231] width 491 height 35
paste textarea "called and left a voicemail requesting an update on the before photos and the e…"
drag, startPoint x: 285, startPoint y: 225, endPoint x: 347, endPoint y: 224, distance: 62.6
click at [347, 224] on textarea "Hi Magnolia, We called and left a voicemail requesting an update on the before …" at bounding box center [368, 231] width 491 height 35
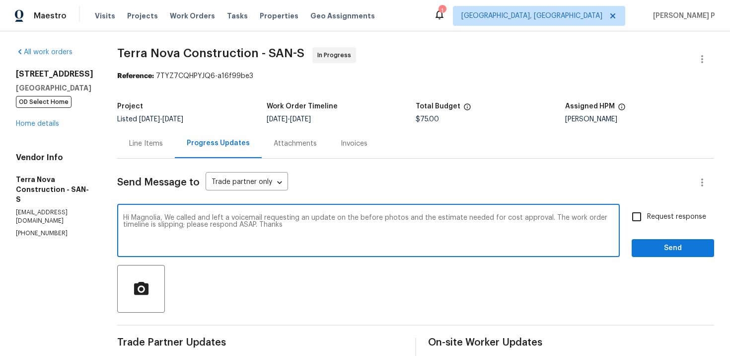
type textarea "Hi Magnolia, We called and left a voicemail requesting an update on the before …"
click at [641, 208] on input "Request response" at bounding box center [636, 216] width 21 height 21
checkbox input "true"
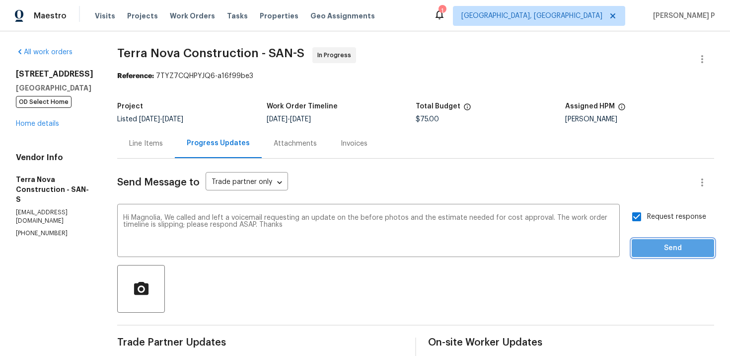
click at [652, 243] on span "Send" at bounding box center [673, 248] width 67 height 12
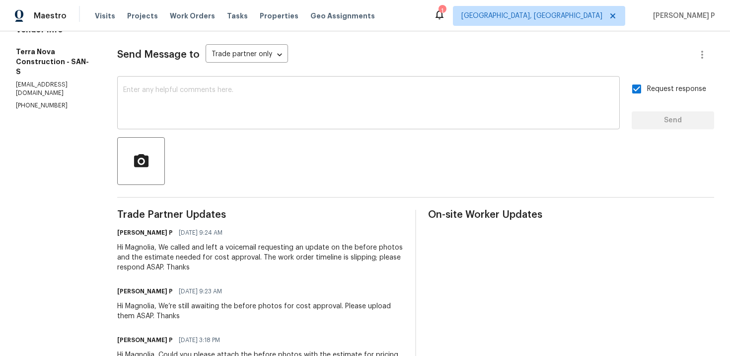
scroll to position [196, 0]
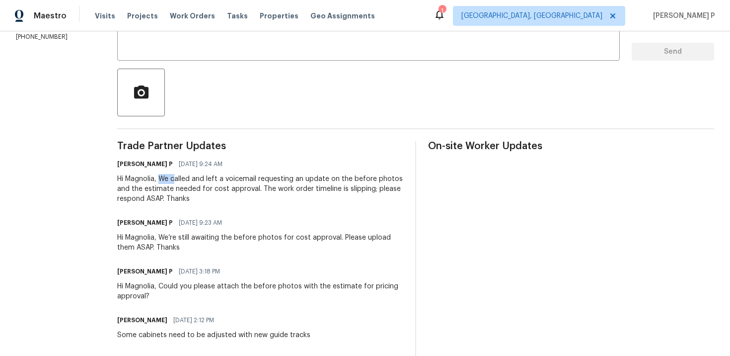
drag, startPoint x: 186, startPoint y: 178, endPoint x: 201, endPoint y: 178, distance: 15.4
click at [201, 178] on div "Hi Magnolia, We called and left a voicemail requesting an update on the before …" at bounding box center [260, 189] width 286 height 30
click at [211, 178] on div "Hi Magnolia, We called and left a voicemail requesting an update on the before …" at bounding box center [260, 189] width 286 height 30
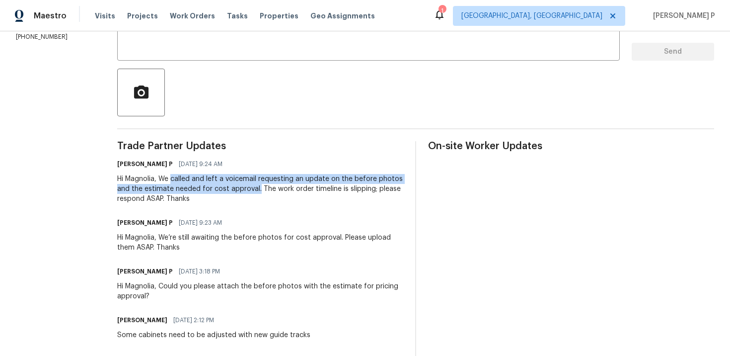
drag, startPoint x: 198, startPoint y: 179, endPoint x: 307, endPoint y: 186, distance: 109.5
click at [307, 186] on div "Hi Magnolia, We called and left a voicemail requesting an update on the before …" at bounding box center [260, 189] width 286 height 30
copy div "called and left a voicemail requesting an update on the before photos and the e…"
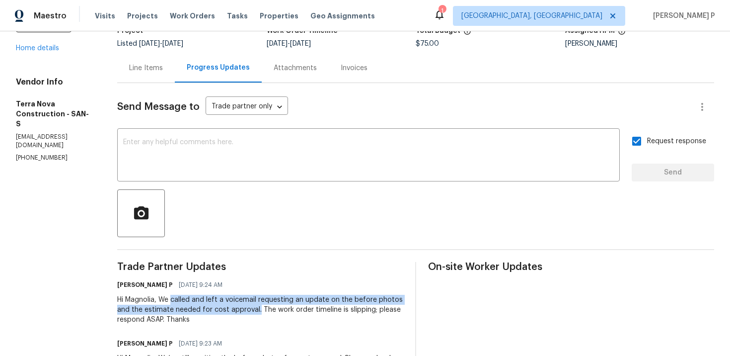
scroll to position [36, 0]
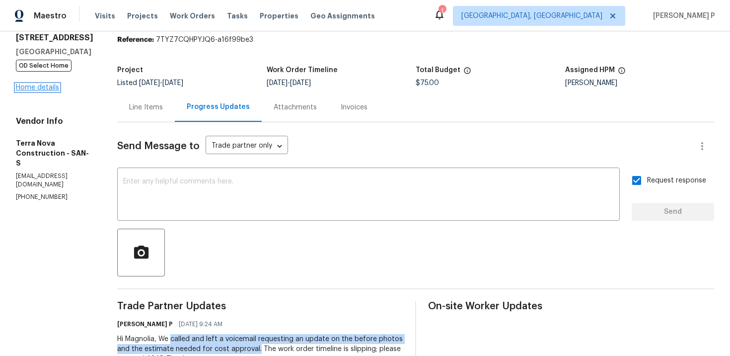
click at [52, 88] on link "Home details" at bounding box center [37, 87] width 43 height 7
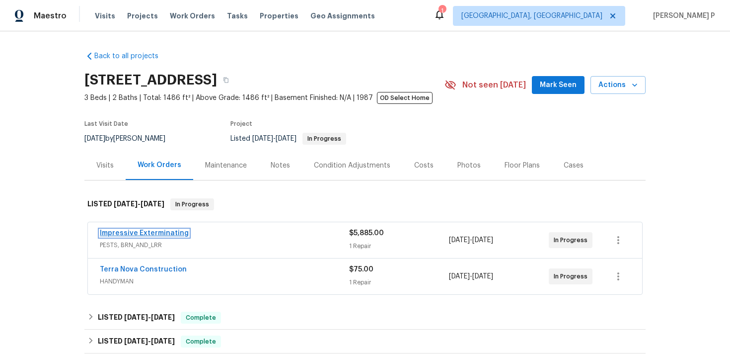
click at [163, 234] on link "Impressive Exterminating" at bounding box center [144, 233] width 89 height 7
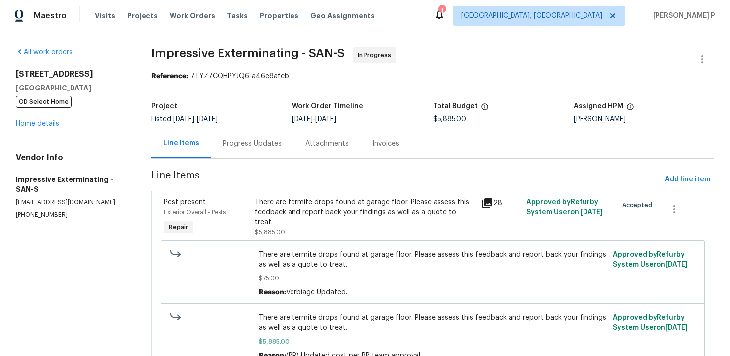
click at [257, 131] on div "Progress Updates" at bounding box center [252, 143] width 82 height 29
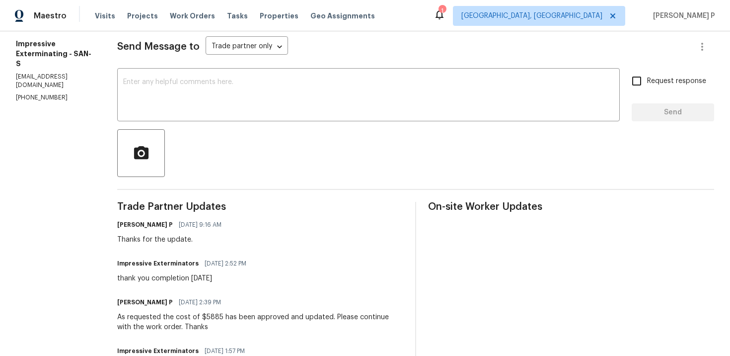
scroll to position [139, 0]
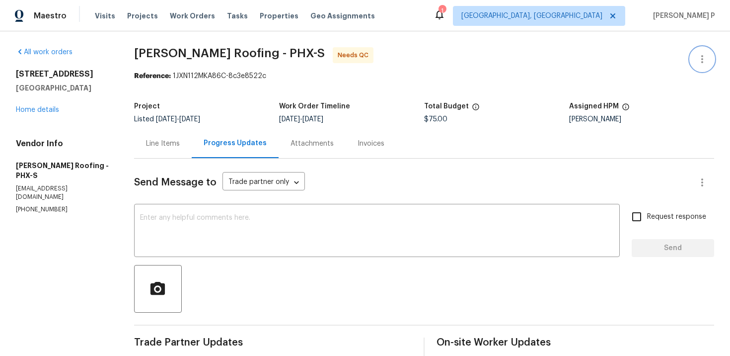
click at [705, 58] on icon "button" at bounding box center [702, 59] width 12 height 12
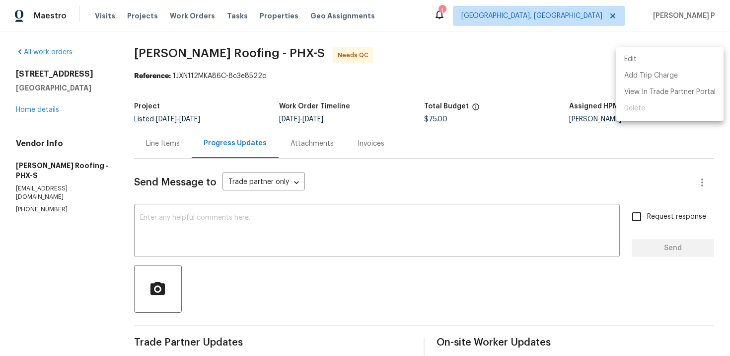
click at [650, 58] on li "Edit" at bounding box center [669, 59] width 107 height 16
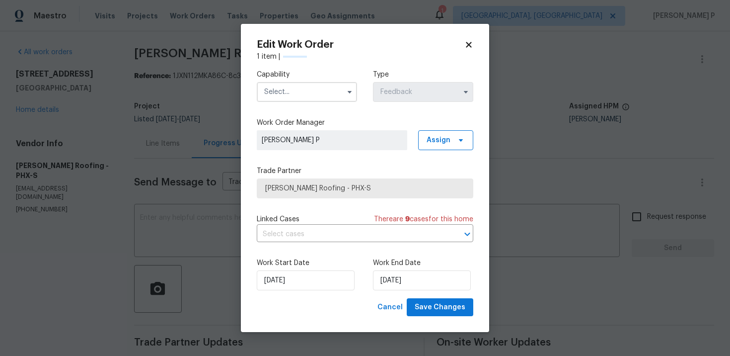
click at [311, 86] on input "text" at bounding box center [307, 92] width 100 height 20
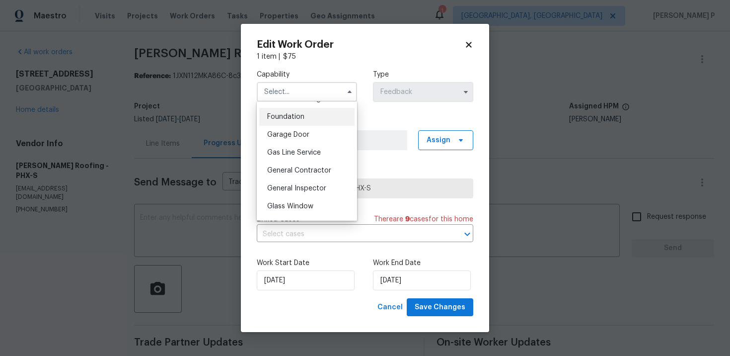
scroll to position [435, 0]
click at [295, 153] on span "General Contractor" at bounding box center [299, 153] width 64 height 7
type input "General Contractor"
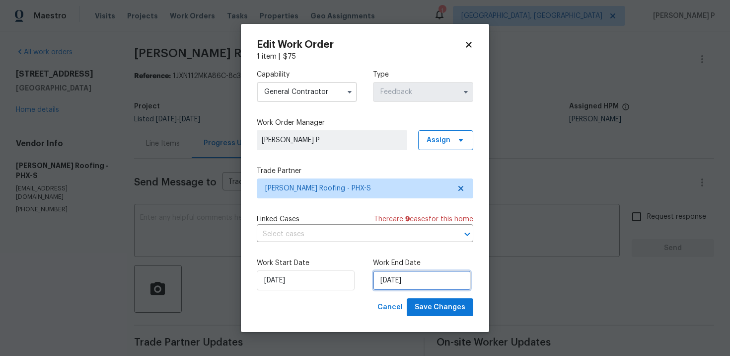
click at [391, 276] on input "[DATE]" at bounding box center [422, 280] width 98 height 20
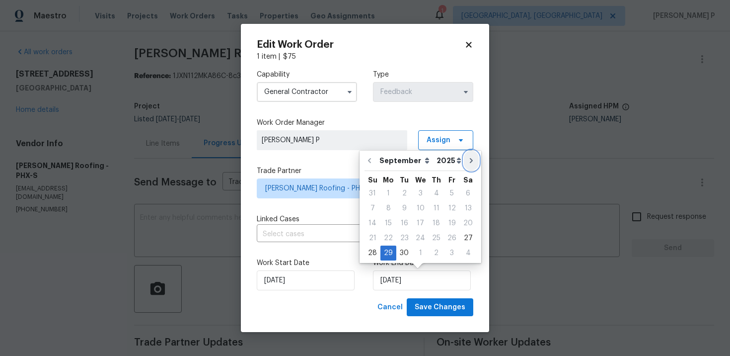
click at [470, 158] on icon "Go to next month" at bounding box center [471, 160] width 3 height 5
type input "[DATE]"
select select "9"
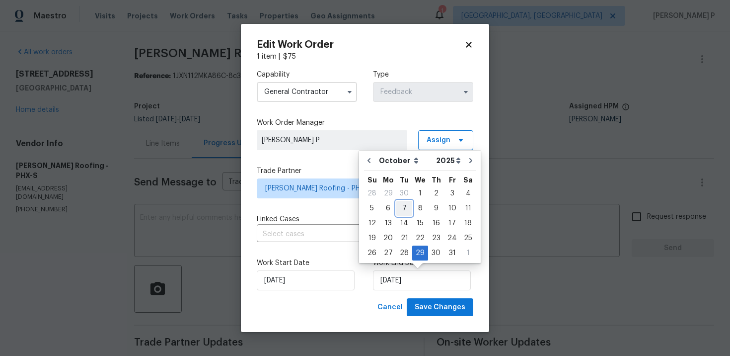
click at [405, 204] on div "7" at bounding box center [404, 208] width 16 height 14
type input "[DATE]"
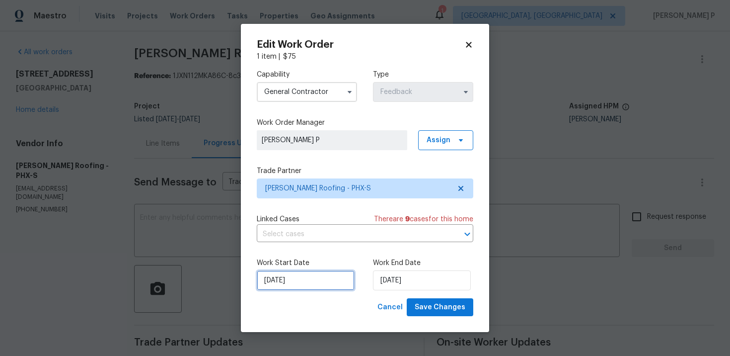
click at [310, 276] on input "[DATE]" at bounding box center [306, 280] width 98 height 20
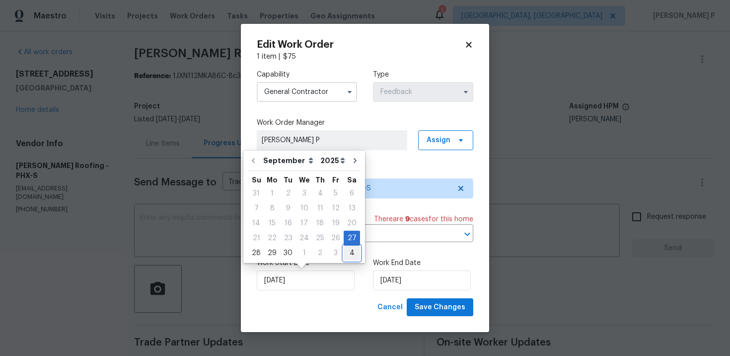
click at [348, 257] on div "4" at bounding box center [352, 253] width 16 height 14
type input "[DATE]"
select select "9"
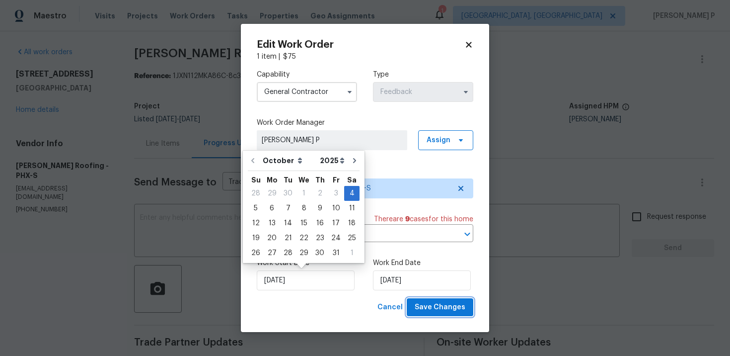
click at [447, 311] on span "Save Changes" at bounding box center [440, 307] width 51 height 12
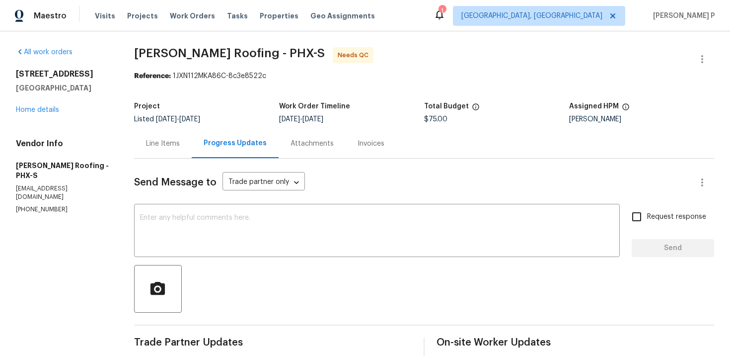
click at [163, 143] on div "Line Items" at bounding box center [163, 144] width 34 height 10
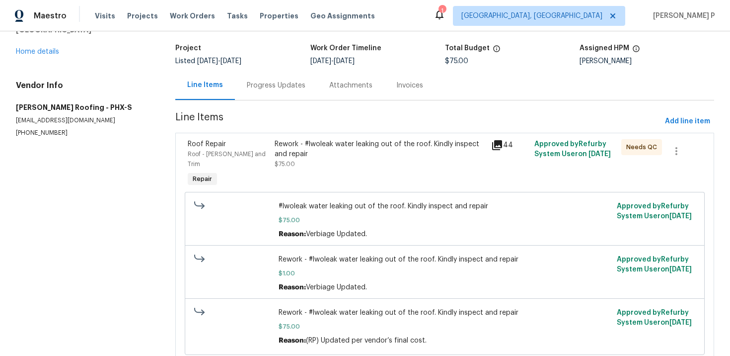
click at [284, 77] on div "Progress Updates" at bounding box center [276, 85] width 82 height 29
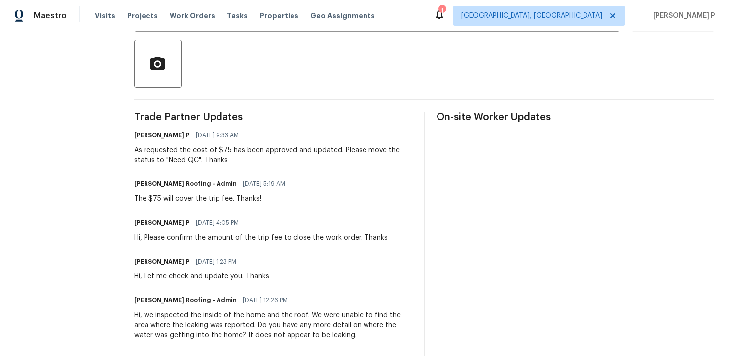
scroll to position [78, 0]
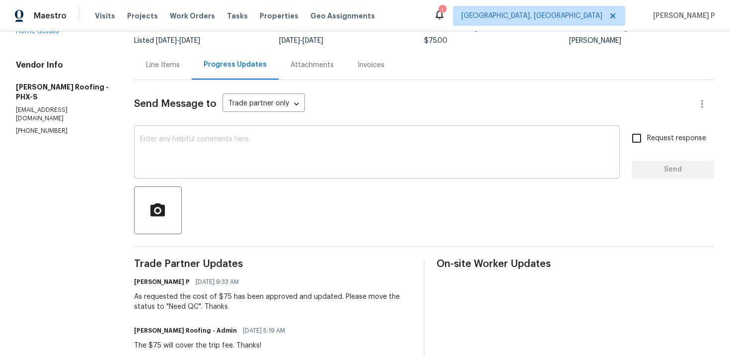
click at [224, 139] on textarea at bounding box center [377, 153] width 474 height 35
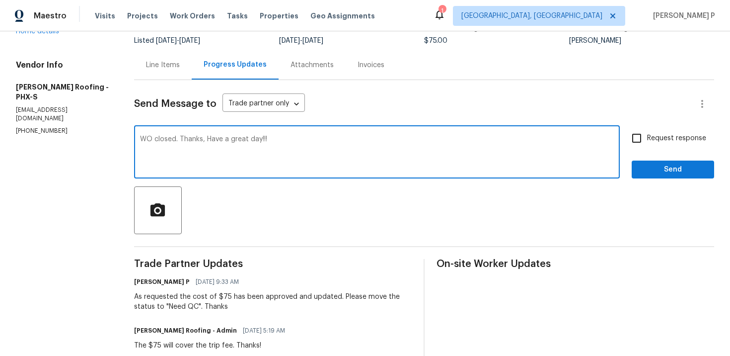
type textarea "WO closed. Thanks, Have a great day!!!"
click at [659, 167] on span "Send" at bounding box center [673, 169] width 67 height 12
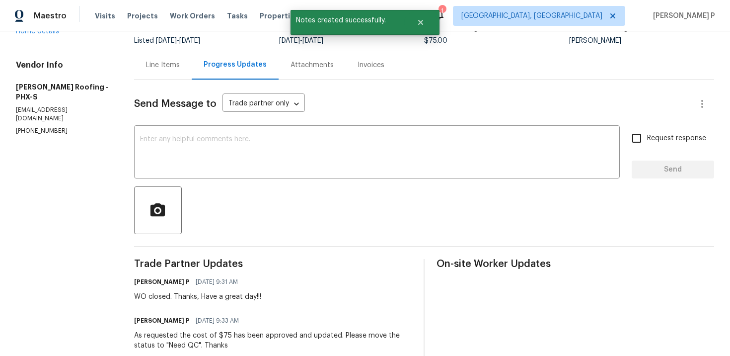
click at [165, 63] on div "Line Items" at bounding box center [163, 65] width 34 height 10
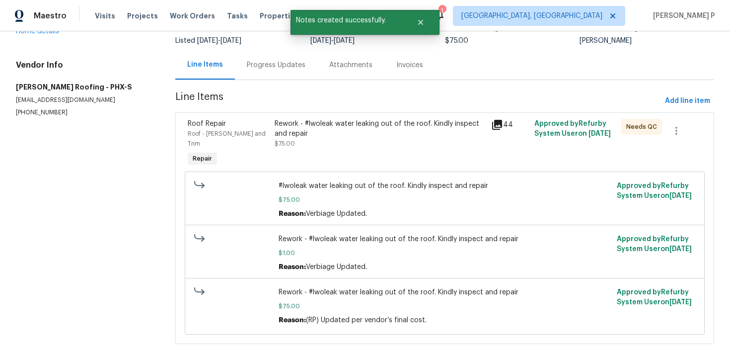
click at [393, 116] on div "Rework - #lwoleak water leaking out of the roof. Kindly inspect and repair $75.…" at bounding box center [380, 144] width 217 height 56
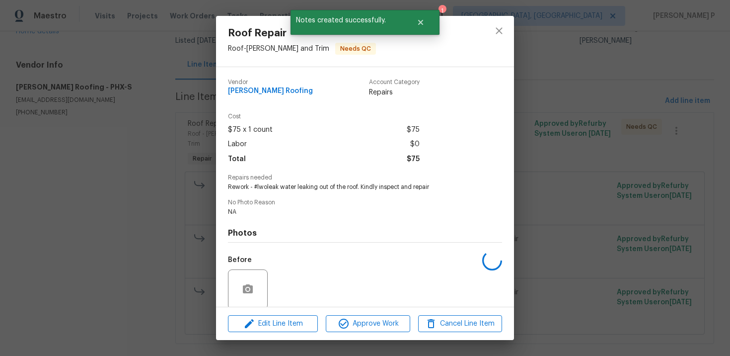
scroll to position [77, 0]
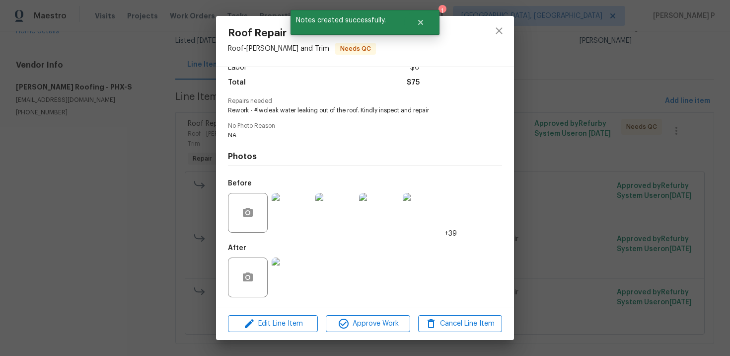
click at [294, 217] on img at bounding box center [292, 213] width 40 height 40
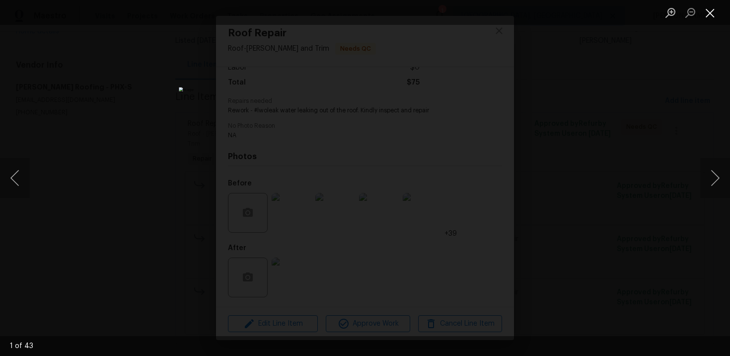
click at [709, 14] on button "Close lightbox" at bounding box center [710, 12] width 20 height 17
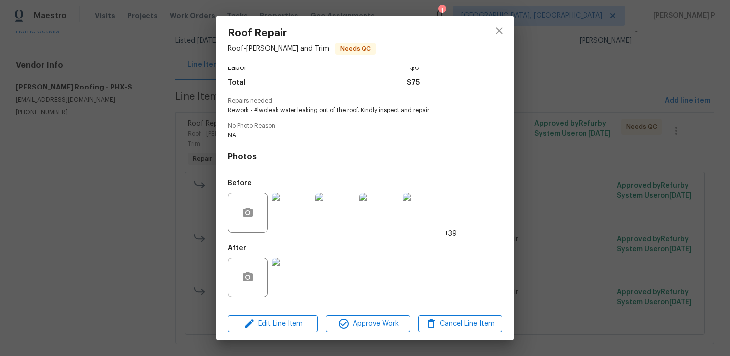
click at [279, 267] on img at bounding box center [292, 277] width 40 height 40
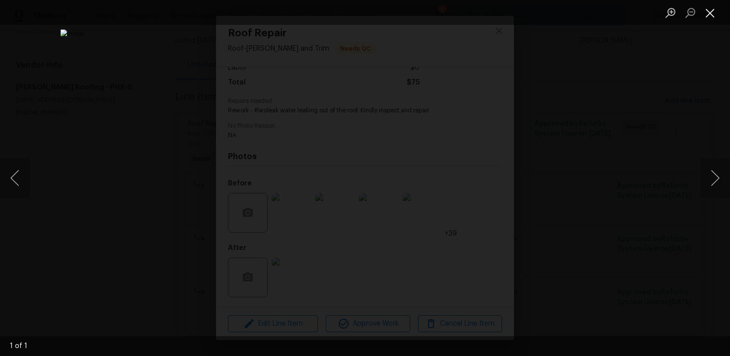
click at [710, 8] on button "Close lightbox" at bounding box center [710, 12] width 20 height 17
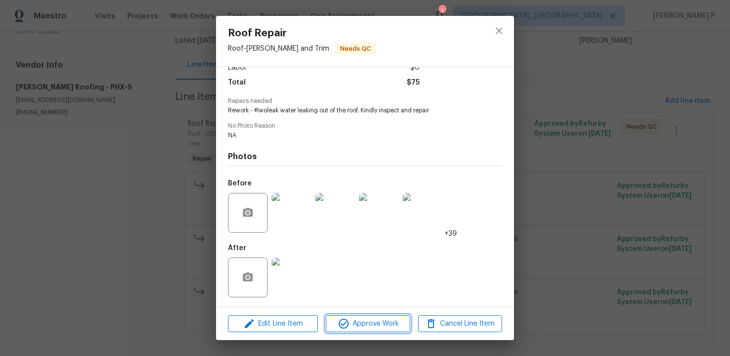
click at [385, 327] on span "Approve Work" at bounding box center [368, 323] width 78 height 12
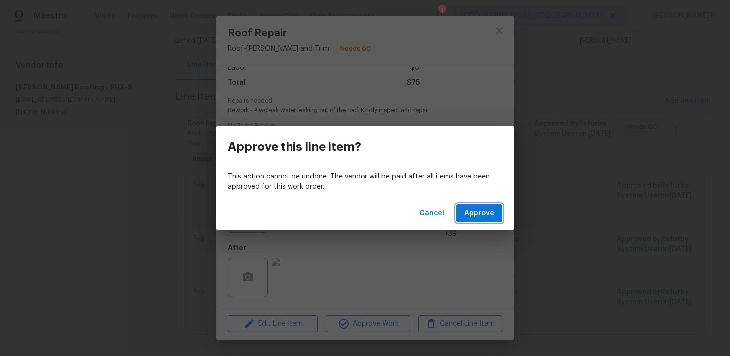
click at [480, 220] on button "Approve" at bounding box center [480, 213] width 46 height 18
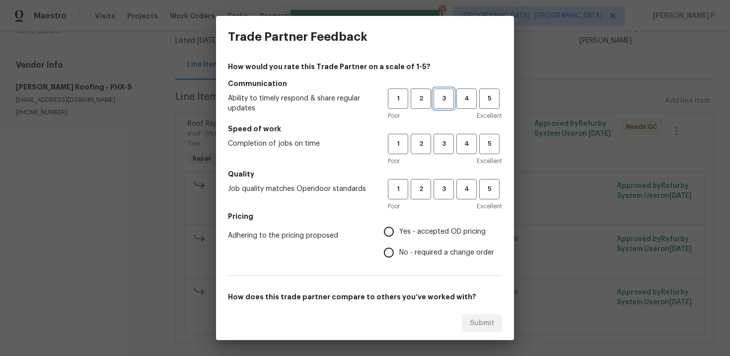
click at [445, 98] on span "3" at bounding box center [444, 98] width 18 height 11
click at [447, 133] on h5 "Speed of work" at bounding box center [365, 129] width 274 height 10
click at [445, 149] on span "3" at bounding box center [444, 143] width 18 height 11
click at [446, 194] on span "3" at bounding box center [444, 188] width 18 height 11
click at [403, 246] on label "No - required a change order" at bounding box center [437, 252] width 116 height 21
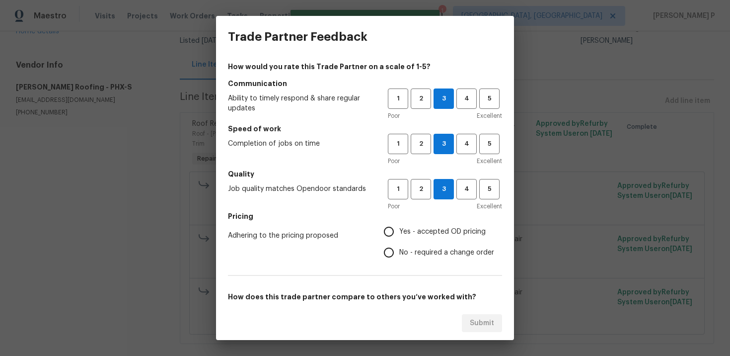
click at [399, 246] on input "No - required a change order" at bounding box center [389, 252] width 21 height 21
radio input "true"
click at [397, 226] on input "Yes - accepted OD pricing" at bounding box center [389, 231] width 21 height 21
radio input "true"
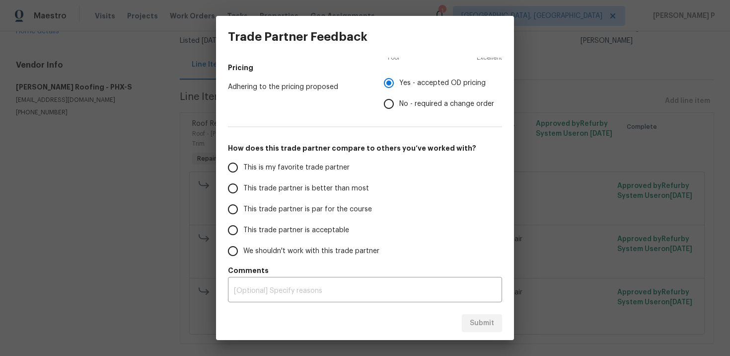
click at [305, 215] on label "This trade partner is par for the course" at bounding box center [301, 209] width 157 height 21
click at [243, 215] on input "This trade partner is par for the course" at bounding box center [233, 209] width 21 height 21
click at [483, 319] on span "Submit" at bounding box center [482, 323] width 24 height 12
radio input "true"
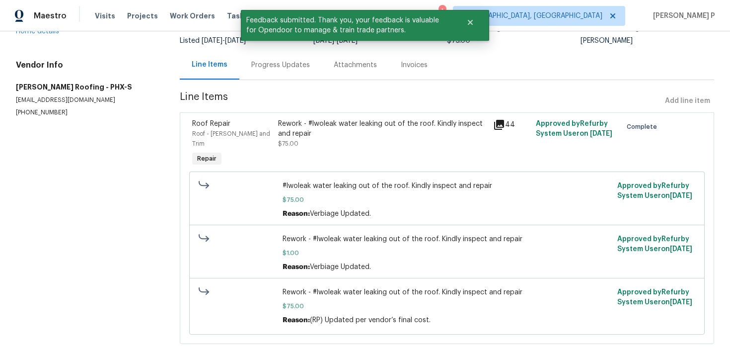
click at [277, 72] on div "Progress Updates" at bounding box center [280, 64] width 82 height 29
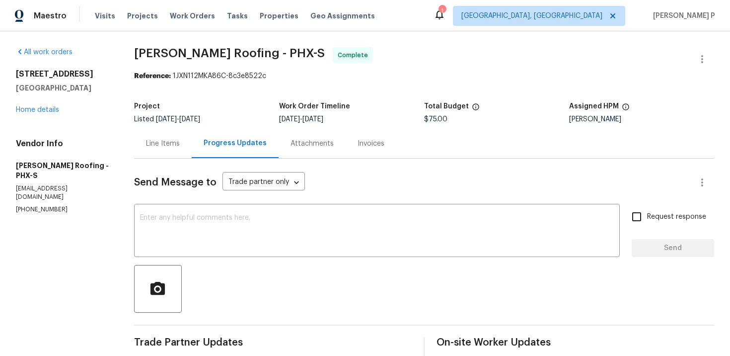
click at [176, 55] on span "Stout Roofing - PHX-S" at bounding box center [229, 53] width 191 height 12
drag, startPoint x: 128, startPoint y: 56, endPoint x: 256, endPoint y: 53, distance: 128.2
copy span "Stout Roofing - PHX-S"
click at [158, 151] on div "Line Items" at bounding box center [163, 143] width 58 height 29
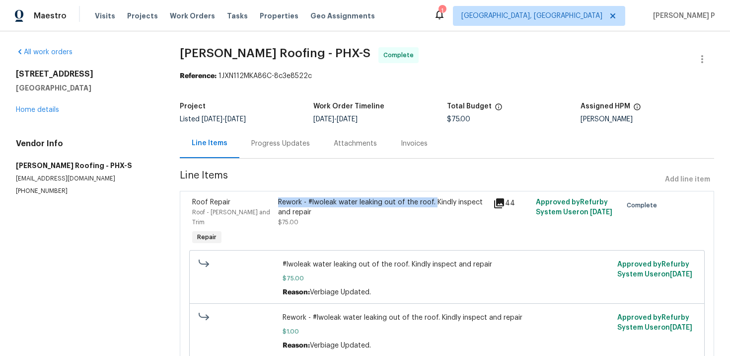
copy div "Rework - #lwoleak water leaking out of the roof."
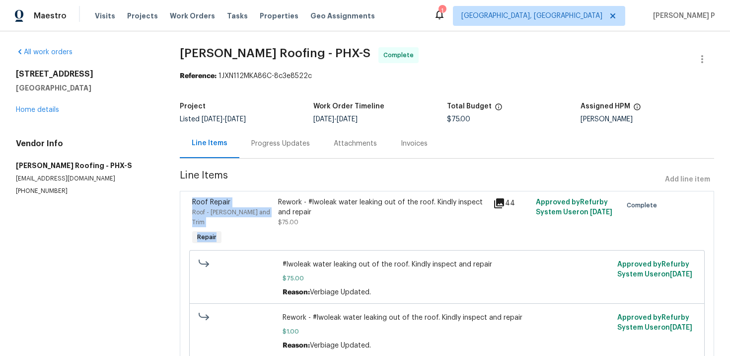
drag, startPoint x: 284, startPoint y: 204, endPoint x: 435, endPoint y: 171, distance: 154.0
click at [435, 172] on section "Stout Roofing - PHX-S Complete Reference: 1JXN112MKA86C-8c3e8522c Project Liste…" at bounding box center [447, 240] width 535 height 387
click at [435, 171] on span "Line Items" at bounding box center [420, 179] width 481 height 18
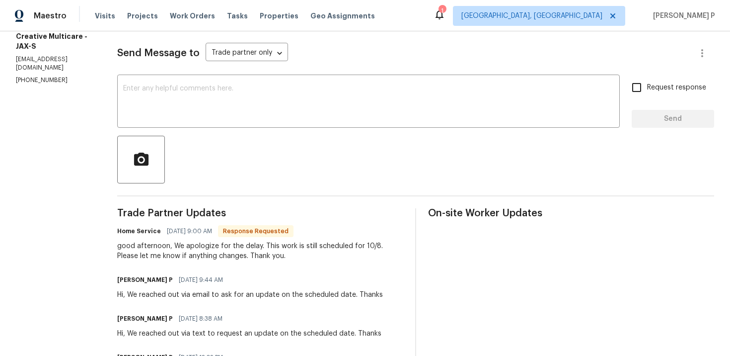
scroll to position [108, 0]
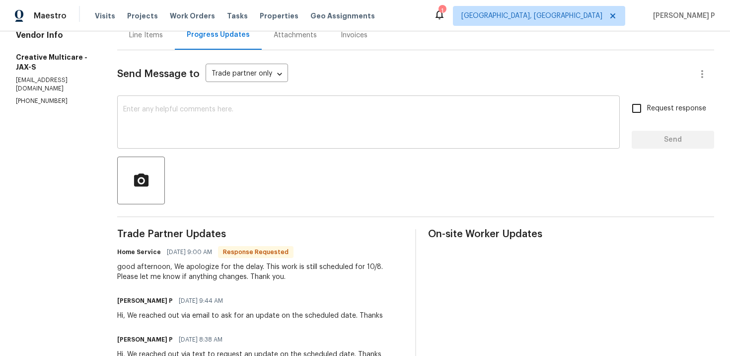
click at [279, 118] on textarea at bounding box center [368, 123] width 491 height 35
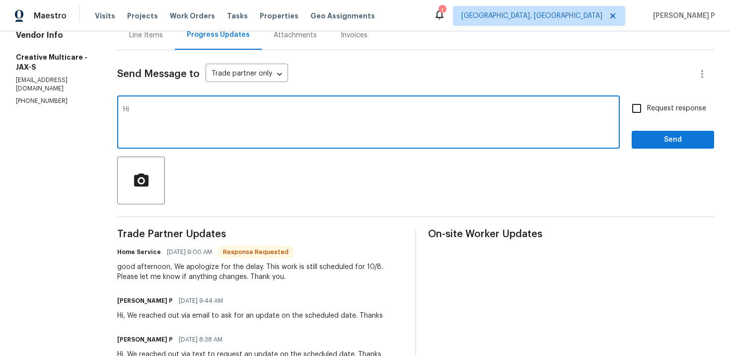
type textarea "H"
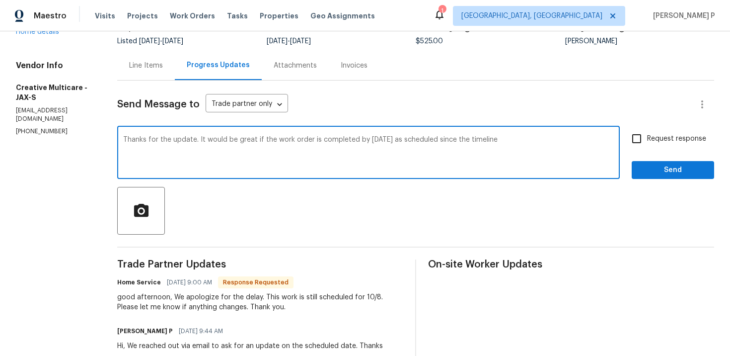
scroll to position [121, 0]
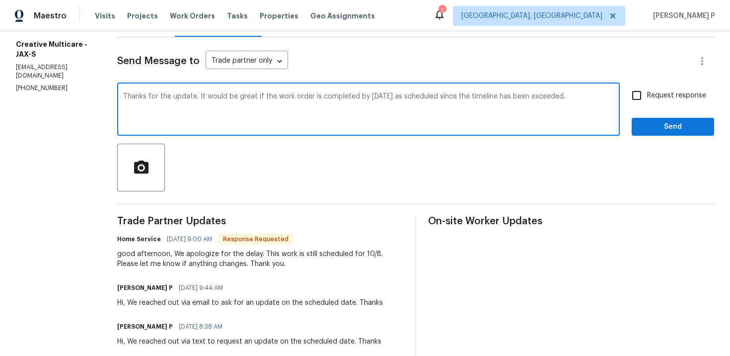
drag, startPoint x: 243, startPoint y: 94, endPoint x: 607, endPoint y: 98, distance: 363.1
click at [607, 98] on textarea "Thanks for the update. It would be great if the work order is completed by [DAT…" at bounding box center [368, 110] width 491 height 35
click at [613, 95] on textarea "Thanks for the update. It would be great if the work order is completed by [DAT…" at bounding box center [368, 110] width 491 height 35
drag, startPoint x: 242, startPoint y: 96, endPoint x: 623, endPoint y: 99, distance: 380.5
click at [623, 99] on div "Thanks for the update. It would be great if the work order is completed by [DAT…" at bounding box center [415, 110] width 597 height 51
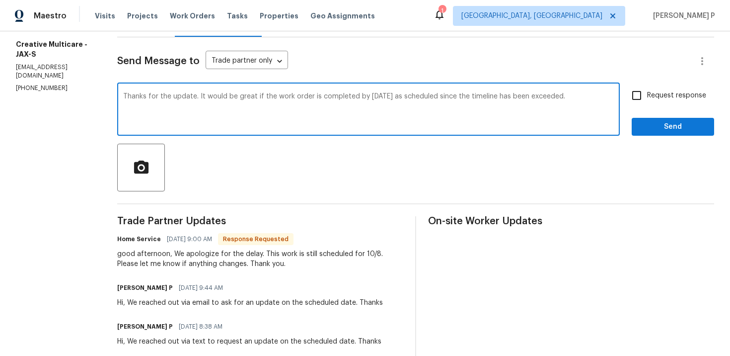
paste textarea "Please ensure the work order is completed by [DATE] as scheduled, as the timeli…"
type textarea "Thanks for the update. Please ensure the work order is completed by [DATE] as s…"
click at [661, 95] on span "Request response" at bounding box center [676, 95] width 59 height 10
click at [647, 95] on input "Request response" at bounding box center [636, 95] width 21 height 21
checkbox input "true"
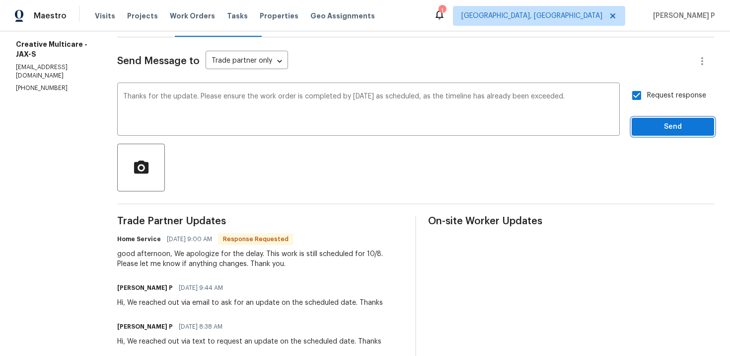
click at [648, 126] on span "Send" at bounding box center [673, 127] width 67 height 12
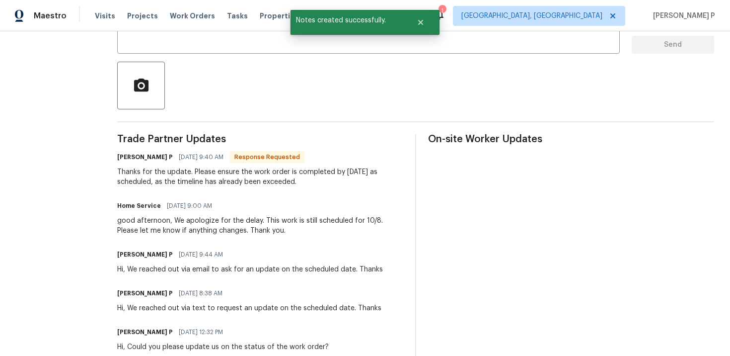
scroll to position [229, 0]
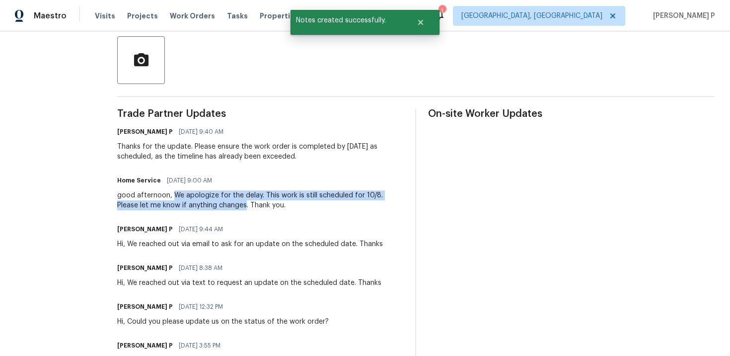
drag, startPoint x: 217, startPoint y: 193, endPoint x: 290, endPoint y: 204, distance: 74.3
click at [290, 204] on div "good afternoon, We apologize for the delay. This work is still scheduled for 10…" at bounding box center [260, 200] width 286 height 20
copy div "We apologize for the delay. This work is still scheduled for 10/8. Please let m…"
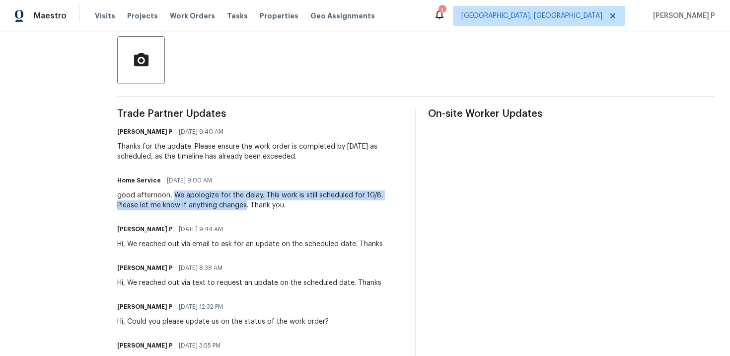
click at [316, 192] on div "good afternoon, We apologize for the delay. This work is still scheduled for 10…" at bounding box center [260, 200] width 286 height 20
drag, startPoint x: 307, startPoint y: 194, endPoint x: 292, endPoint y: 204, distance: 17.9
click at [292, 204] on div "good afternoon, We apologize for the delay. This work is still scheduled for 10…" at bounding box center [260, 200] width 286 height 20
copy div "This work is still scheduled for 10/8. Please let me know if anything changes."
drag, startPoint x: 260, startPoint y: 145, endPoint x: 347, endPoint y: 156, distance: 87.7
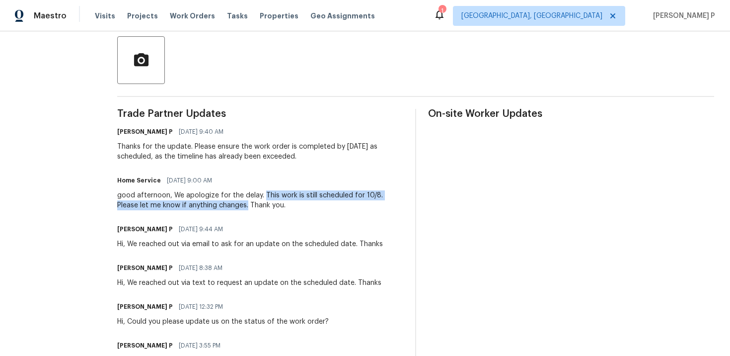
click at [347, 156] on div "Thanks for the update. Please ensure the work order is completed by [DATE] as s…" at bounding box center [260, 152] width 286 height 20
copy div "ensure the work order is completed by [DATE] as scheduled, as the timeline has …"
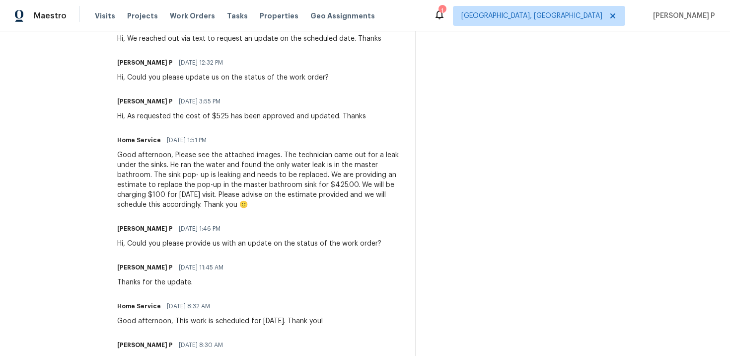
scroll to position [0, 0]
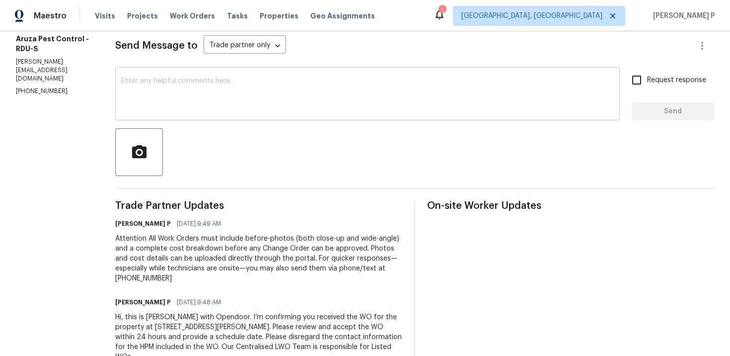
scroll to position [68, 0]
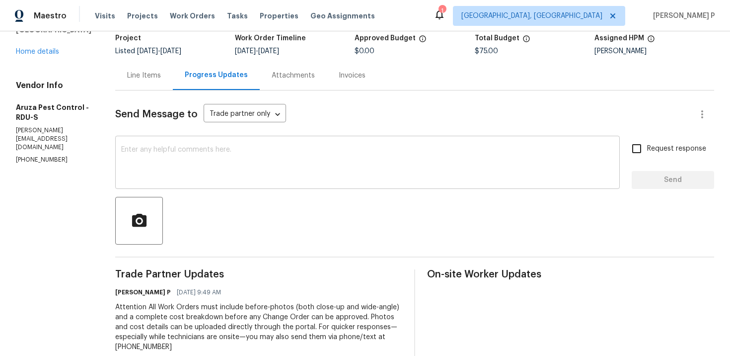
click at [214, 142] on div "x ​" at bounding box center [367, 163] width 505 height 51
paste textarea "Just a friendly reminder: Please accept the work order within an hour to avoid …"
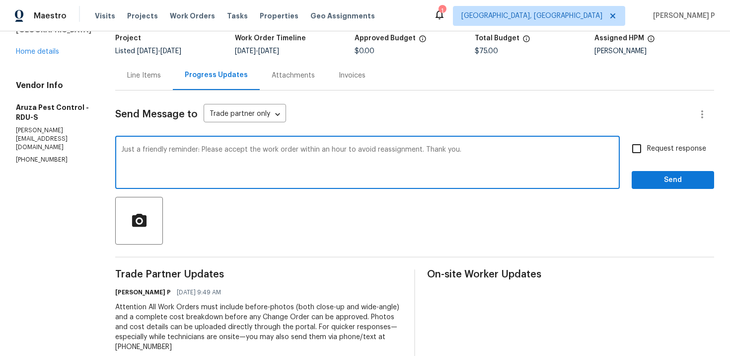
type textarea "Just a friendly reminder: Please accept the work order within an hour to avoid …"
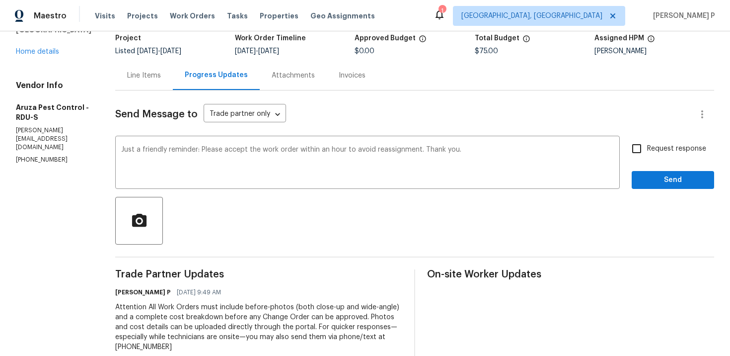
click at [669, 151] on span "Request response" at bounding box center [676, 149] width 59 height 10
click at [647, 151] on input "Request response" at bounding box center [636, 148] width 21 height 21
checkbox input "true"
click at [667, 174] on span "Send" at bounding box center [673, 180] width 67 height 12
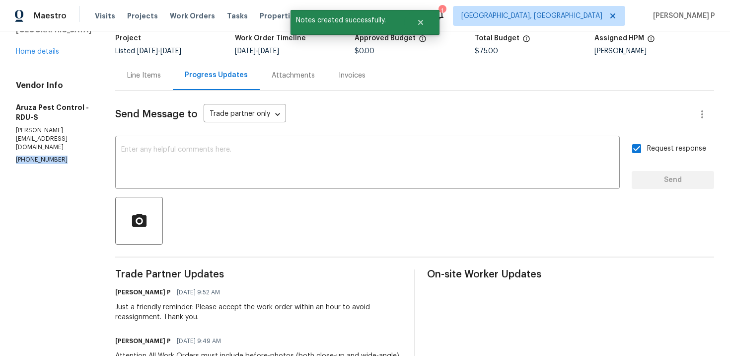
drag, startPoint x: 63, startPoint y: 140, endPoint x: 9, endPoint y: 141, distance: 53.7
click at [10, 141] on div "All work orders [STREET_ADDRESS][PERSON_NAME] Home details Vendor Info Aruza Pe…" at bounding box center [365, 234] width 730 height 543
copy p "[PHONE_NUMBER]"
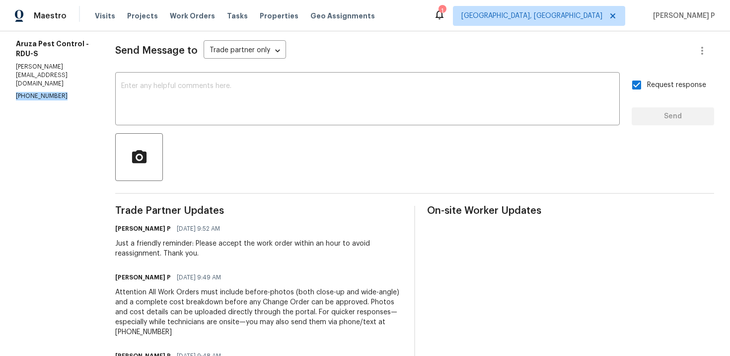
scroll to position [209, 0]
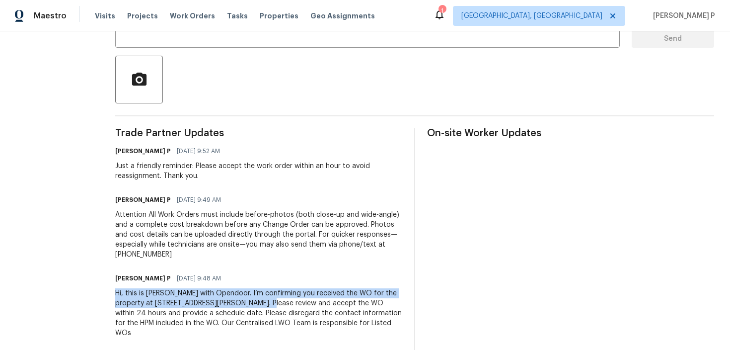
drag, startPoint x: 116, startPoint y: 294, endPoint x: 253, endPoint y: 304, distance: 137.0
click at [253, 304] on div "All work orders [STREET_ADDRESS][PERSON_NAME] Home details Vendor Info Aruza Pe…" at bounding box center [365, 93] width 730 height 543
copy div "Hi, this is [PERSON_NAME] with Opendoor. I’m confirming you received the WO for…"
click at [62, 207] on section "All work orders [STREET_ADDRESS][PERSON_NAME] Home details Vendor Info Aruza Pe…" at bounding box center [54, 94] width 76 height 512
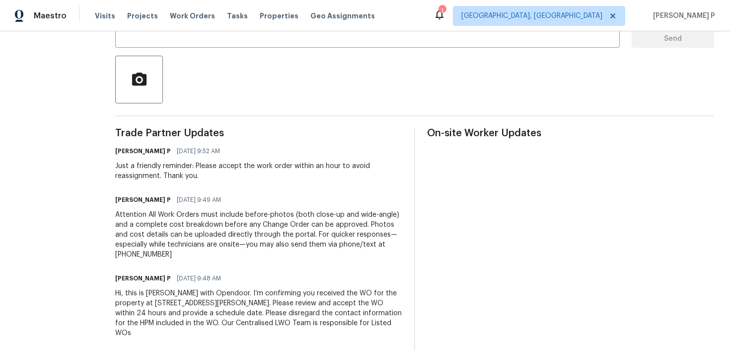
scroll to position [0, 0]
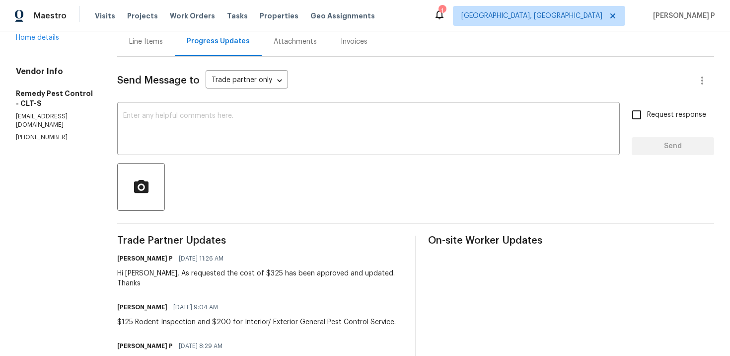
scroll to position [132, 0]
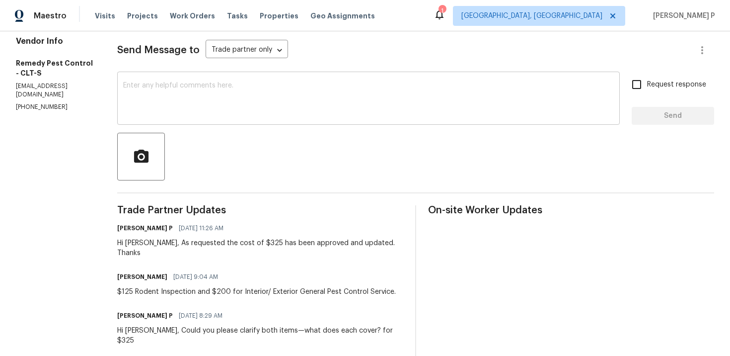
click at [216, 87] on textarea at bounding box center [368, 99] width 491 height 35
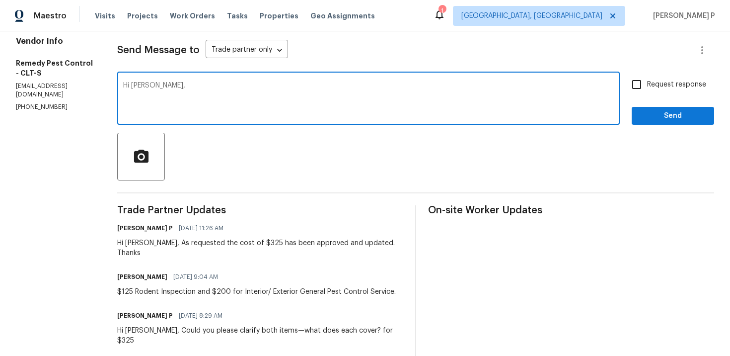
paste textarea "ould you please confirm if the work order is still scheduled as planned for tom…"
click at [149, 83] on textarea "Hi Brandon, ould you please confirm if the work order is still scheduled as pla…" at bounding box center [368, 99] width 491 height 35
type textarea "Hi Brandon, Could you please confirm if the work order is still scheduled as pl…"
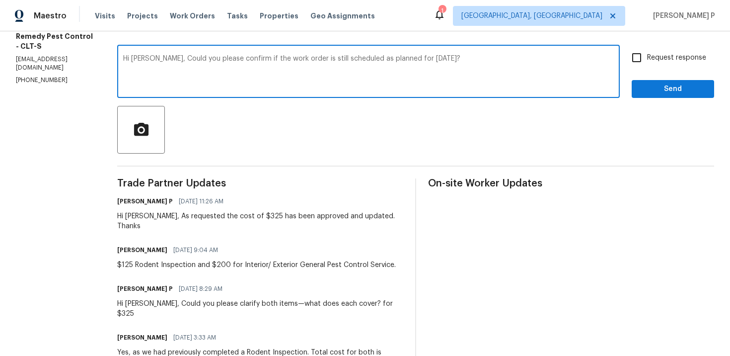
scroll to position [127, 0]
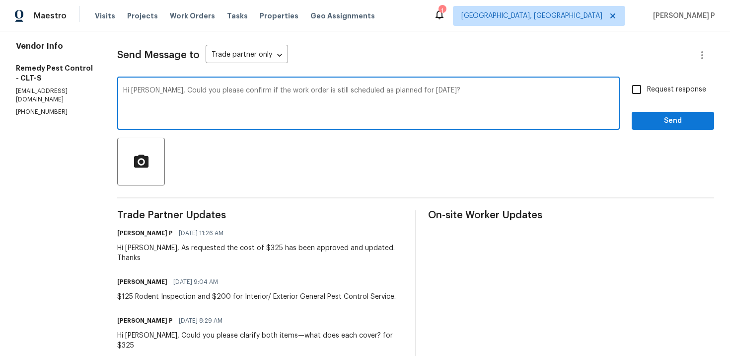
click at [638, 91] on input "Request response" at bounding box center [636, 89] width 21 height 21
checkbox input "true"
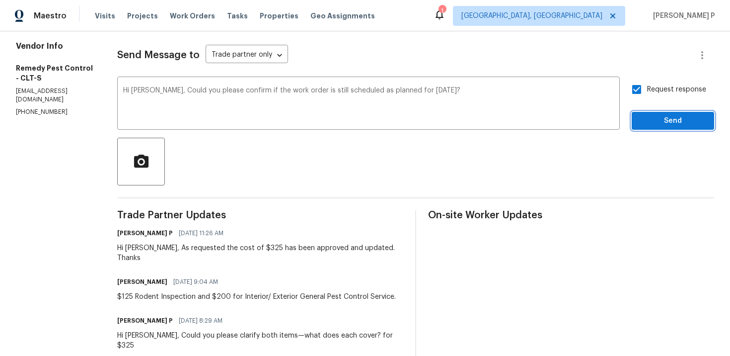
click at [649, 120] on span "Send" at bounding box center [673, 121] width 67 height 12
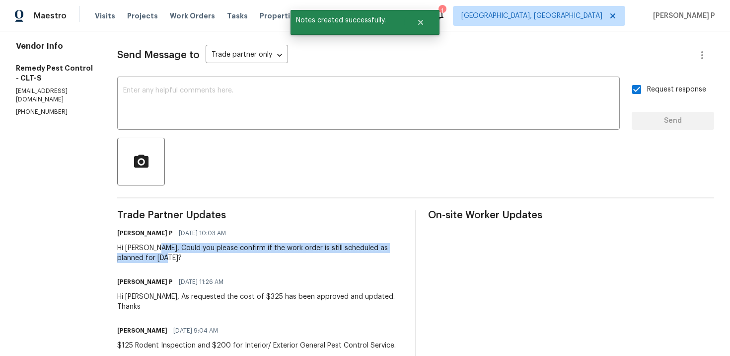
drag, startPoint x: 143, startPoint y: 249, endPoint x: 147, endPoint y: 254, distance: 7.1
click at [147, 254] on div "Hi Brandon, Could you please confirm if the work order is still scheduled as pl…" at bounding box center [260, 253] width 286 height 20
copy div "Could you please confirm if the work order is still scheduled as planned for to…"
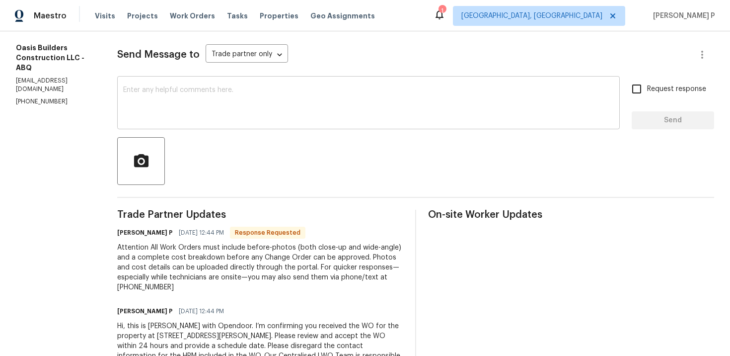
scroll to position [130, 0]
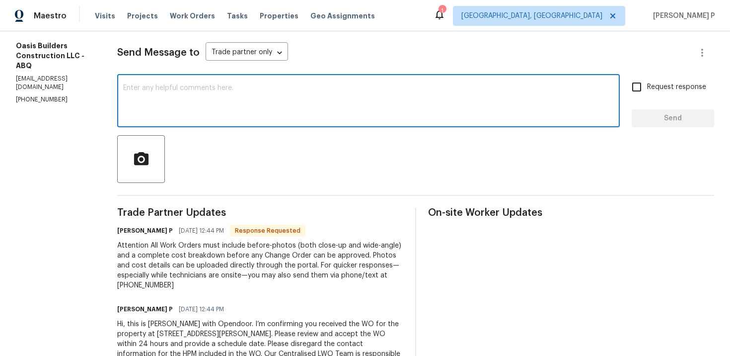
click at [198, 108] on textarea at bounding box center [368, 101] width 491 height 35
paste textarea "Thank you for accepting the work order and providing the scheduled date."
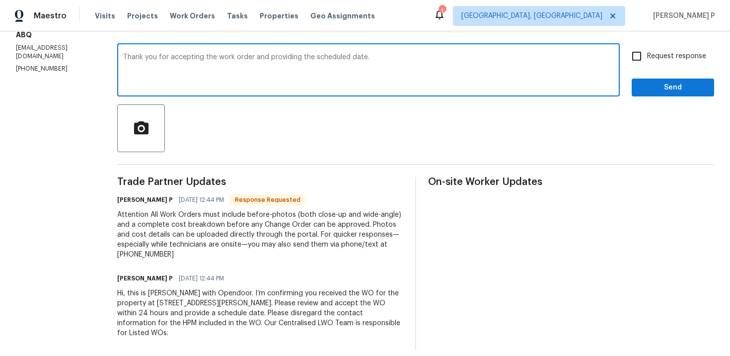
scroll to position [0, 0]
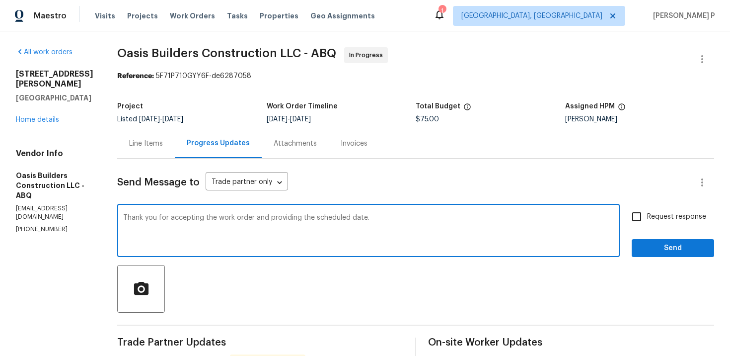
type textarea "Thank you for accepting the work order and providing the scheduled date."
click at [661, 247] on span "Send" at bounding box center [673, 248] width 67 height 12
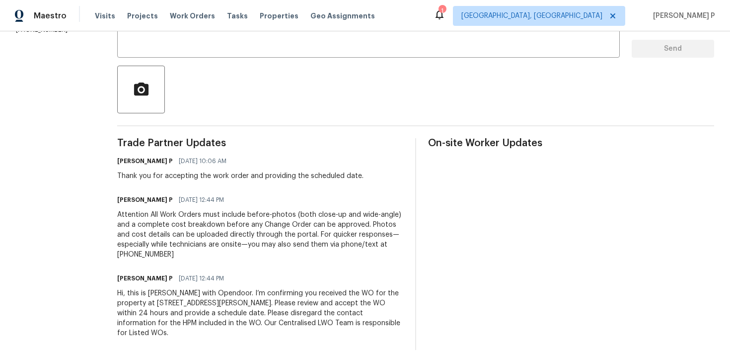
scroll to position [69, 0]
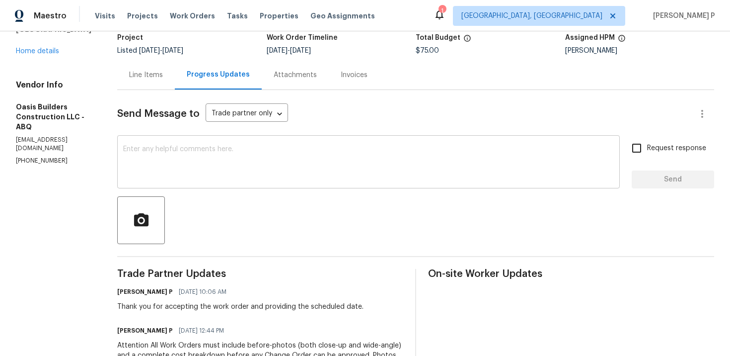
click at [133, 146] on textarea at bounding box center [368, 163] width 491 height 35
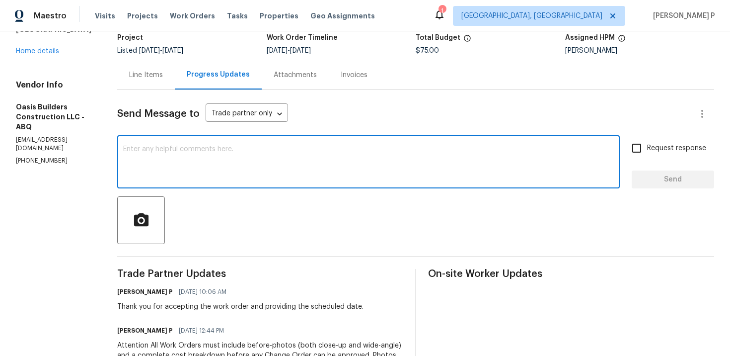
paste textarea "Thank you for accepting the work order. Could you please provide us with an upd…"
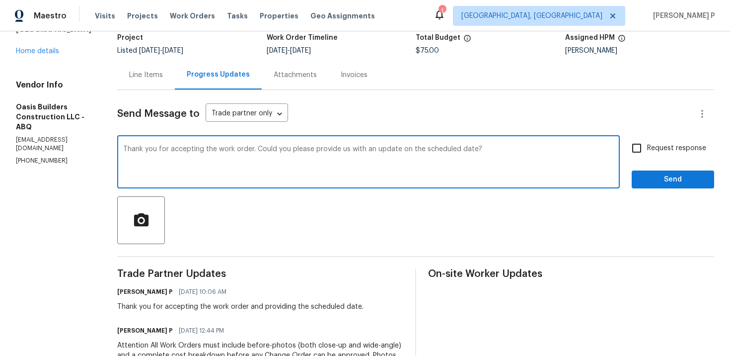
type textarea "Thank you for accepting the work order. Could you please provide us with an upd…"
click at [637, 155] on input "Request response" at bounding box center [636, 148] width 21 height 21
checkbox input "true"
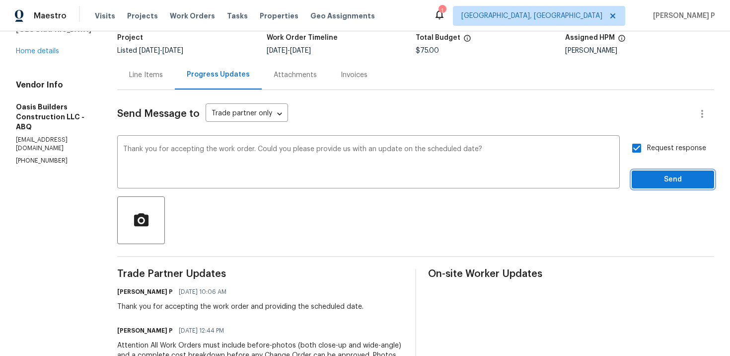
click at [643, 174] on span "Send" at bounding box center [673, 179] width 67 height 12
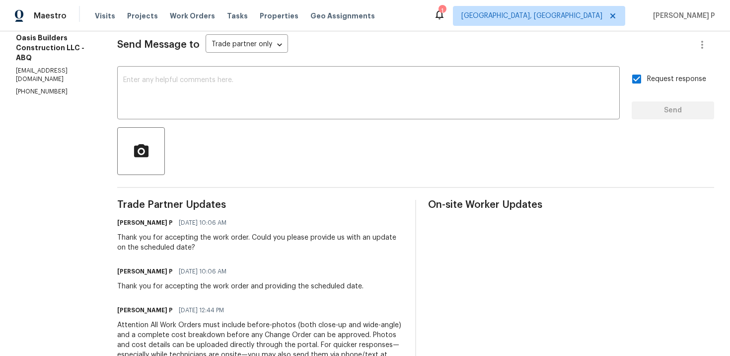
scroll to position [115, 0]
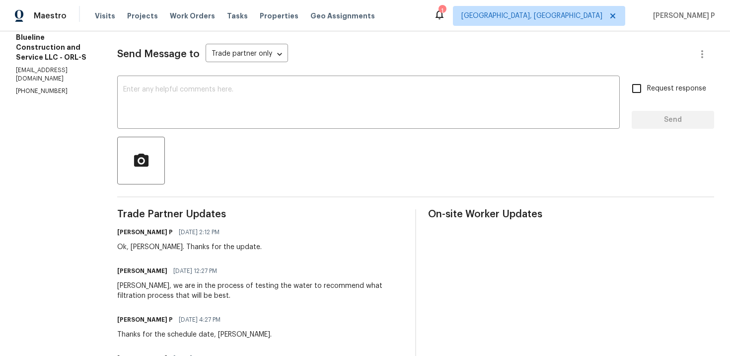
scroll to position [93, 0]
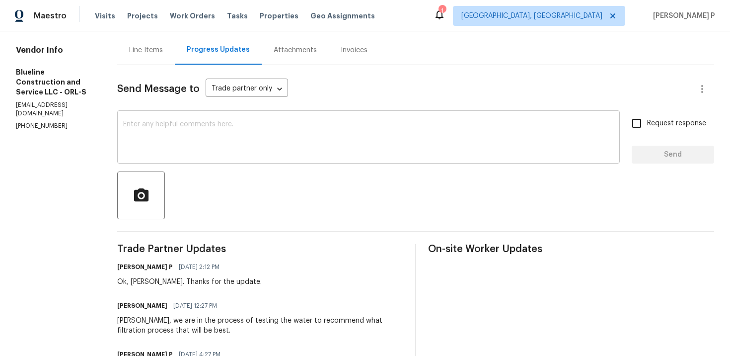
click at [211, 145] on textarea at bounding box center [368, 138] width 491 height 35
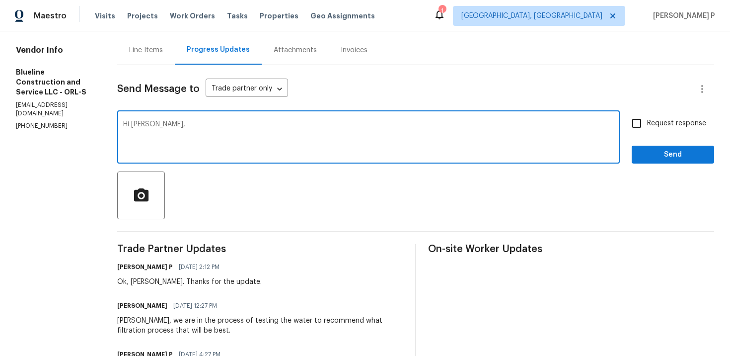
paste textarea "Could you please update us on the status of the work order?"
type textarea "Hi Chris, Could you please update us on the status of the work order?"
click at [647, 130] on input "Request response" at bounding box center [636, 123] width 21 height 21
checkbox input "true"
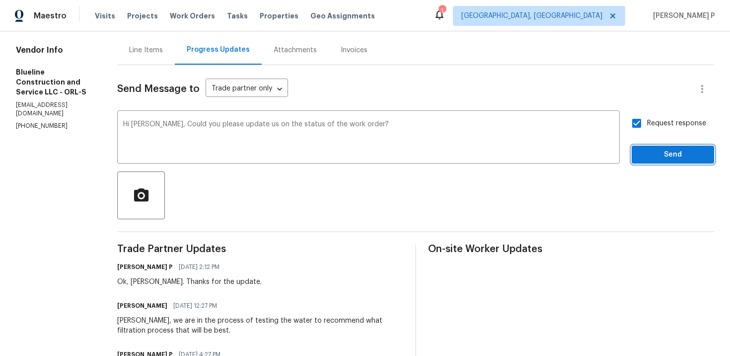
click at [647, 154] on span "Send" at bounding box center [673, 155] width 67 height 12
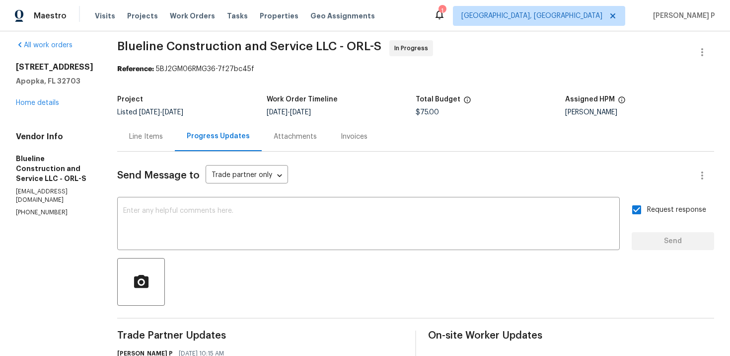
scroll to position [0, 0]
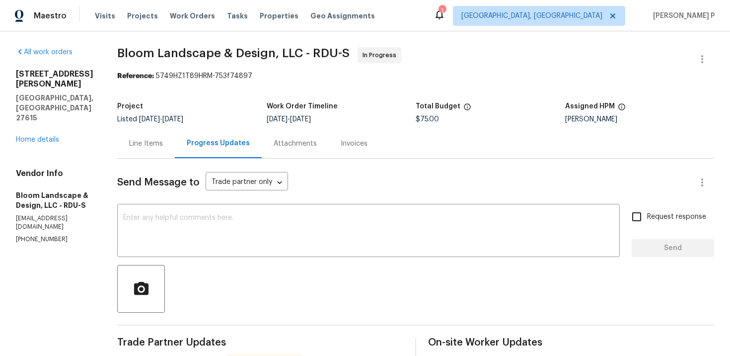
click at [163, 142] on div "Line Items" at bounding box center [146, 144] width 34 height 10
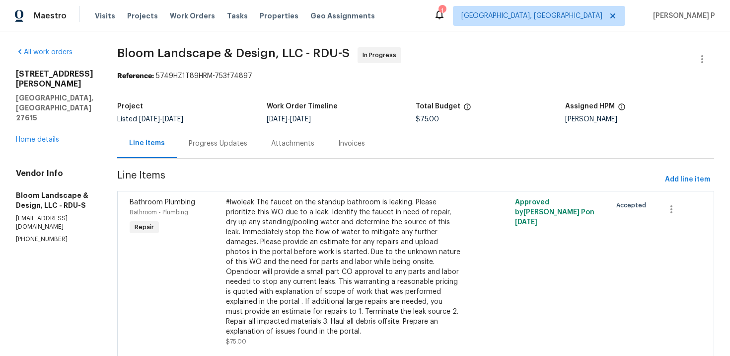
scroll to position [37, 0]
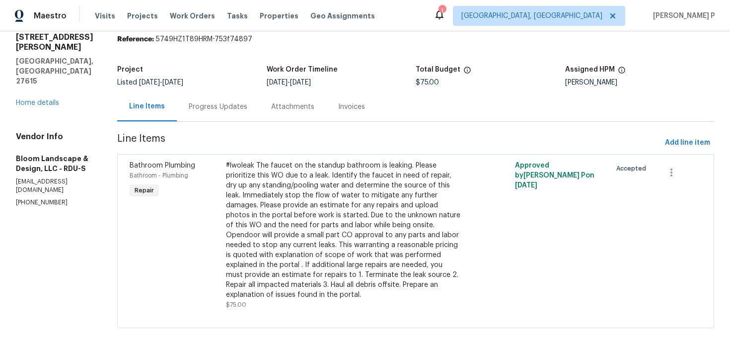
click at [247, 102] on div "Progress Updates" at bounding box center [218, 107] width 59 height 10
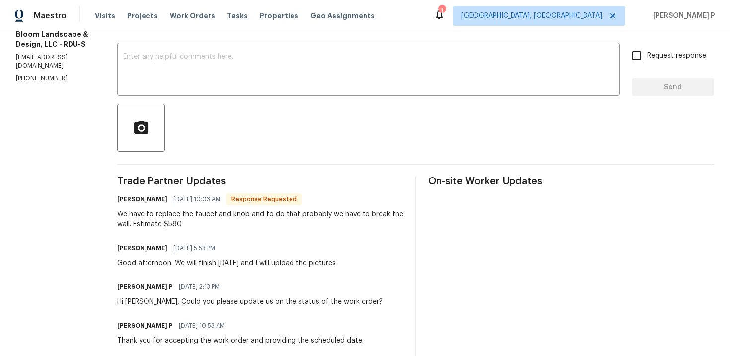
scroll to position [123, 0]
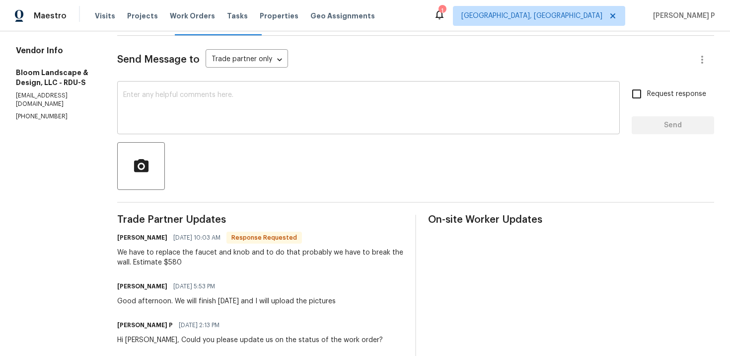
click at [269, 112] on textarea at bounding box center [368, 108] width 491 height 35
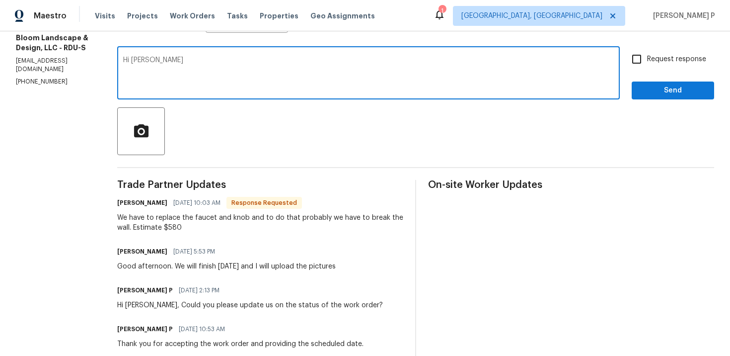
scroll to position [156, 0]
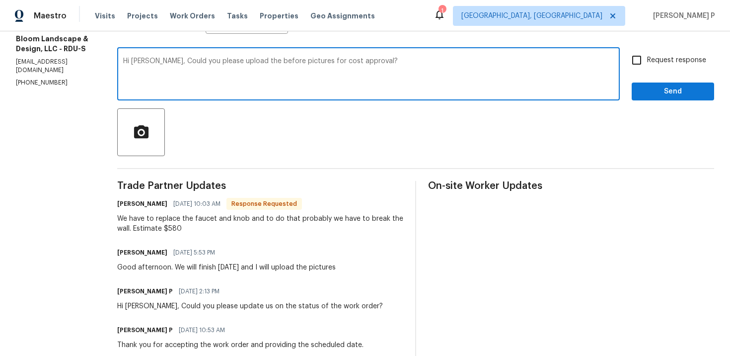
type textarea "Hi Leila, Could you please upload the before pictures for cost approval?"
click at [651, 58] on span "Request response" at bounding box center [676, 60] width 59 height 10
click at [647, 58] on input "Request response" at bounding box center [636, 60] width 21 height 21
checkbox input "true"
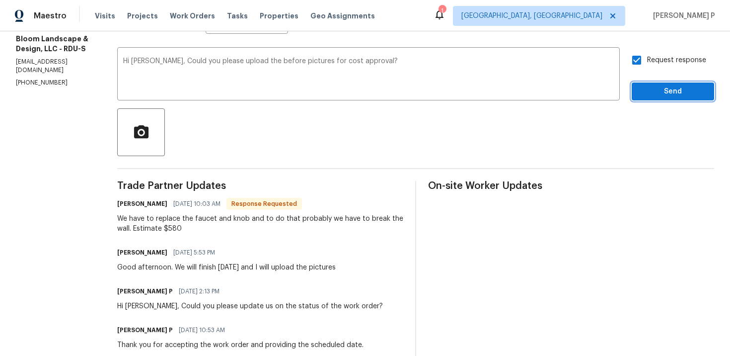
click at [651, 89] on span "Send" at bounding box center [673, 91] width 67 height 12
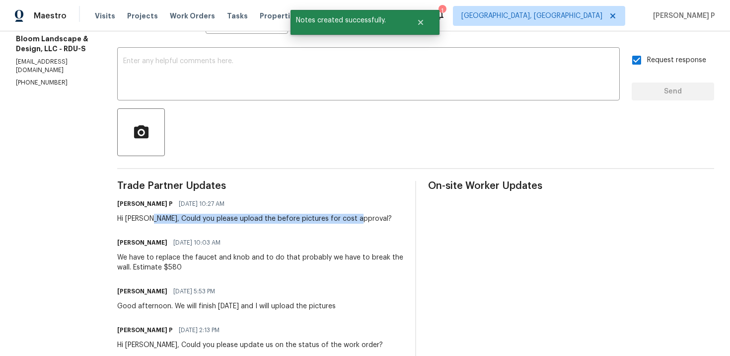
drag, startPoint x: 156, startPoint y: 217, endPoint x: 372, endPoint y: 214, distance: 215.6
click at [372, 214] on div "Ramyasri P 10/07/2025 10:27 AM Hi Leila, Could you please upload the before pic…" at bounding box center [260, 210] width 286 height 27
copy div "Could you please upload the before pictures for cost approval?"
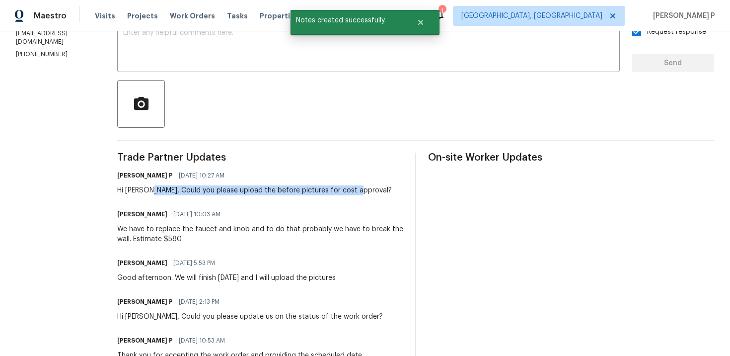
scroll to position [209, 0]
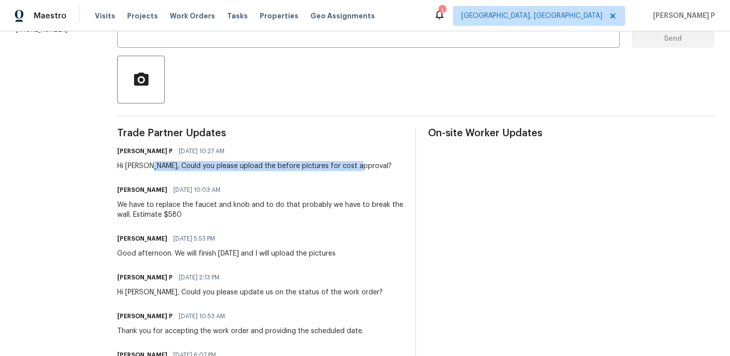
drag, startPoint x: 187, startPoint y: 253, endPoint x: 366, endPoint y: 251, distance: 178.8
click at [366, 251] on div "Leila Castillo 10/06/2025 5:53 PM Good afternoon. We will finish tomorrow and I…" at bounding box center [260, 244] width 286 height 27
copy div "We will finish tomorrow and I will upload the pictures"
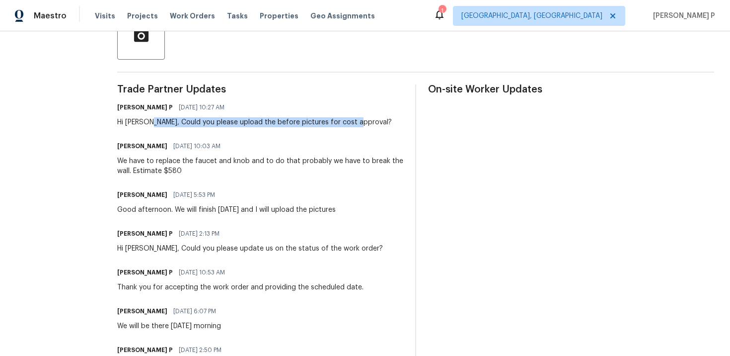
scroll to position [254, 0]
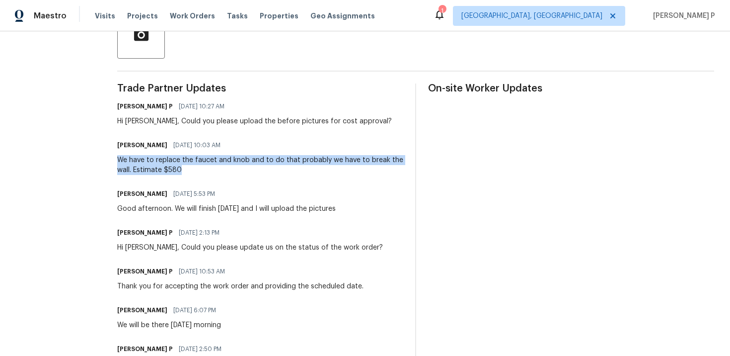
drag, startPoint x: 129, startPoint y: 159, endPoint x: 195, endPoint y: 168, distance: 66.7
click at [195, 168] on div "We have to replace the faucet and knob and to do that probably we have to break…" at bounding box center [260, 165] width 286 height 20
copy div "We have to replace the faucet and knob and to do that probably we have to break…"
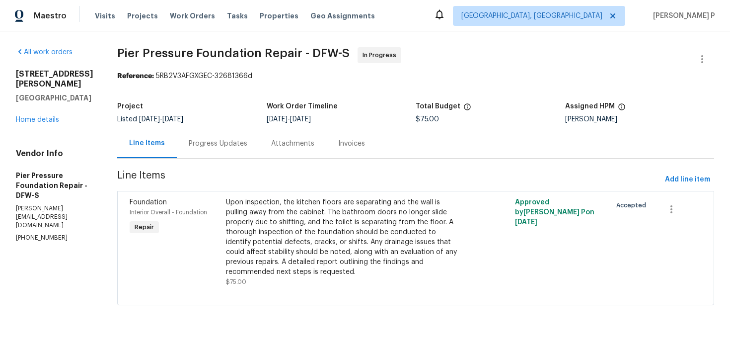
click at [189, 144] on div "Progress Updates" at bounding box center [218, 144] width 59 height 10
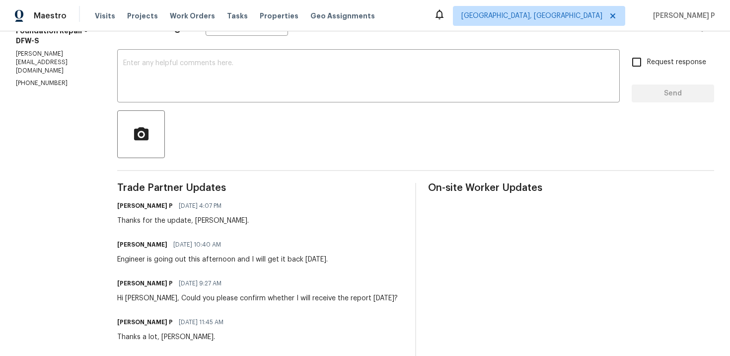
scroll to position [156, 0]
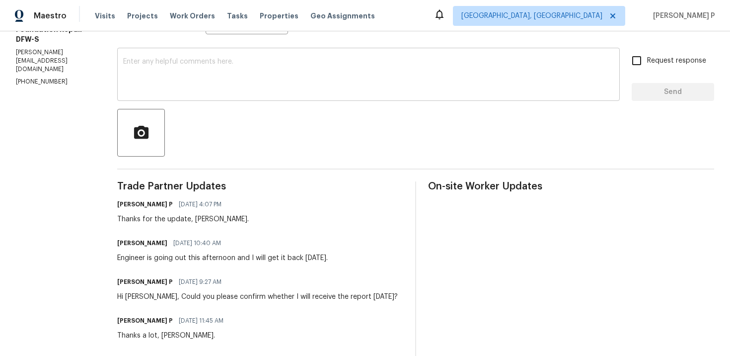
click at [217, 72] on textarea at bounding box center [368, 75] width 491 height 35
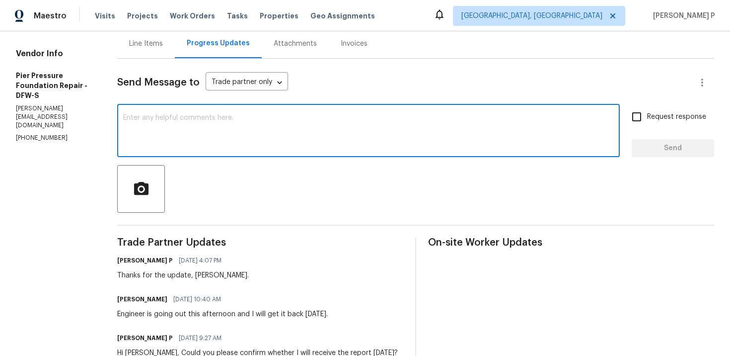
scroll to position [157, 0]
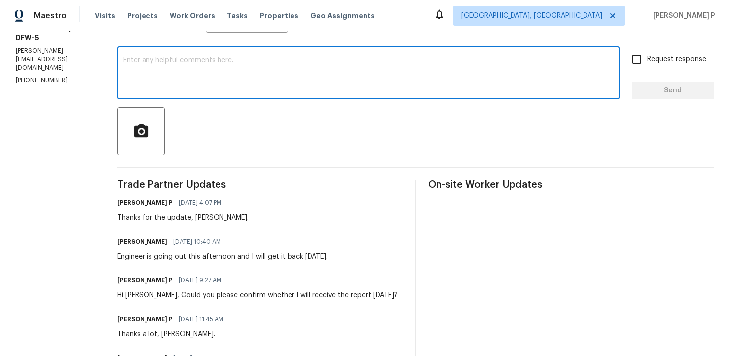
click at [195, 71] on textarea at bounding box center [368, 74] width 491 height 35
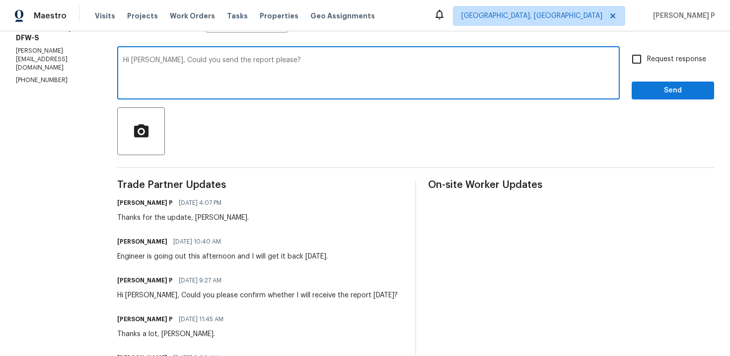
drag, startPoint x: 259, startPoint y: 59, endPoint x: 230, endPoint y: 59, distance: 29.8
click at [230, 59] on textarea "Hi Kyle, Could you send the report please?" at bounding box center [368, 74] width 491 height 35
click at [177, 63] on textarea "Hi Kyle, Could you send the report" at bounding box center [368, 74] width 491 height 35
click at [305, 70] on textarea "Hi Kyle, Could you please send the report" at bounding box center [368, 74] width 491 height 35
drag, startPoint x: 146, startPoint y: 62, endPoint x: 368, endPoint y: 62, distance: 222.1
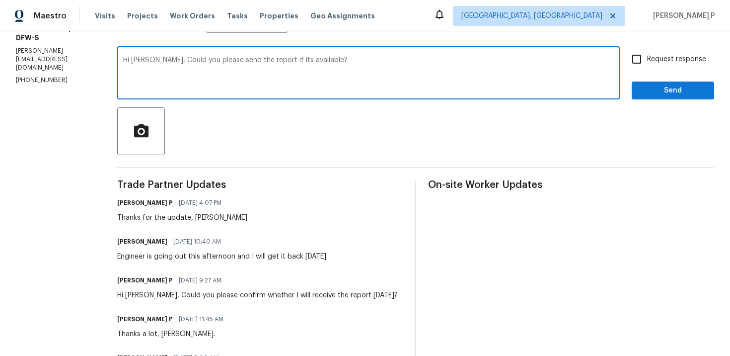
click at [367, 62] on textarea "Hi Kyle, Could you please send the report if its available?" at bounding box center [368, 74] width 491 height 35
click at [399, 73] on textarea "Hi Kyle, Could you please send the report if its available?" at bounding box center [368, 74] width 491 height 35
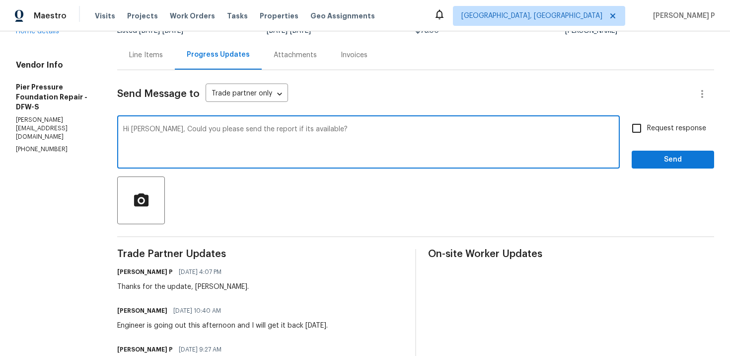
type textarea "Hi Kyle, Could you please send the report if its available?"
click at [638, 129] on input "Request response" at bounding box center [636, 128] width 21 height 21
checkbox input "true"
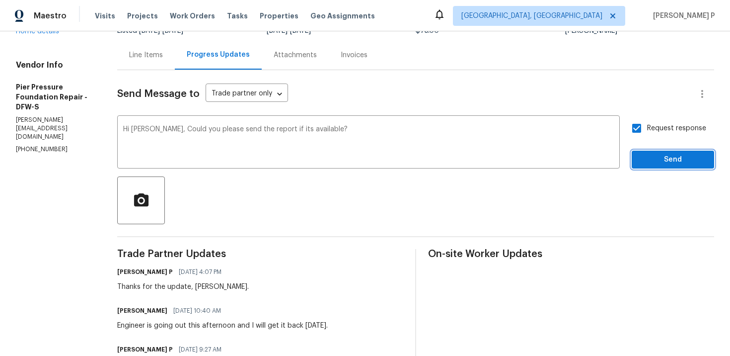
click at [652, 158] on span "Send" at bounding box center [673, 159] width 67 height 12
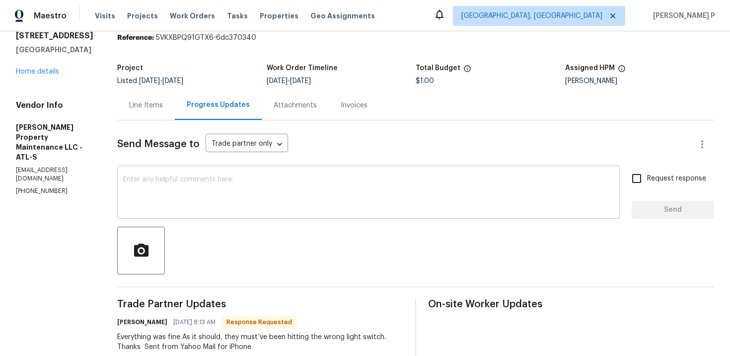
scroll to position [64, 0]
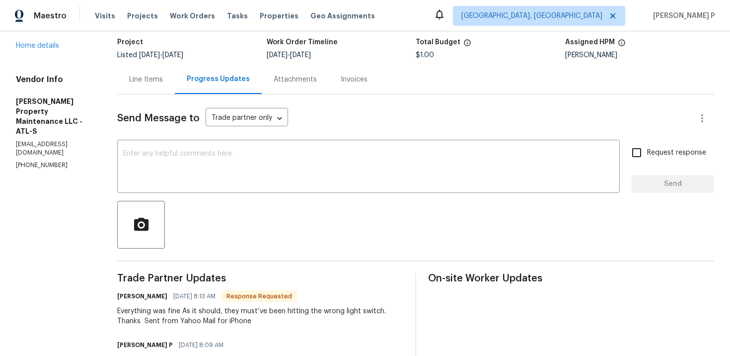
click at [145, 79] on div "Line Items" at bounding box center [146, 80] width 34 height 10
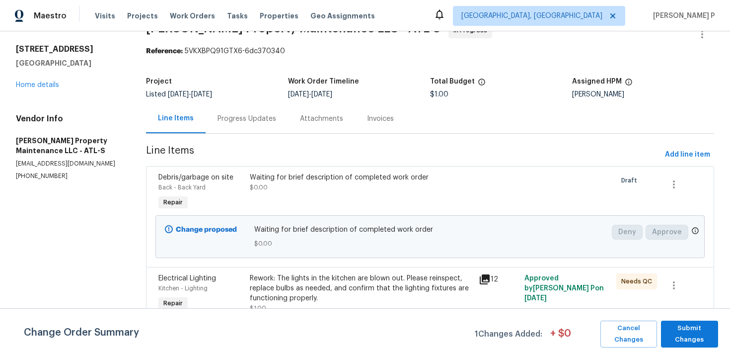
scroll to position [29, 0]
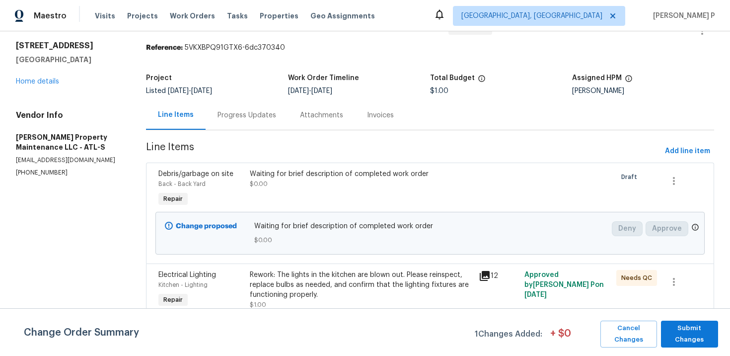
click at [254, 115] on div "Progress Updates" at bounding box center [247, 115] width 59 height 10
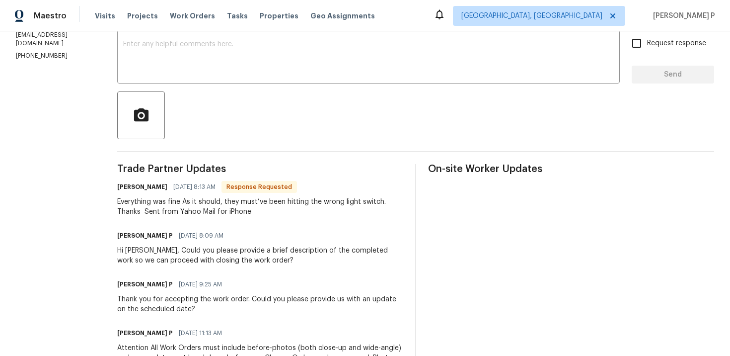
scroll to position [95, 0]
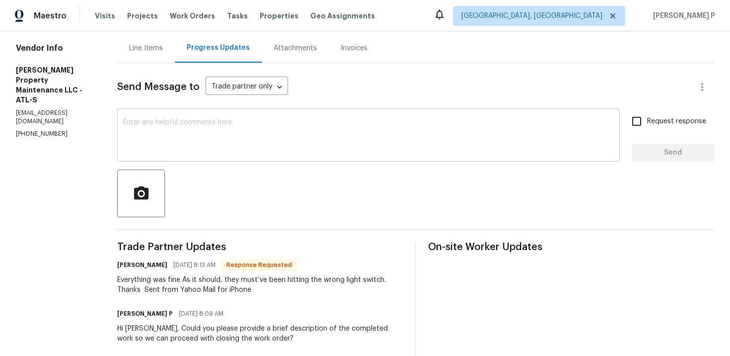
click at [230, 133] on textarea at bounding box center [368, 136] width 491 height 35
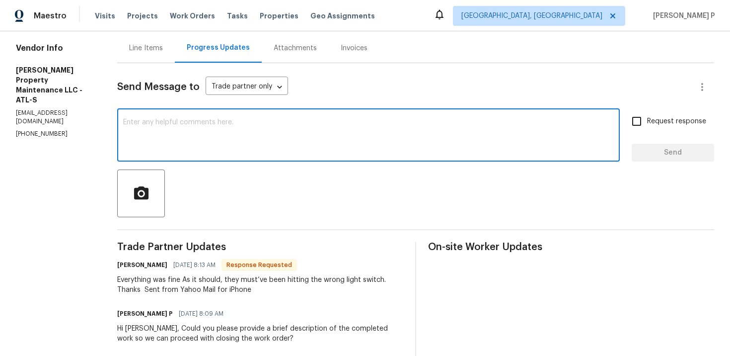
type textarea "G"
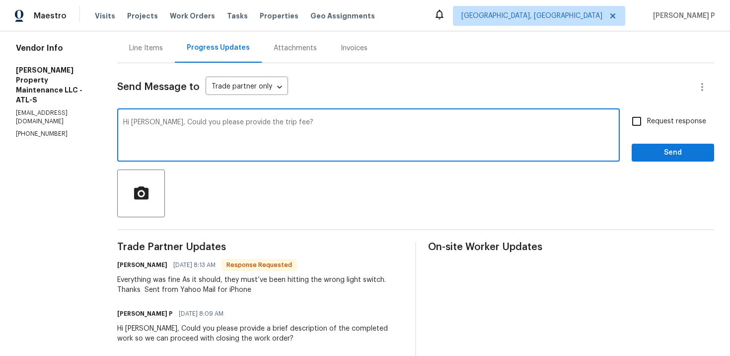
click at [256, 122] on textarea "Hi [PERSON_NAME], Could you please provide the trip fee?" at bounding box center [368, 136] width 491 height 35
click at [252, 120] on textarea "Hi [PERSON_NAME], Could you please provide the trip fee?" at bounding box center [368, 136] width 491 height 35
type textarea "Hi [PERSON_NAME], Could you please provide the cost for trip fee?"
click at [645, 125] on input "Request response" at bounding box center [636, 121] width 21 height 21
checkbox input "true"
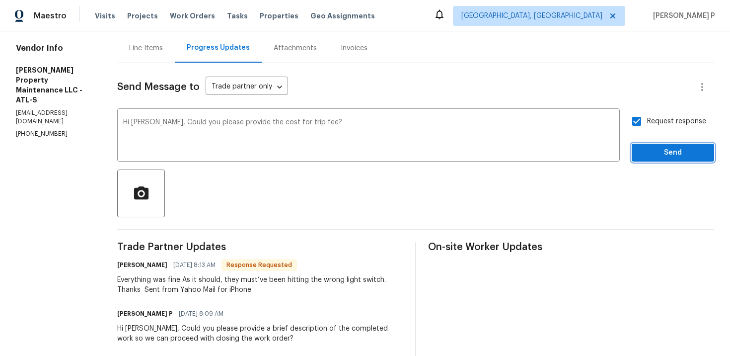
click at [647, 154] on span "Send" at bounding box center [673, 153] width 67 height 12
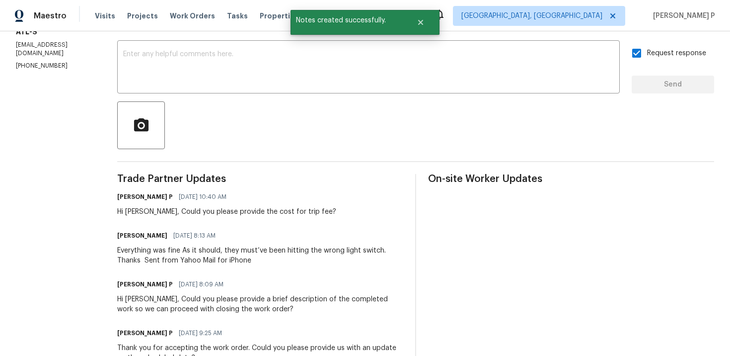
scroll to position [186, 0]
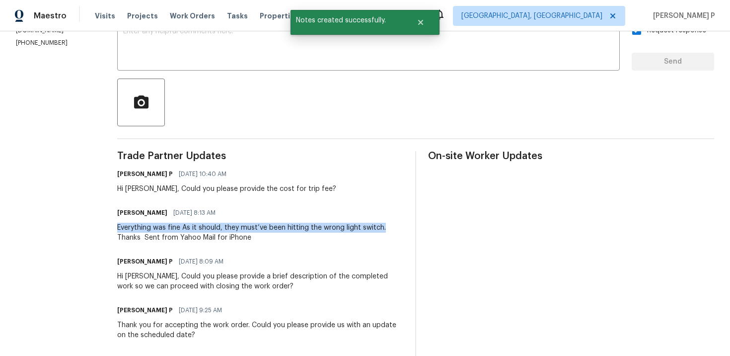
drag, startPoint x: 118, startPoint y: 226, endPoint x: 389, endPoint y: 227, distance: 270.7
click at [389, 227] on div "All work orders [STREET_ADDRESS] Home details Vendor Info [PERSON_NAME] Propert…" at bounding box center [365, 180] width 730 height 670
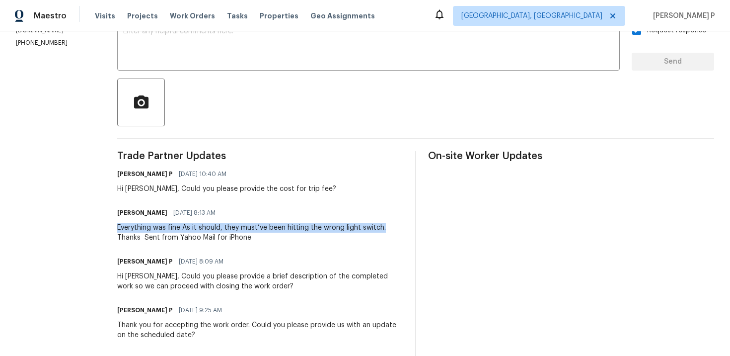
copy div "Everything was fine As it should, they must’ve been hitting the wrong light swi…"
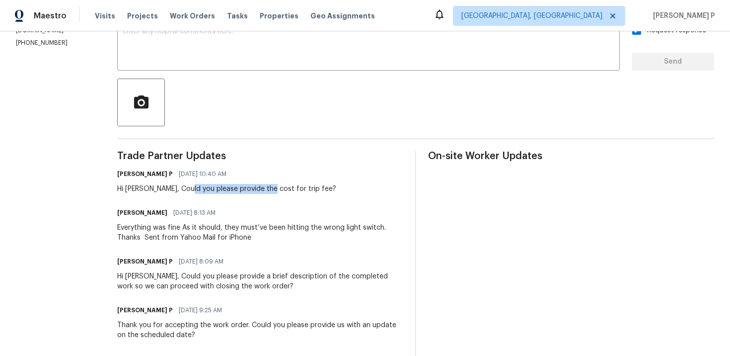
drag, startPoint x: 187, startPoint y: 189, endPoint x: 268, endPoint y: 188, distance: 81.0
click at [268, 189] on div "Hi [PERSON_NAME], Could you please provide the cost for trip fee?" at bounding box center [226, 189] width 219 height 10
click at [217, 191] on div "Hi [PERSON_NAME], Could you please provide the cost for trip fee?" at bounding box center [226, 189] width 219 height 10
click at [309, 192] on div "[PERSON_NAME] P [DATE] 10:40 AM Hi [PERSON_NAME], Could you please provide the …" at bounding box center [260, 180] width 286 height 27
drag, startPoint x: 212, startPoint y: 189, endPoint x: 297, endPoint y: 188, distance: 85.4
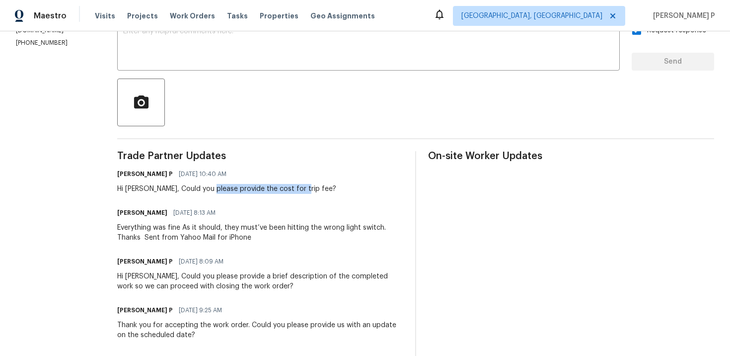
click at [297, 188] on div "Hi [PERSON_NAME], Could you please provide the cost for trip fee?" at bounding box center [226, 189] width 219 height 10
copy div "provide the cost for trip fee"
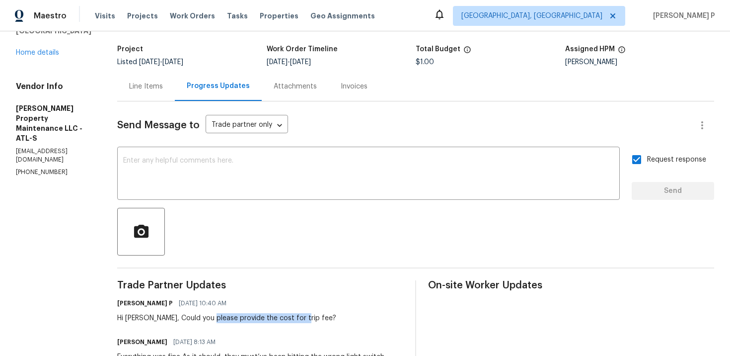
scroll to position [0, 0]
